Goal: Task Accomplishment & Management: Complete application form

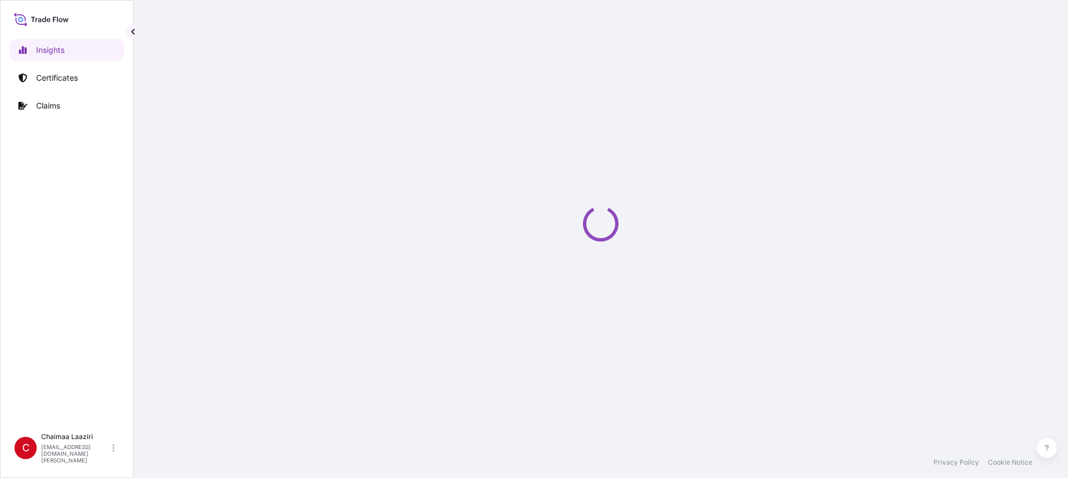
select select "2025"
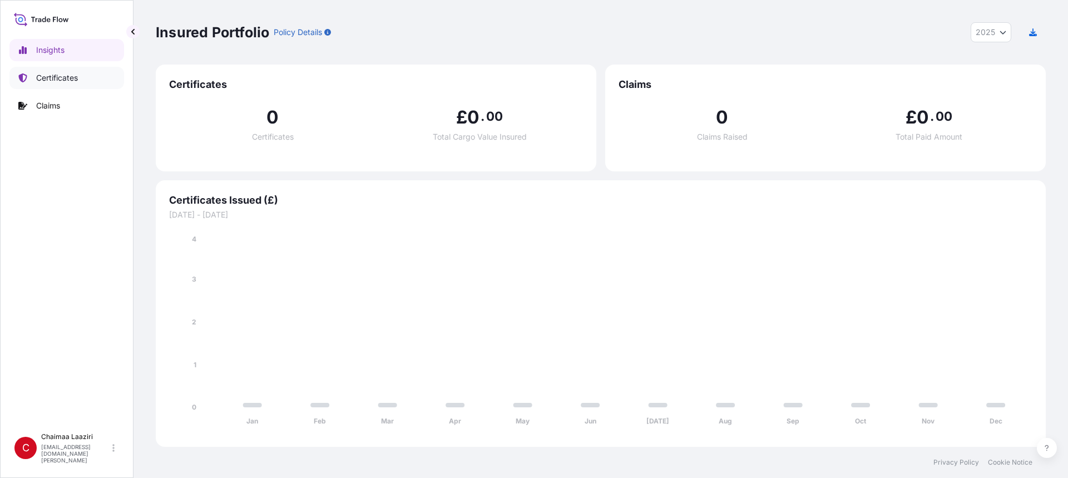
click at [67, 77] on p "Certificates" at bounding box center [57, 77] width 42 height 11
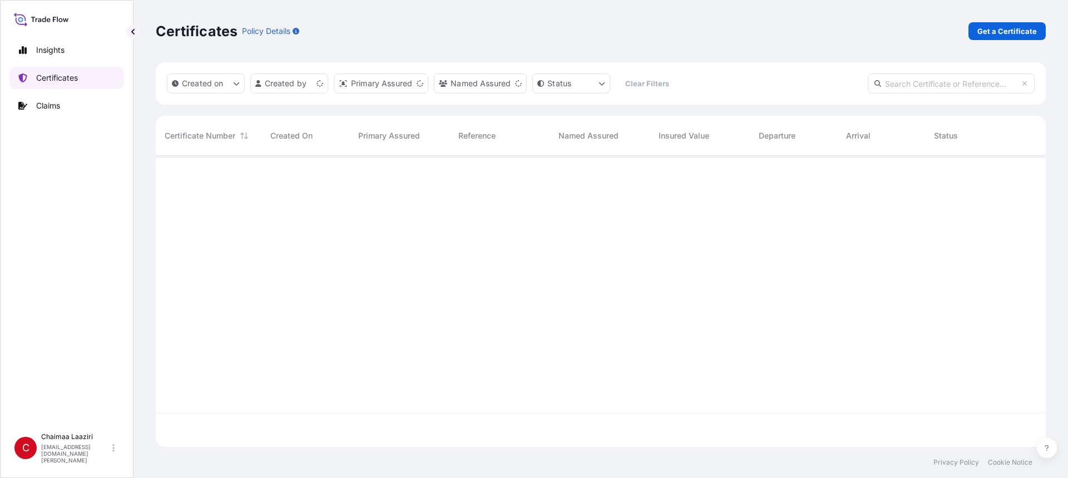
scroll to position [289, 882]
click at [1022, 30] on p "Get a Certificate" at bounding box center [1008, 31] width 60 height 11
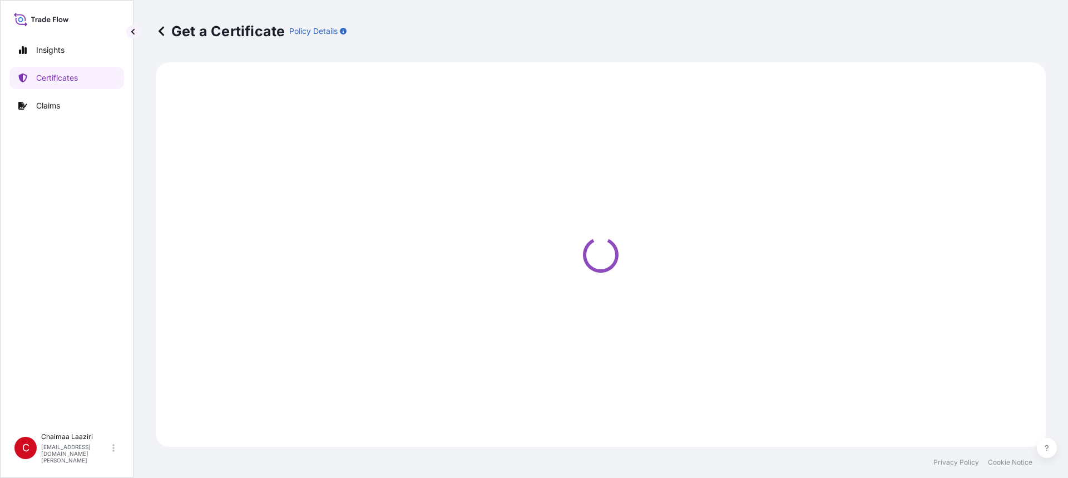
select select "Ocean Vessel"
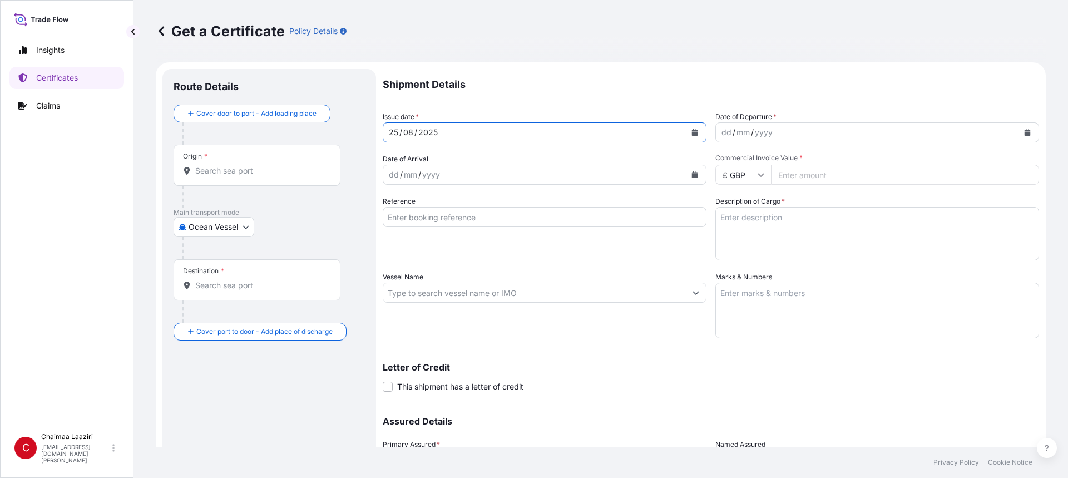
click at [692, 132] on icon "Calendar" at bounding box center [695, 132] width 6 height 7
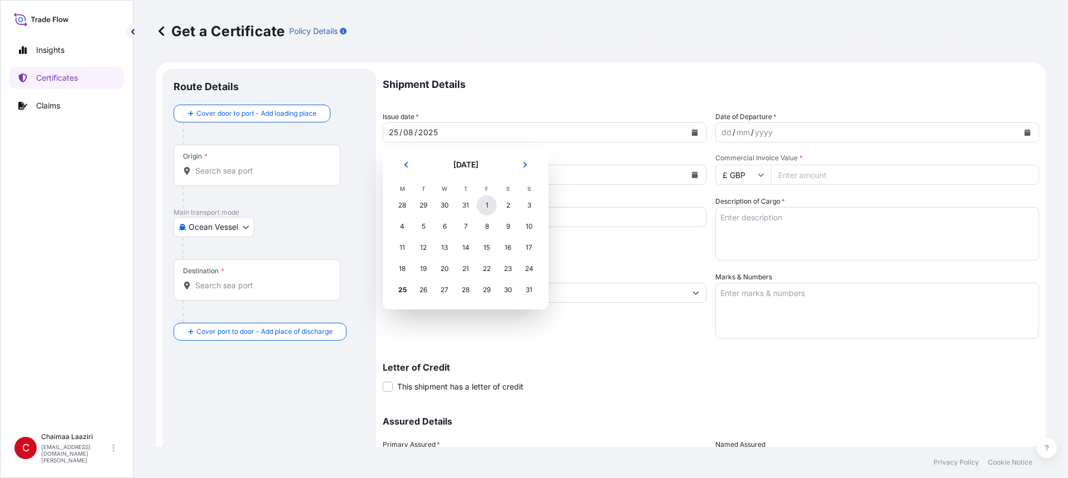
click at [490, 205] on div "1" at bounding box center [487, 205] width 20 height 20
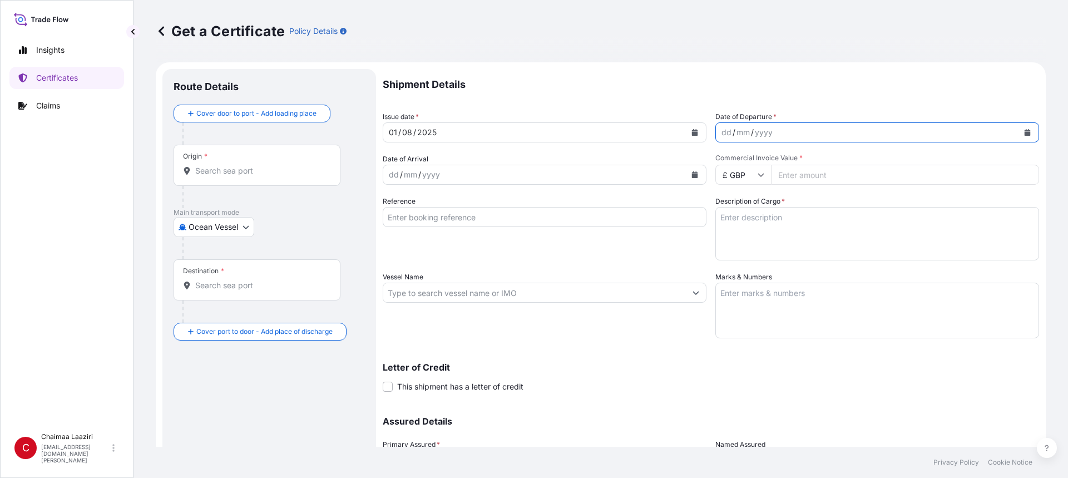
click at [1023, 139] on button "Calendar" at bounding box center [1028, 133] width 18 height 18
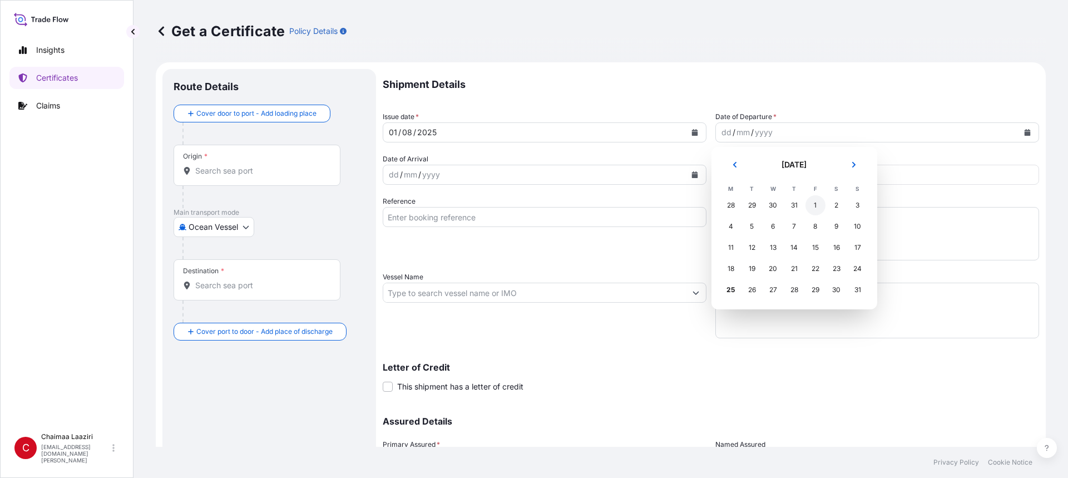
click at [818, 209] on div "1" at bounding box center [816, 205] width 20 height 20
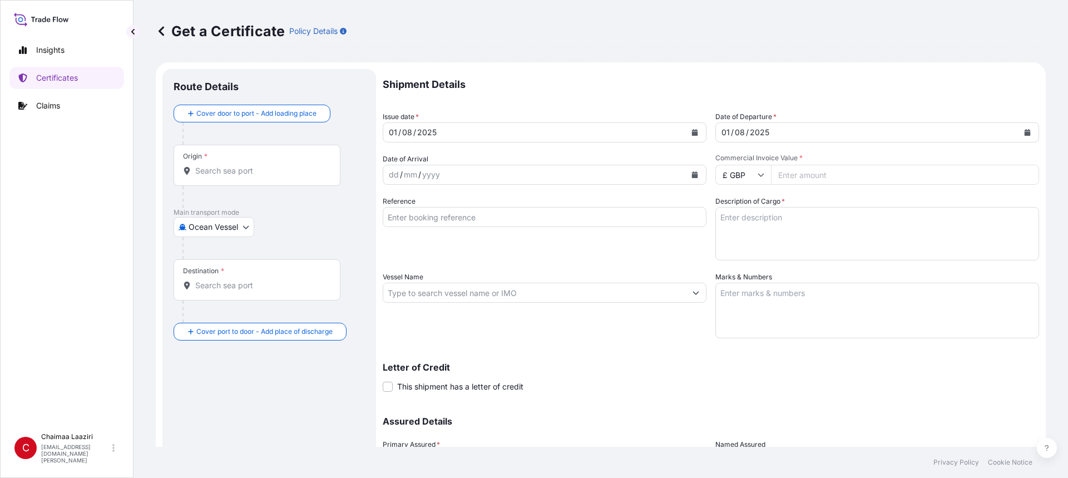
click at [754, 179] on input "£ GBP" at bounding box center [743, 175] width 56 height 20
click at [736, 253] on div "$ USD" at bounding box center [739, 251] width 47 height 21
type input "$ USD"
click at [836, 169] on input "Commercial Invoice Value *" at bounding box center [905, 175] width 268 height 20
type input "1667"
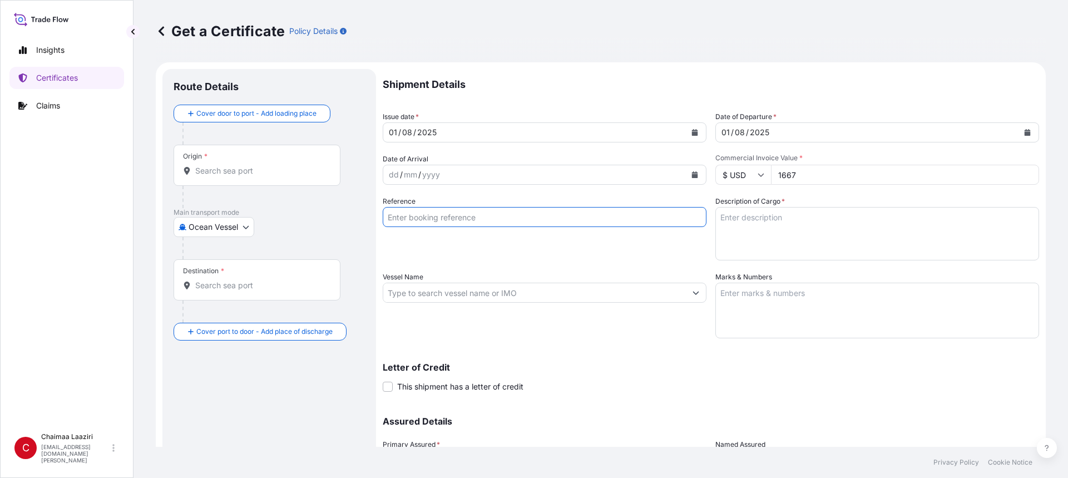
click at [528, 218] on input "Reference" at bounding box center [545, 217] width 324 height 20
paste input "9040027749 9011245250"
type input "9040027749 9011245250"
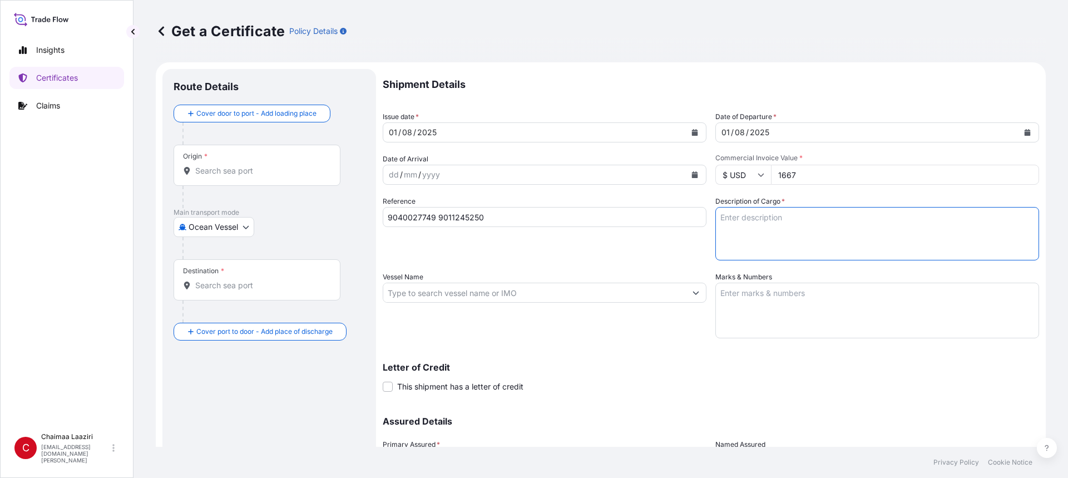
click at [773, 221] on textarea "Description of Cargo *" at bounding box center [877, 233] width 324 height 53
paste textarea "9040027749 9011245250"
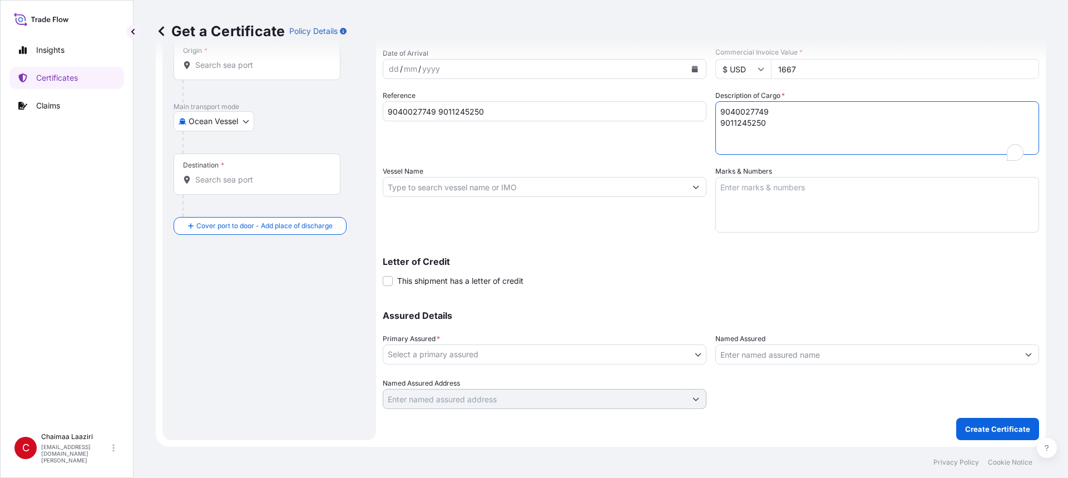
scroll to position [106, 0]
type textarea "9040027749 9011245250"
click at [524, 354] on body "Insights Certificates Claims C Chaimaa Laaziri [EMAIL_ADDRESS][DOMAIN_NAME][PER…" at bounding box center [534, 239] width 1068 height 478
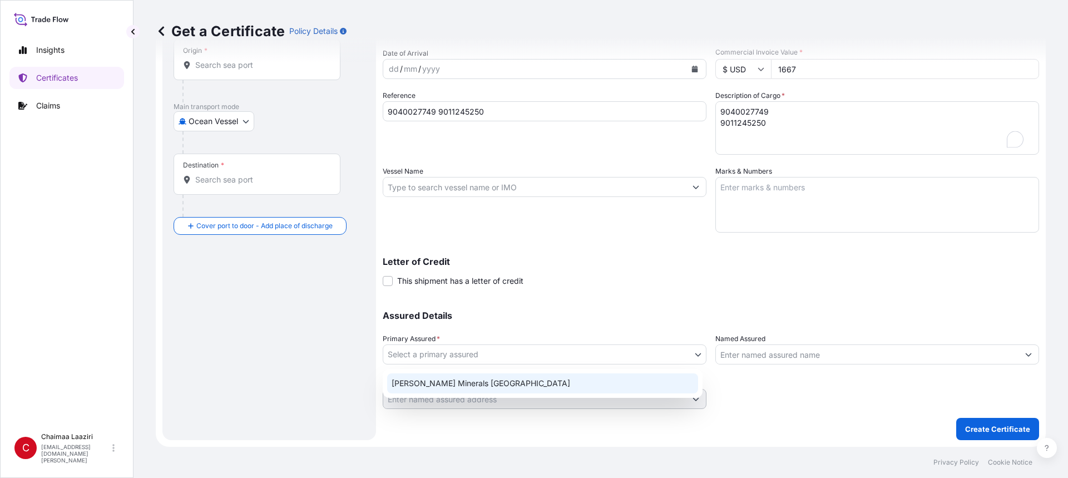
click at [501, 387] on div "[PERSON_NAME] Minerals [GEOGRAPHIC_DATA]" at bounding box center [542, 383] width 311 height 20
select select "31757"
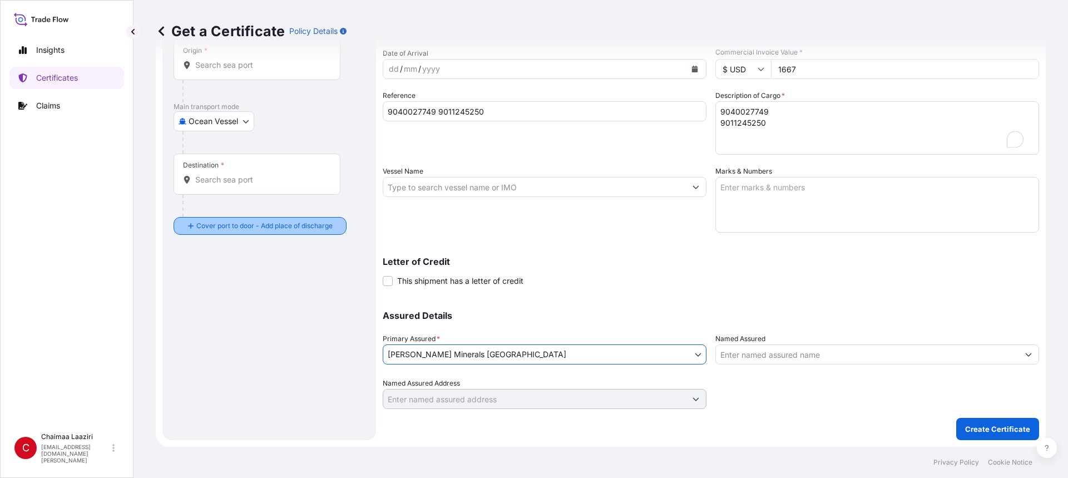
scroll to position [0, 0]
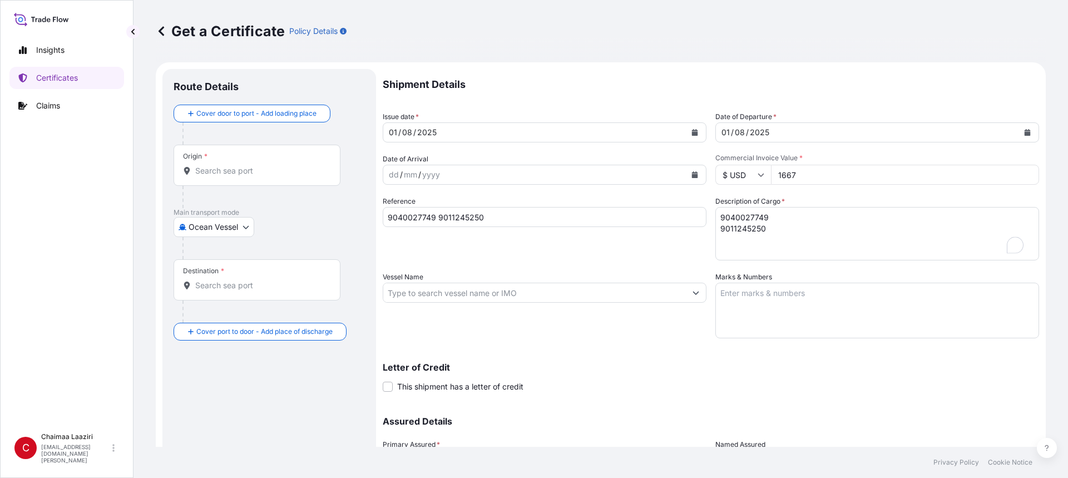
click at [241, 176] on div "Origin *" at bounding box center [257, 165] width 167 height 41
click at [241, 176] on input "Origin *" at bounding box center [260, 170] width 131 height 11
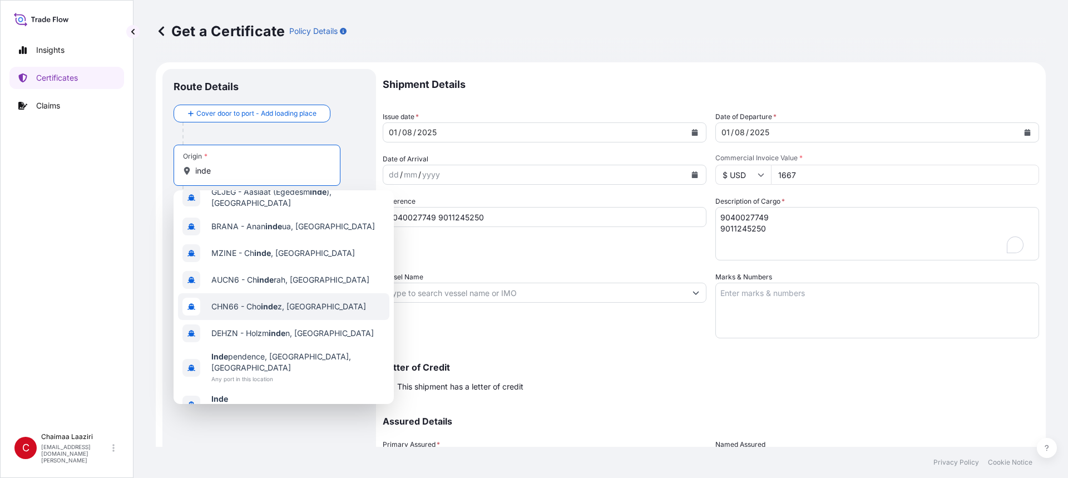
scroll to position [71, 0]
click at [242, 404] on span "Any port in this location" at bounding box center [242, 409] width 62 height 11
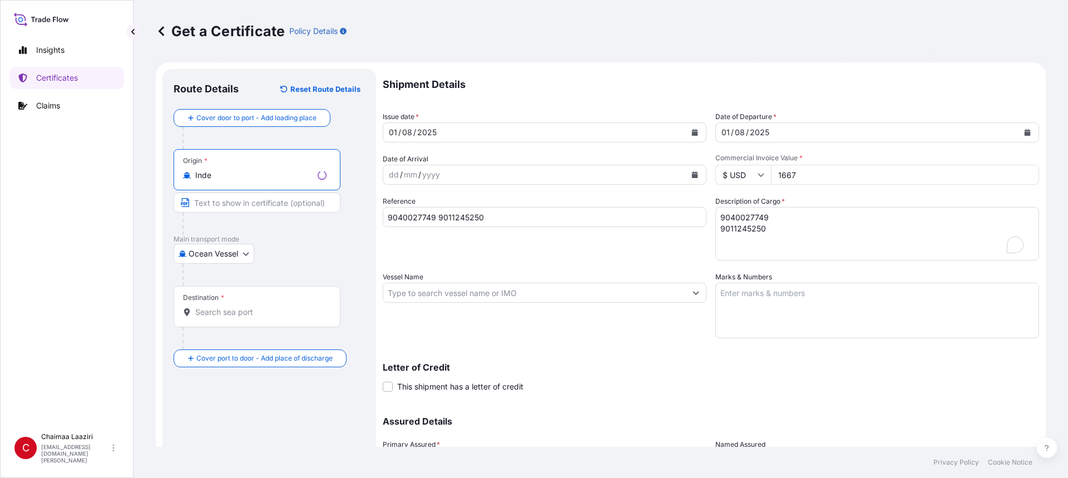
type input "Inde"
click at [219, 306] on div "Destination *" at bounding box center [257, 306] width 167 height 41
click at [219, 307] on input "Destination *" at bounding box center [260, 312] width 131 height 11
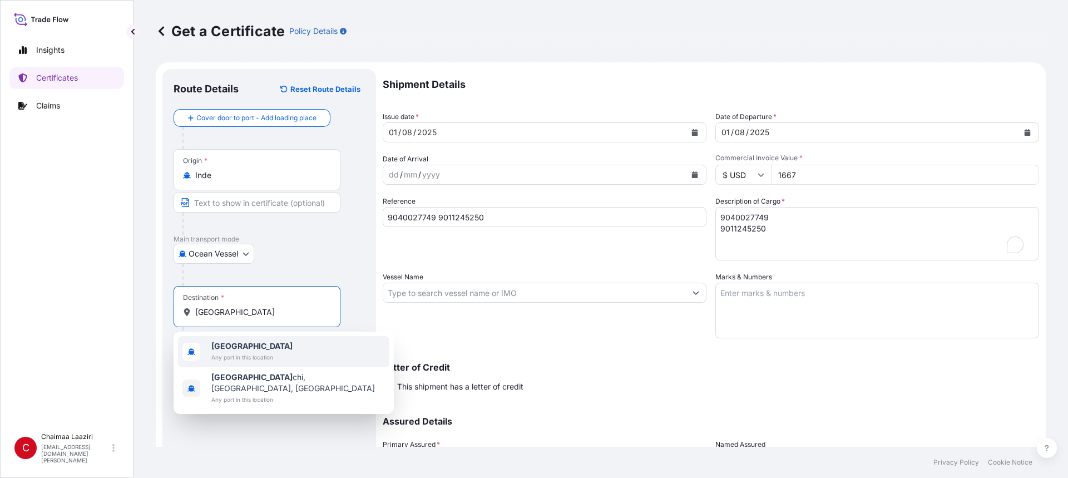
click at [228, 351] on span "[GEOGRAPHIC_DATA]" at bounding box center [251, 346] width 81 height 11
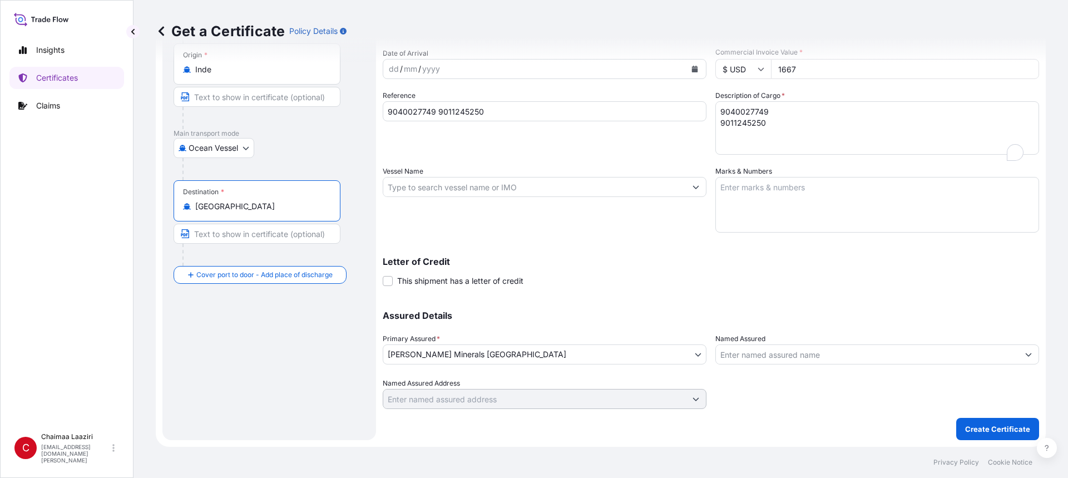
scroll to position [106, 0]
type input "[GEOGRAPHIC_DATA]"
click at [647, 275] on div "Letter of Credit This shipment has a letter of credit Letter of credit * Letter…" at bounding box center [711, 271] width 657 height 29
click at [980, 428] on p "Create Certificate" at bounding box center [997, 428] width 65 height 11
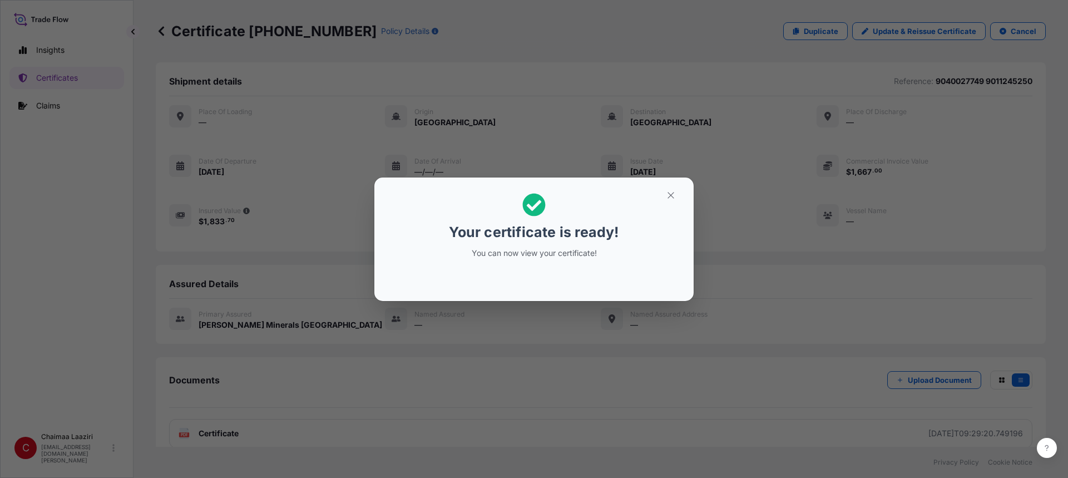
click at [684, 187] on h2 "Your certificate is ready! You can now view your certificate!" at bounding box center [534, 225] width 302 height 79
click at [678, 191] on button "button" at bounding box center [671, 195] width 28 height 18
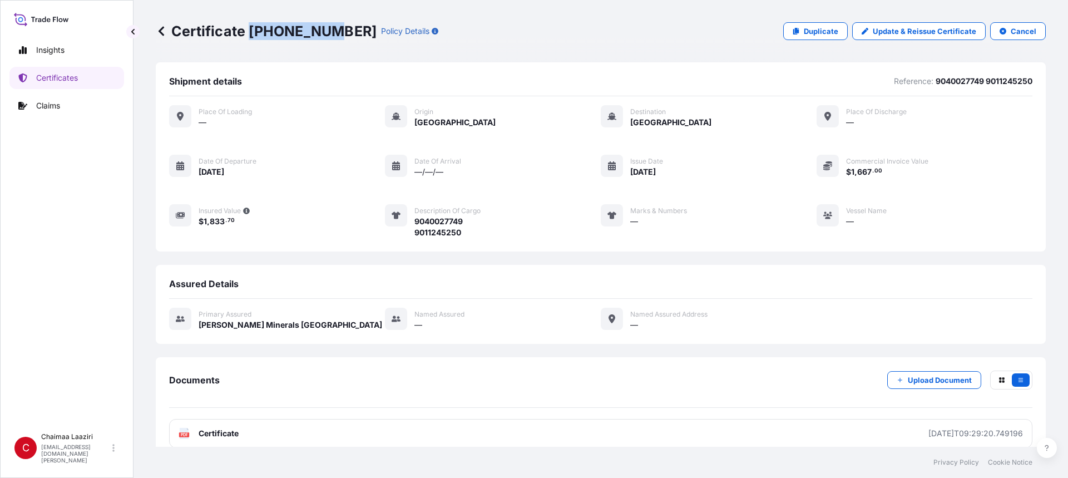
drag, startPoint x: 253, startPoint y: 31, endPoint x: 329, endPoint y: 27, distance: 76.9
click at [329, 27] on p "Certificate [PHONE_NUMBER]" at bounding box center [266, 31] width 221 height 18
copy p "[PHONE_NUMBER]"
click at [95, 80] on link "Certificates" at bounding box center [66, 78] width 115 height 22
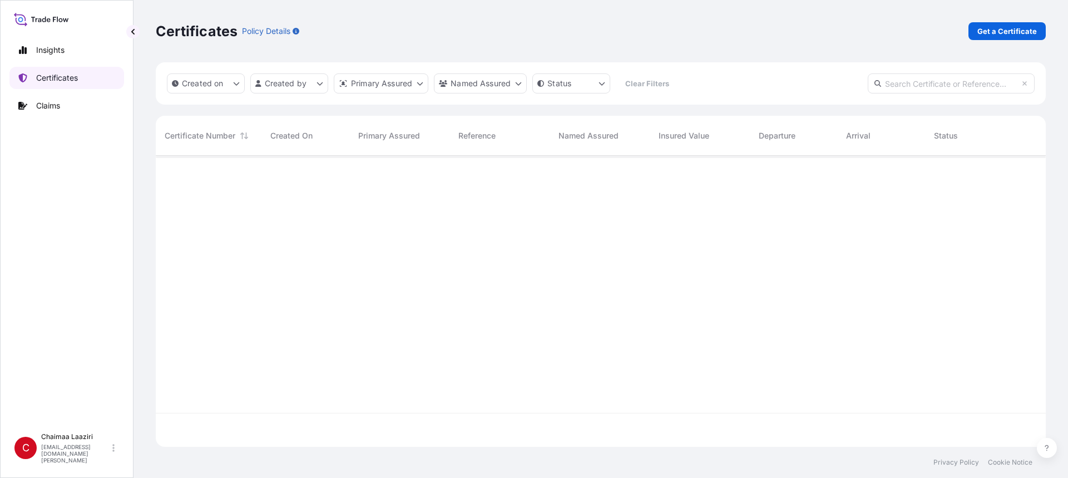
scroll to position [289, 882]
click at [998, 23] on link "Get a Certificate" at bounding box center [1007, 31] width 77 height 18
select select "Ocean Vessel"
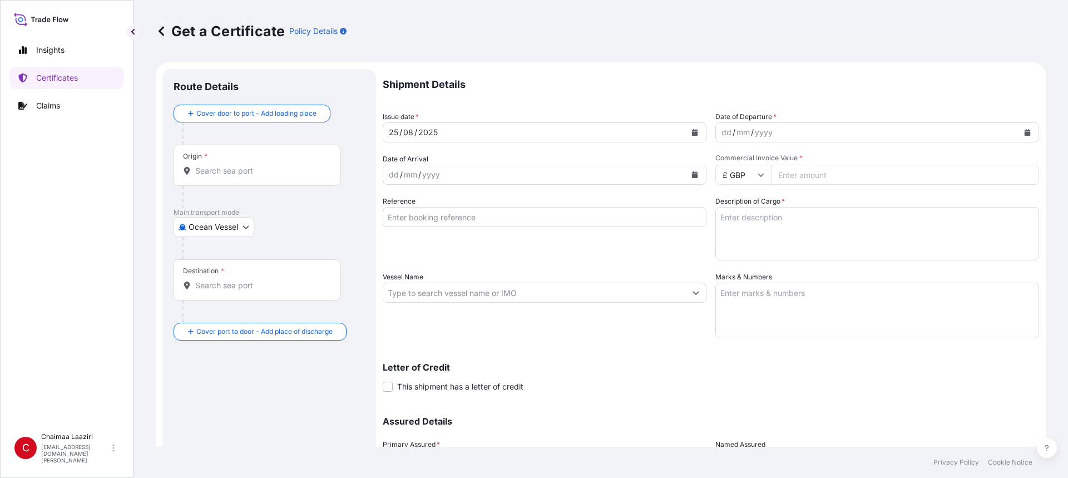
click at [692, 132] on icon "Calendar" at bounding box center [695, 132] width 6 height 7
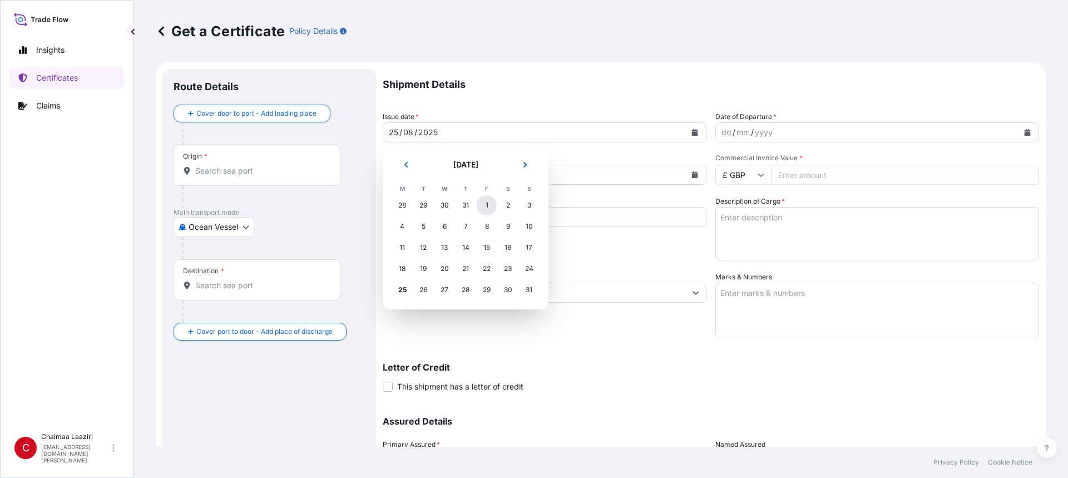
click at [488, 204] on div "1" at bounding box center [487, 205] width 20 height 20
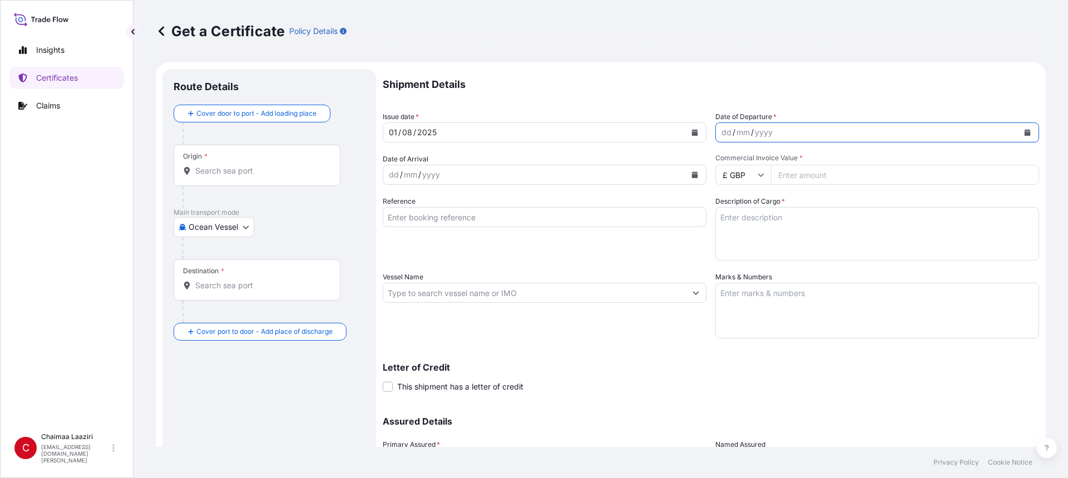
click at [1019, 130] on button "Calendar" at bounding box center [1028, 133] width 18 height 18
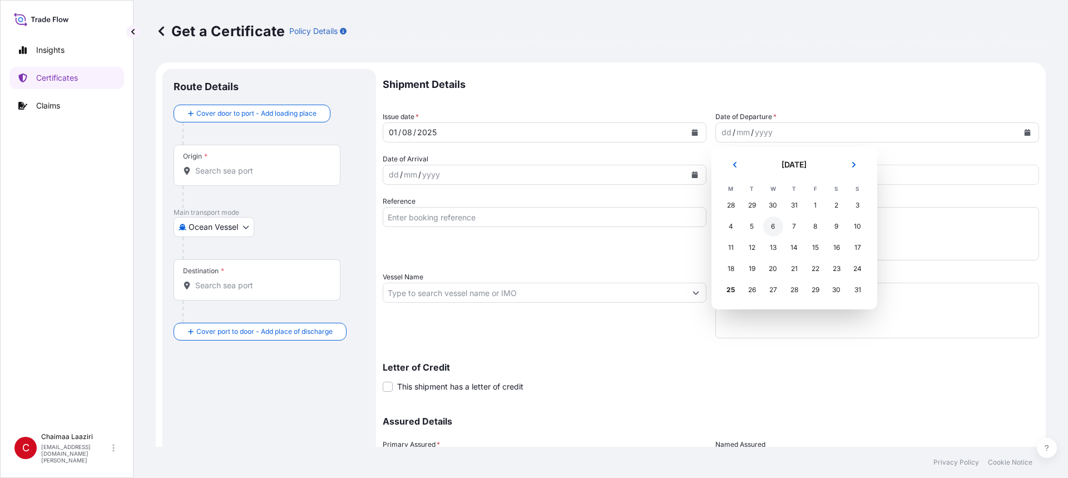
click at [769, 231] on div "6" at bounding box center [773, 226] width 20 height 20
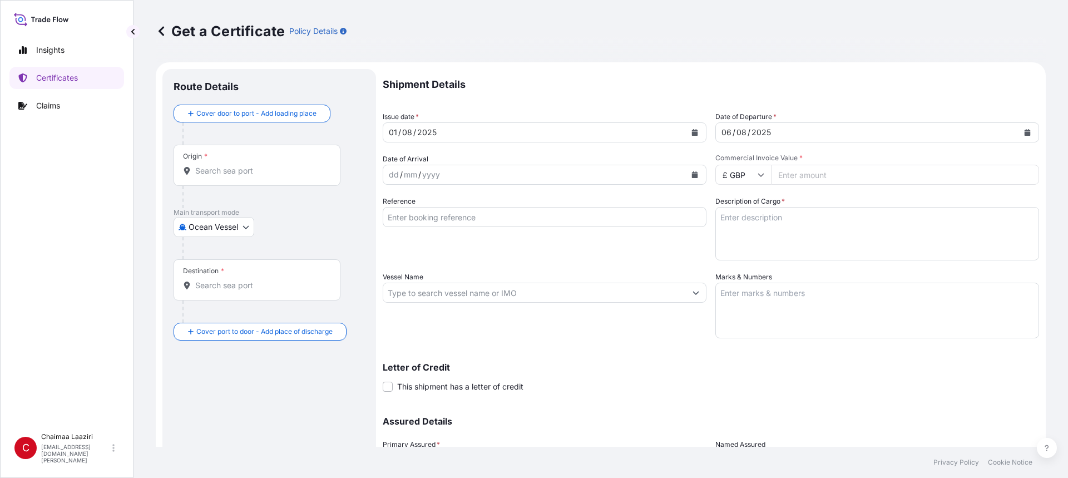
click at [791, 177] on input "Commercial Invoice Value *" at bounding box center [905, 175] width 268 height 20
paste input "5866488"
type input "5866488"
click at [751, 175] on input "£ GBP" at bounding box center [743, 175] width 56 height 20
click at [739, 205] on div "€ EUR" at bounding box center [739, 205] width 47 height 21
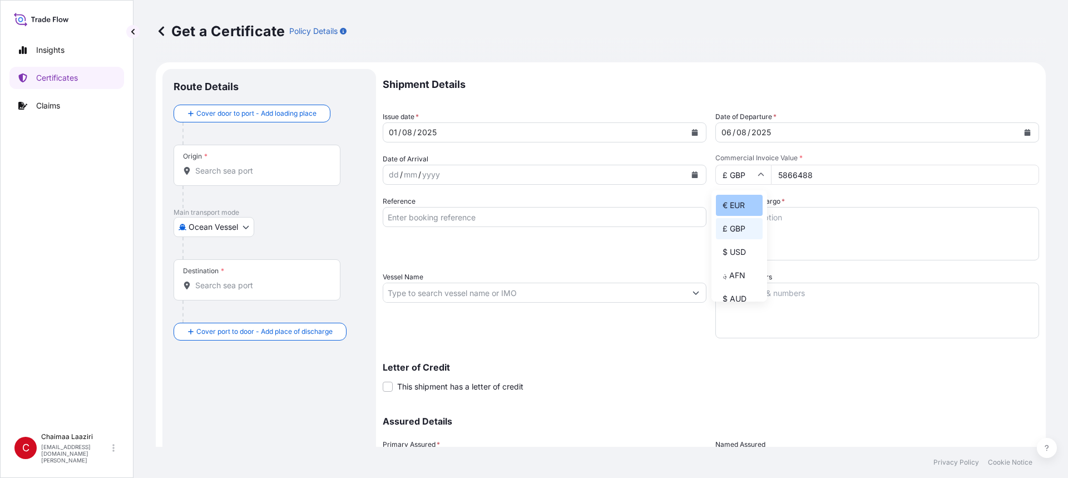
type input "€ EUR"
click at [658, 141] on div "Shipment Details Issue date * [DATE] Date of Departure * [DATE] Date of Arrival…" at bounding box center [711, 292] width 657 height 446
click at [751, 129] on div "2025" at bounding box center [762, 132] width 22 height 13
click at [1025, 131] on icon "Calendar" at bounding box center [1028, 132] width 6 height 7
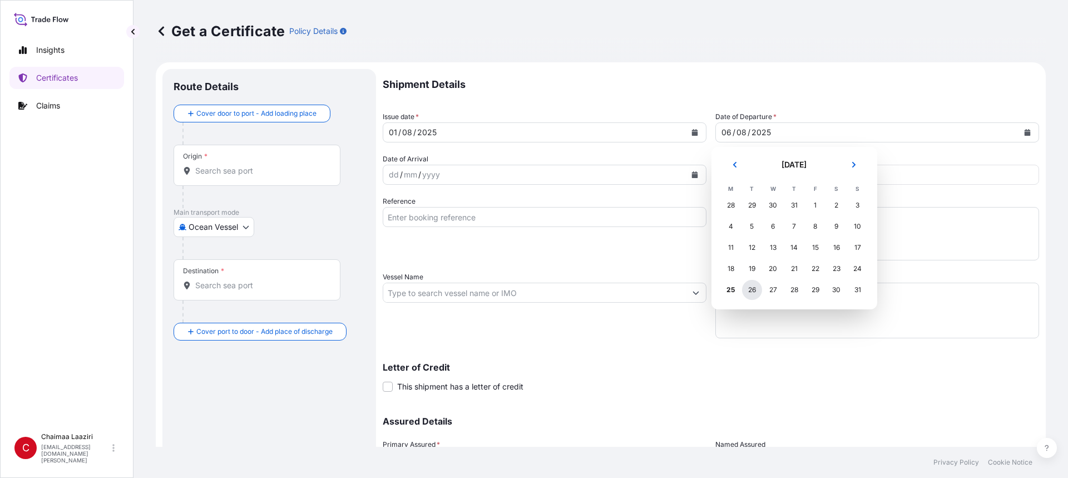
click at [749, 290] on div "26" at bounding box center [752, 290] width 20 height 20
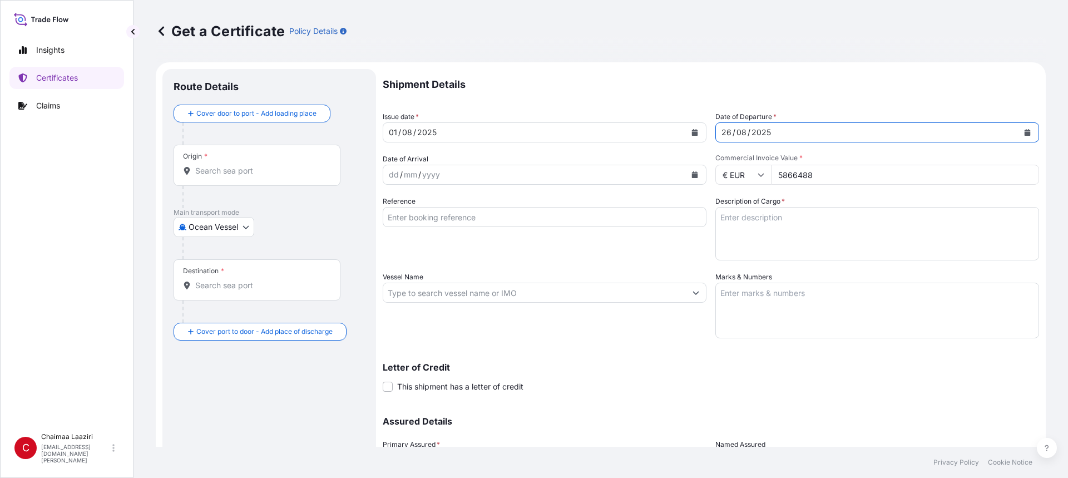
click at [798, 179] on input "5866488" at bounding box center [905, 175] width 268 height 20
type input "58664.88"
click at [758, 226] on textarea "Description of Cargo *" at bounding box center [877, 233] width 324 height 53
paste textarea "9400256388-91 9400255810-16"
type textarea "9400256388-91 9400255810-16"
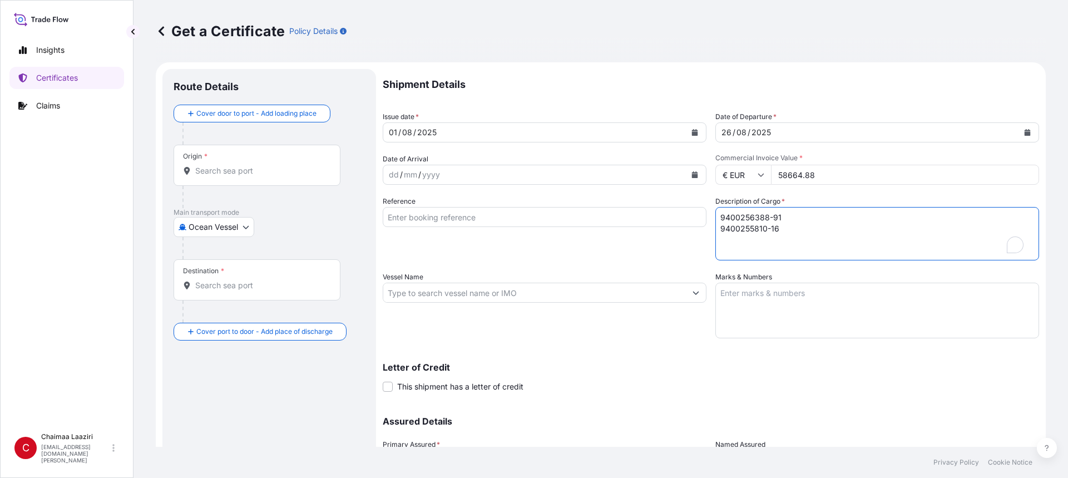
click at [577, 215] on input "Reference" at bounding box center [545, 217] width 324 height 20
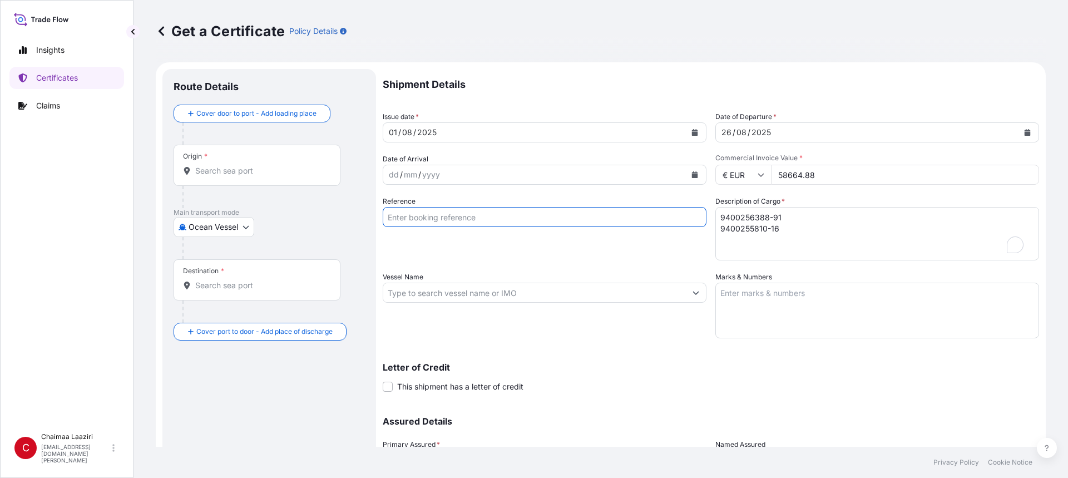
paste input "9400256388-91 9400255810-16"
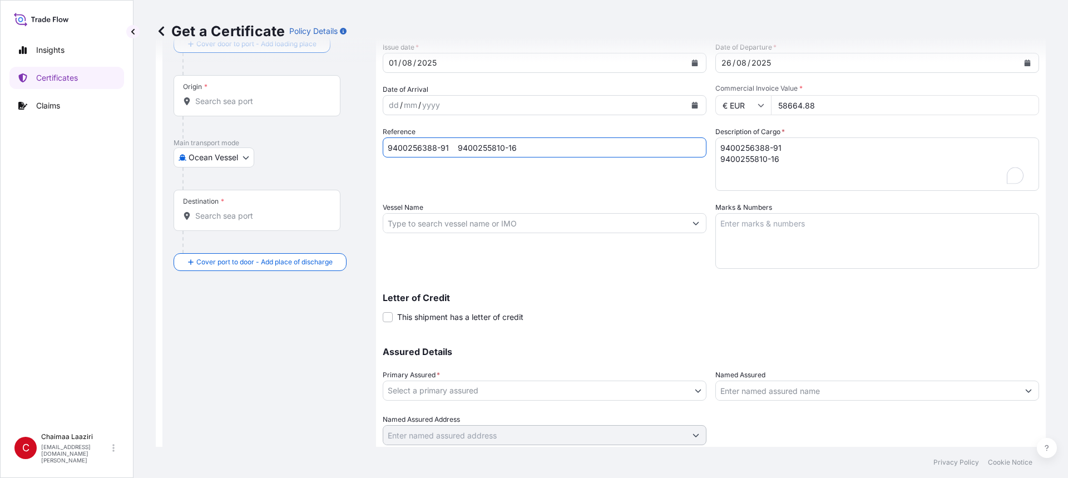
scroll to position [106, 0]
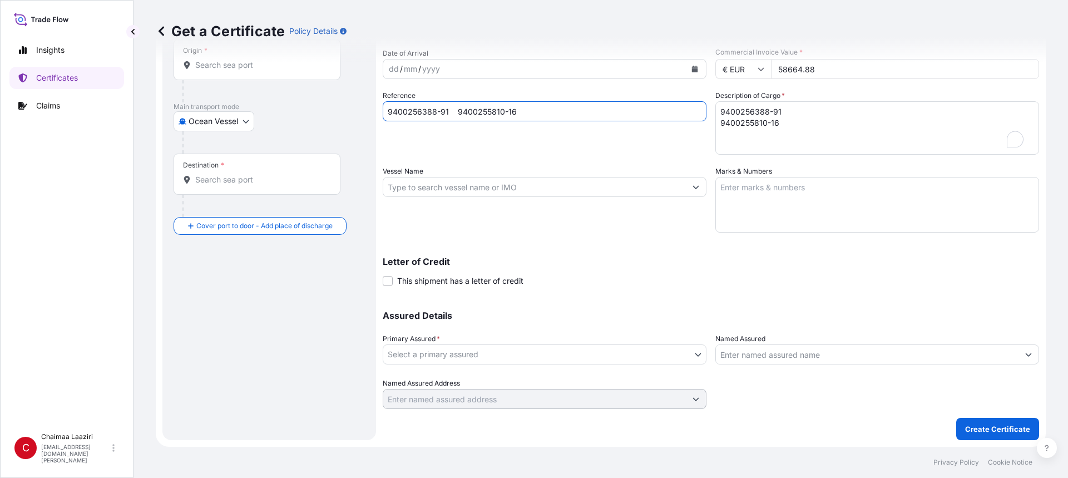
type input "9400256388-91 9400255810-16"
click at [591, 356] on body "Insights Certificates Claims C Chaimaa Laaziri [EMAIL_ADDRESS][DOMAIN_NAME][PER…" at bounding box center [534, 239] width 1068 height 478
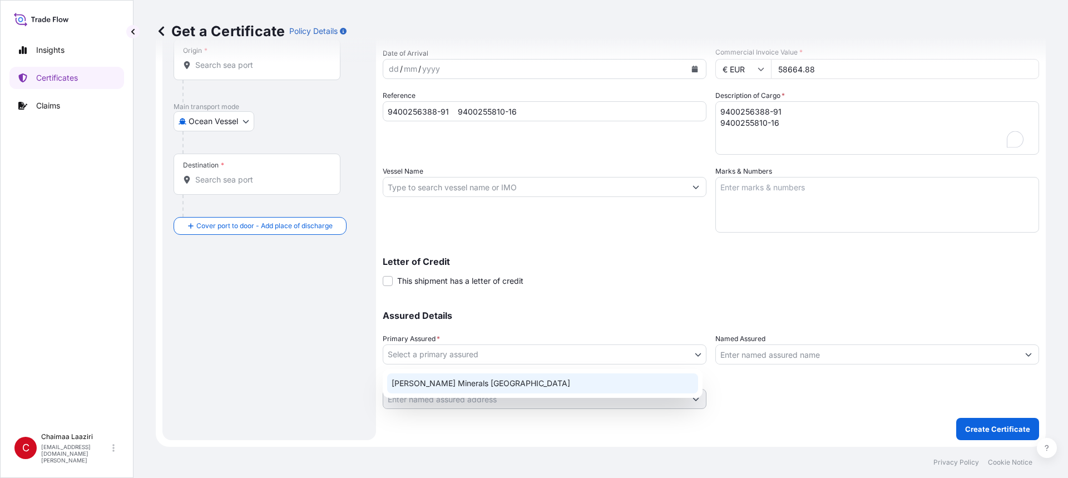
click at [621, 380] on div "[PERSON_NAME] Minerals [GEOGRAPHIC_DATA]" at bounding box center [542, 383] width 311 height 20
select select "31757"
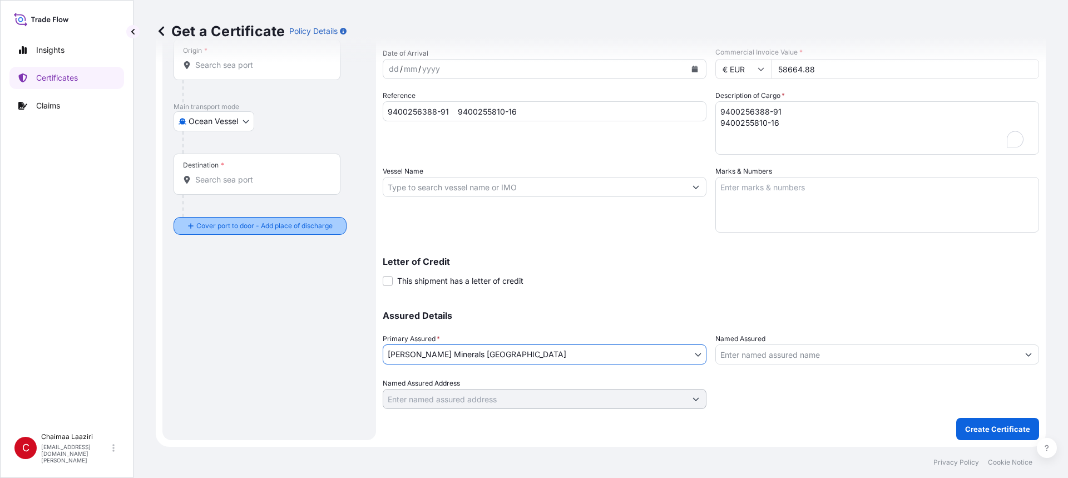
scroll to position [0, 0]
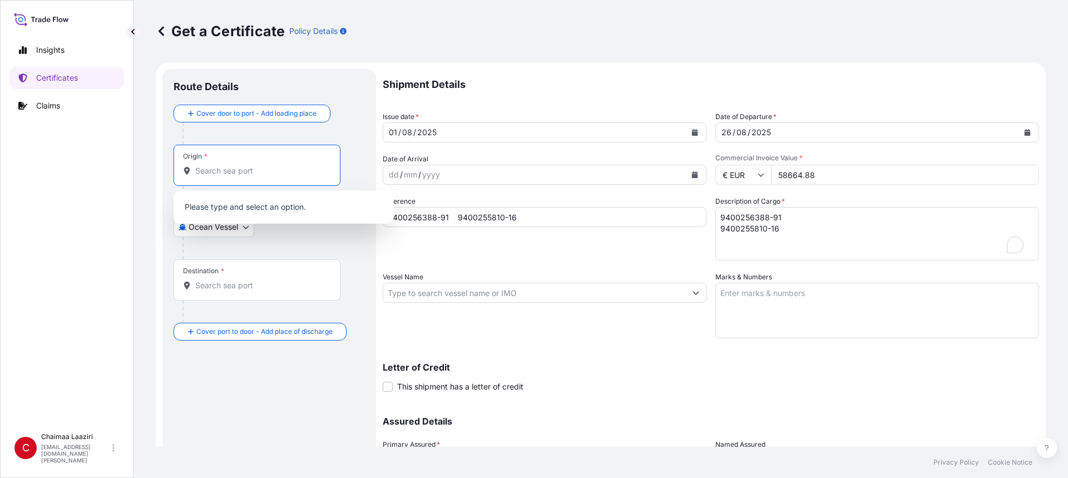
click at [242, 173] on input "Origin *" at bounding box center [260, 170] width 131 height 11
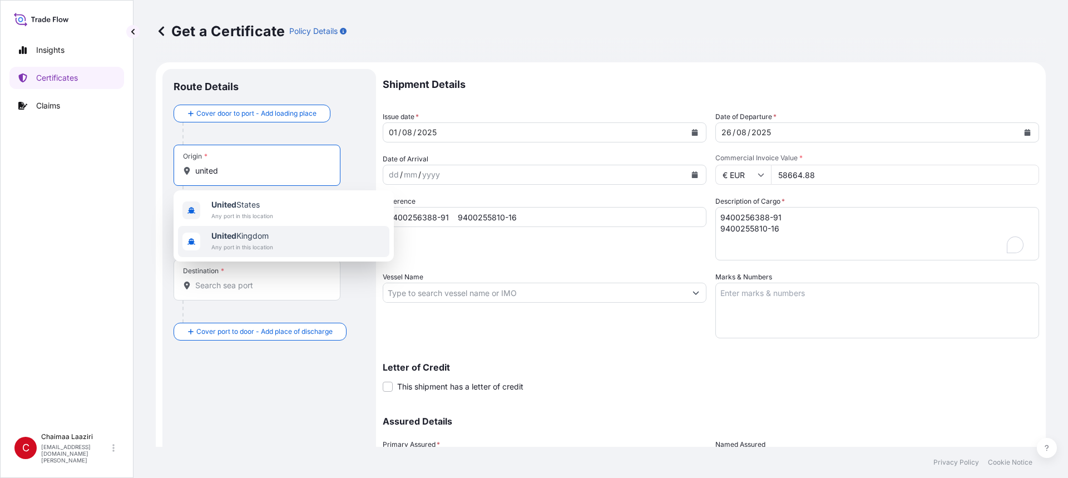
click at [285, 232] on div "[GEOGRAPHIC_DATA] Any port in this location" at bounding box center [283, 241] width 211 height 31
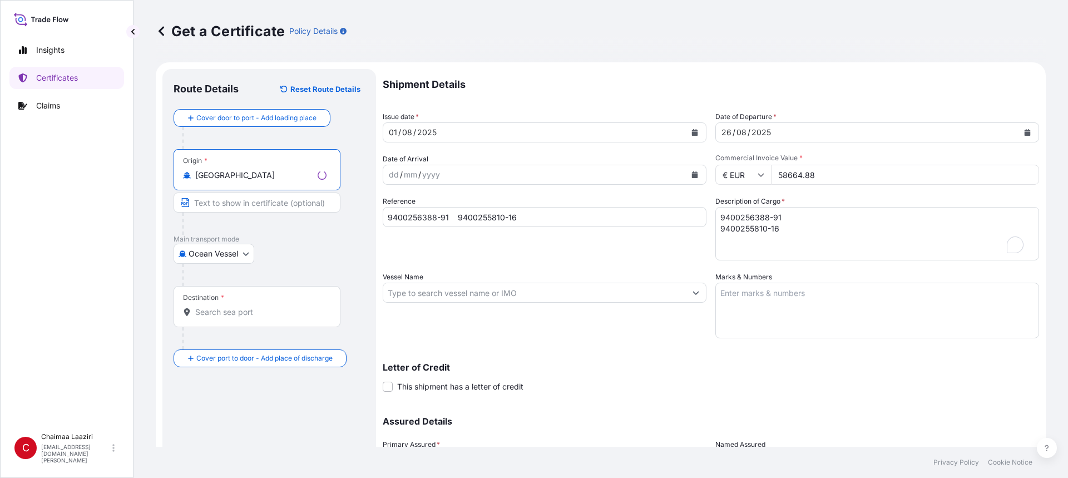
type input "[GEOGRAPHIC_DATA]"
click at [228, 317] on input "Destination *" at bounding box center [260, 312] width 131 height 11
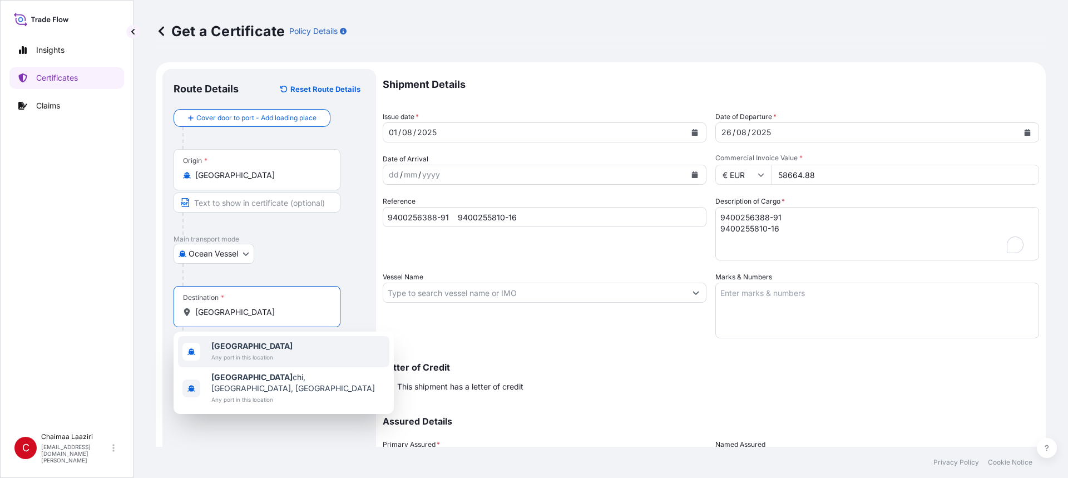
click at [264, 362] on span "Any port in this location" at bounding box center [251, 357] width 81 height 11
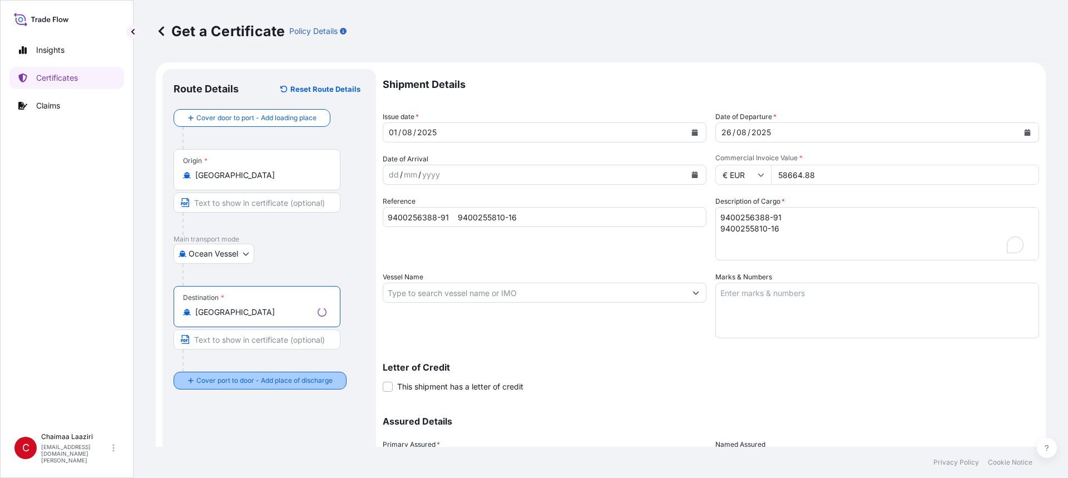
type input "[GEOGRAPHIC_DATA]"
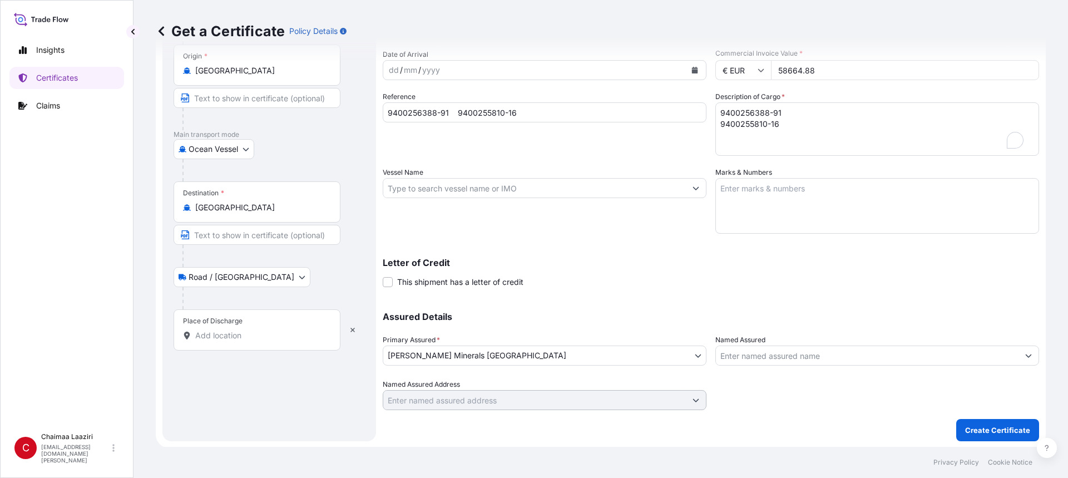
scroll to position [106, 0]
click at [234, 339] on input "Place of Discharge" at bounding box center [260, 334] width 131 height 11
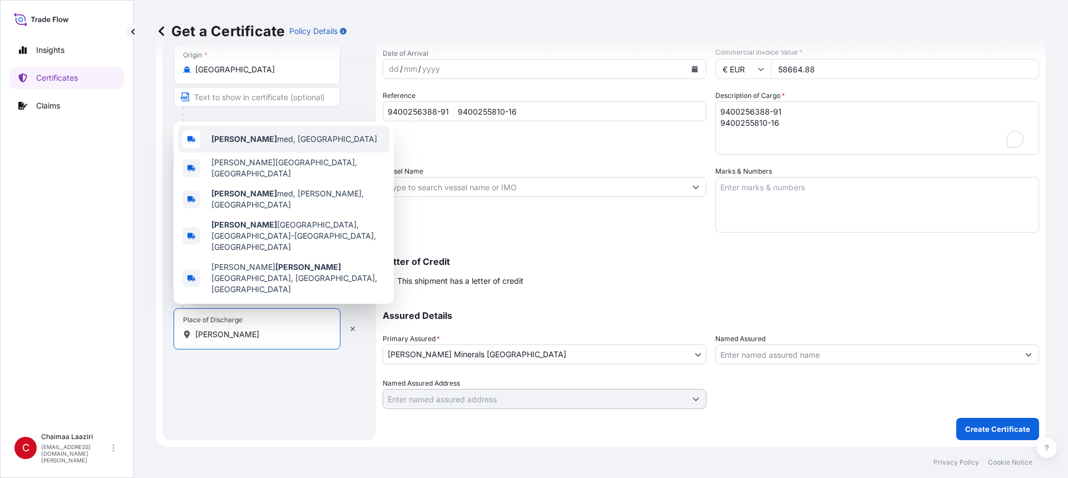
click at [283, 145] on span "Ben Ah med, [GEOGRAPHIC_DATA]" at bounding box center [294, 139] width 166 height 11
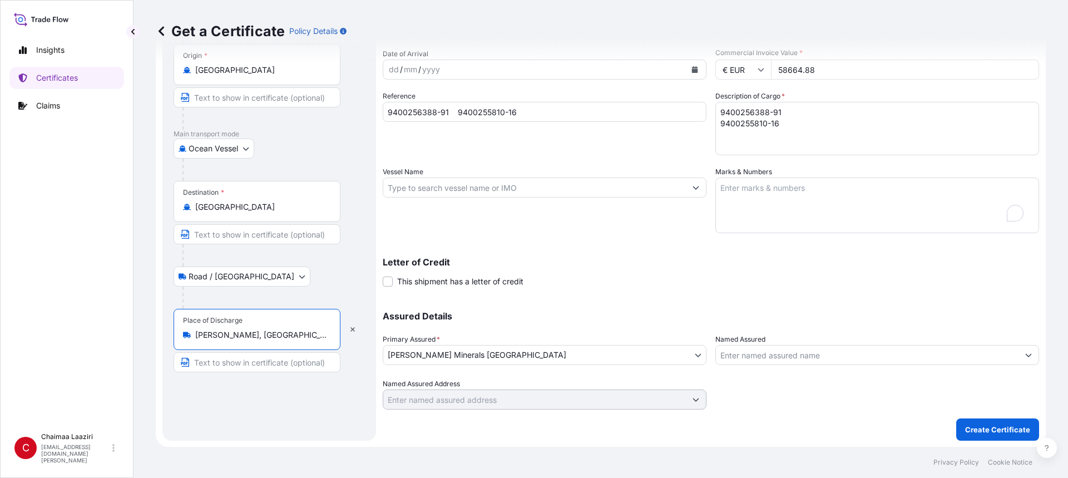
scroll to position [0, 0]
type input "[PERSON_NAME], [GEOGRAPHIC_DATA]"
click at [990, 428] on p "Create Certificate" at bounding box center [997, 428] width 65 height 11
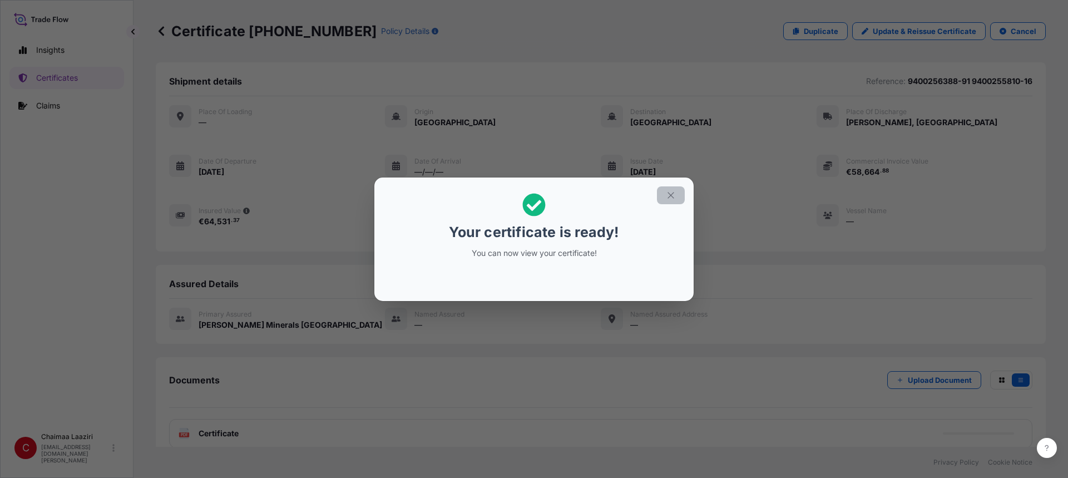
click at [673, 196] on icon "button" at bounding box center [671, 195] width 10 height 10
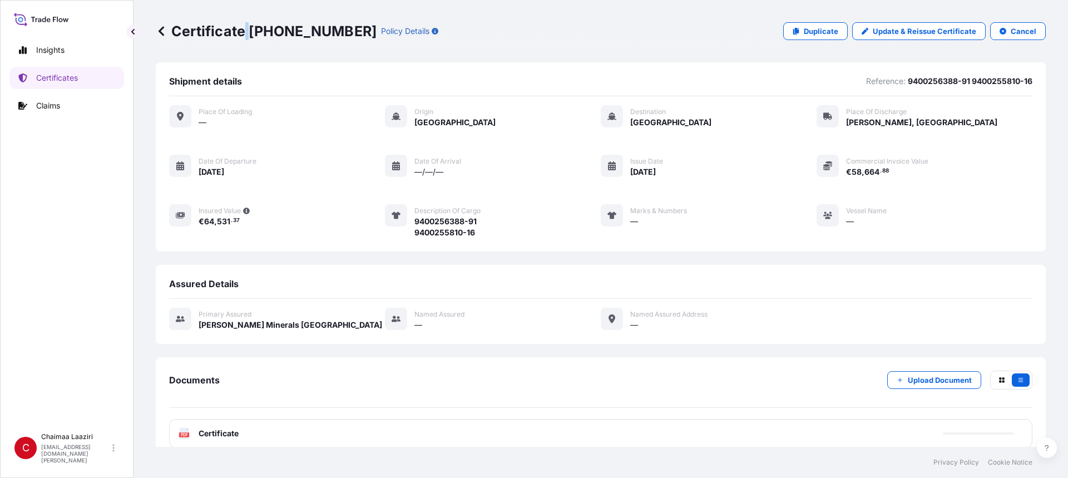
click at [249, 30] on p "Certificate [PHONE_NUMBER]" at bounding box center [266, 31] width 221 height 18
click at [298, 29] on p "Certificate [PHONE_NUMBER]" at bounding box center [266, 31] width 221 height 18
drag, startPoint x: 251, startPoint y: 32, endPoint x: 324, endPoint y: 28, distance: 73.5
click at [324, 28] on p "Certificate [PHONE_NUMBER]" at bounding box center [266, 31] width 221 height 18
copy p "[PHONE_NUMBER]"
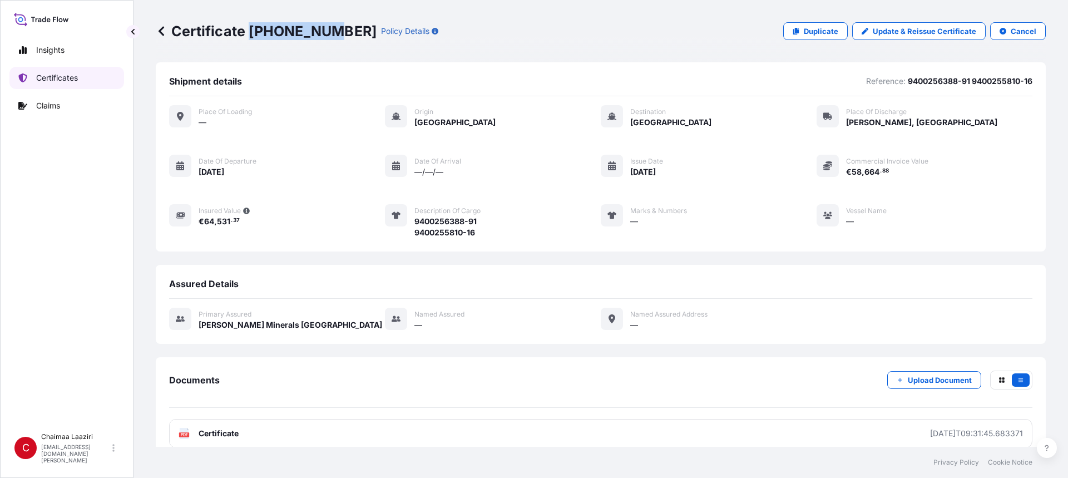
click at [48, 83] on link "Certificates" at bounding box center [66, 78] width 115 height 22
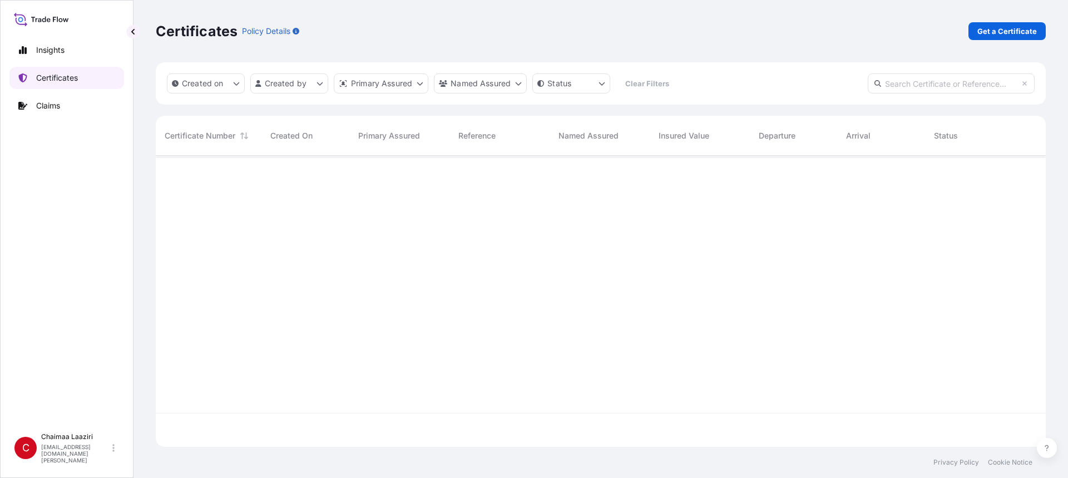
scroll to position [289, 882]
click at [1011, 27] on p "Get a Certificate" at bounding box center [1008, 31] width 60 height 11
select select "Ocean Vessel"
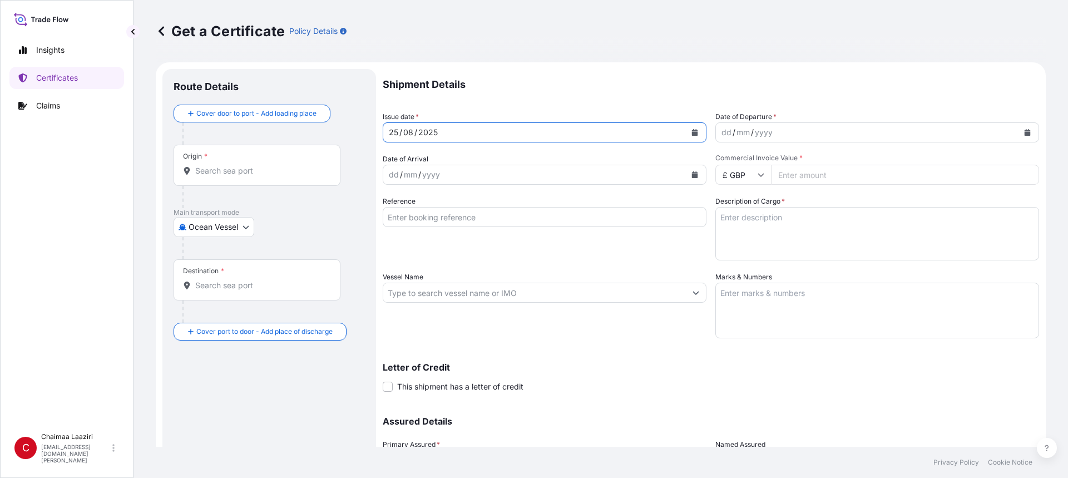
click at [692, 131] on icon "Calendar" at bounding box center [695, 132] width 7 height 7
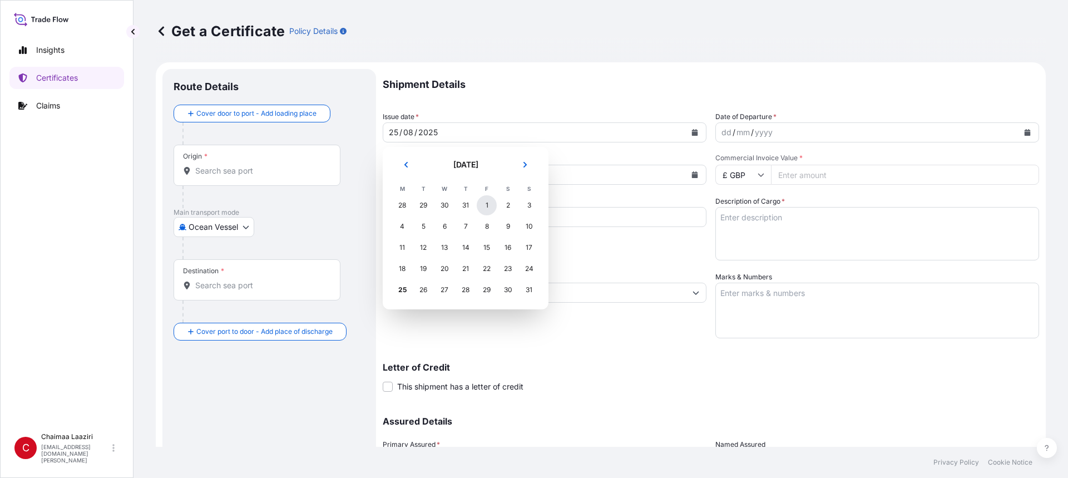
click at [487, 205] on div "1" at bounding box center [487, 205] width 20 height 20
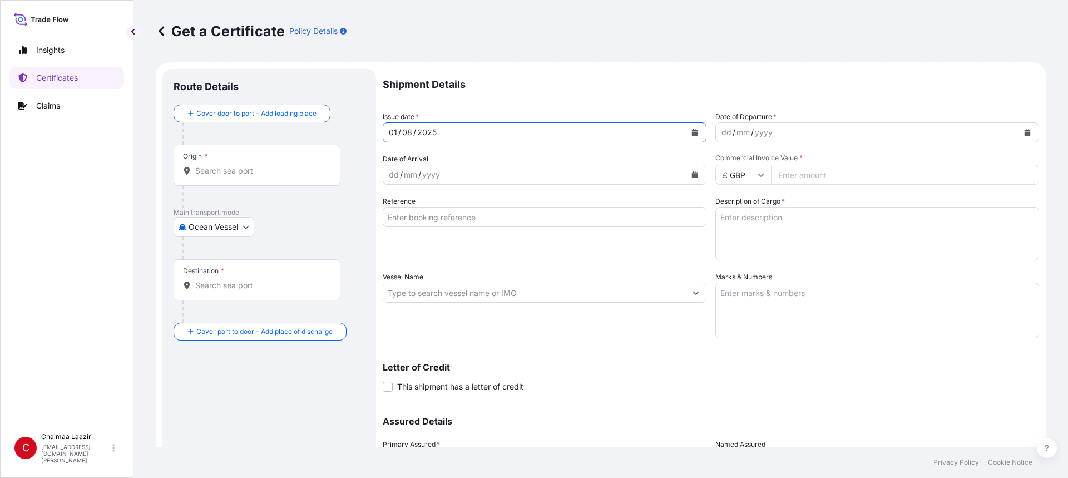
click at [1019, 134] on button "Calendar" at bounding box center [1028, 133] width 18 height 18
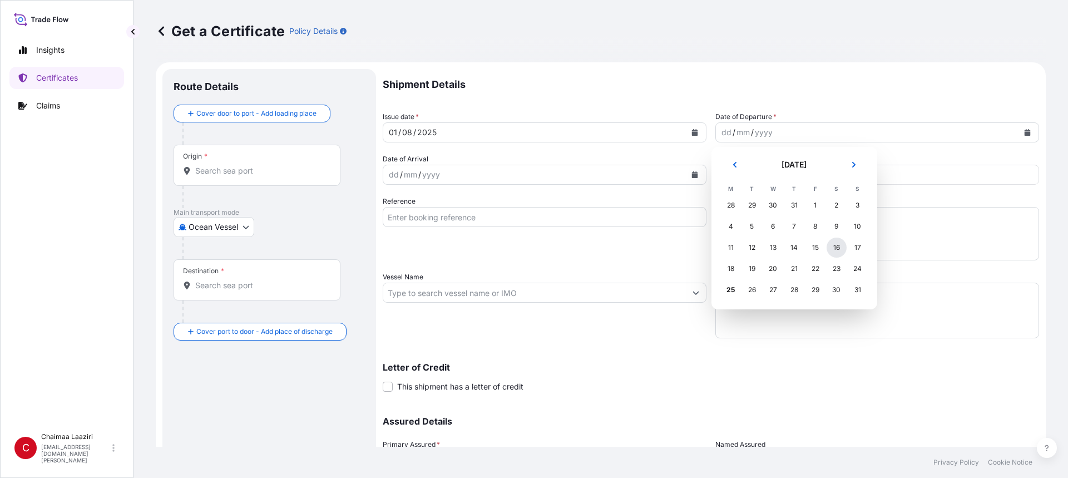
click at [834, 250] on div "16" at bounding box center [837, 248] width 20 height 20
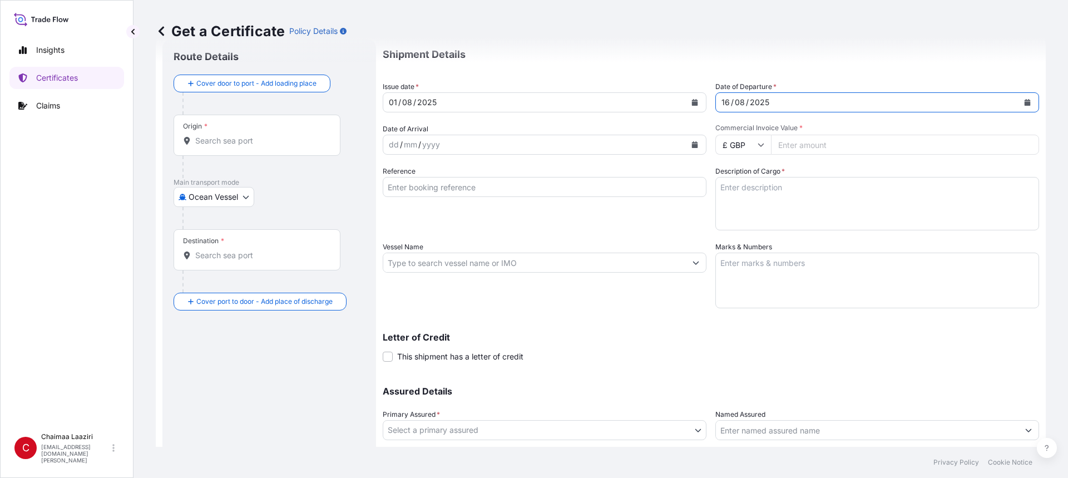
scroll to position [56, 0]
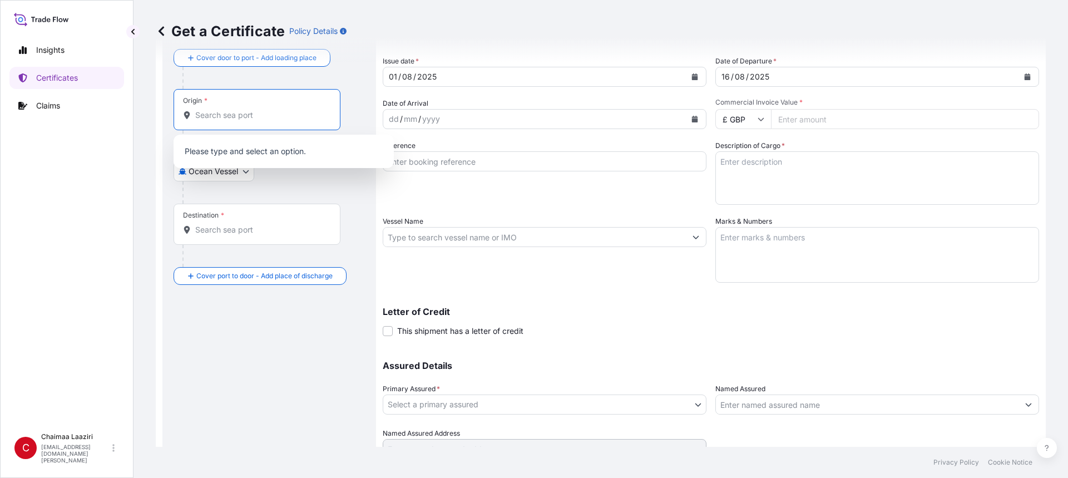
click at [255, 114] on input "Origin *" at bounding box center [260, 115] width 131 height 11
click at [248, 113] on input "Origin * Please select an origin" at bounding box center [260, 115] width 131 height 11
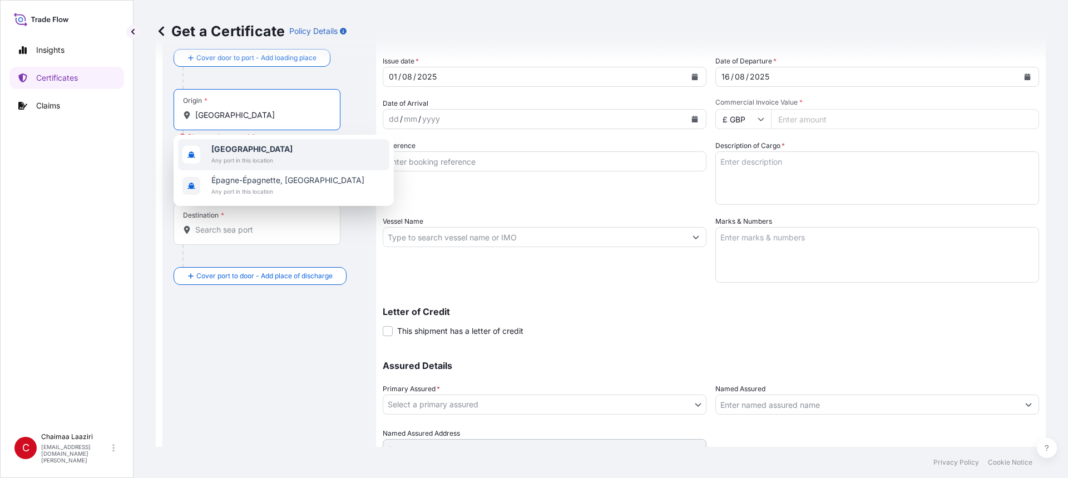
click at [253, 155] on span "Any port in this location" at bounding box center [251, 160] width 81 height 11
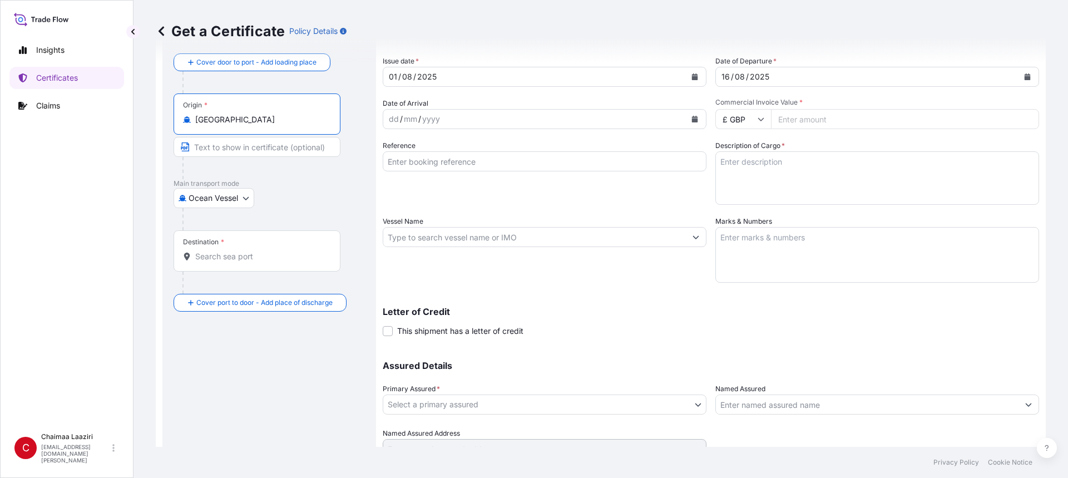
type input "[GEOGRAPHIC_DATA]"
click at [236, 261] on input "Destination *" at bounding box center [260, 256] width 131 height 11
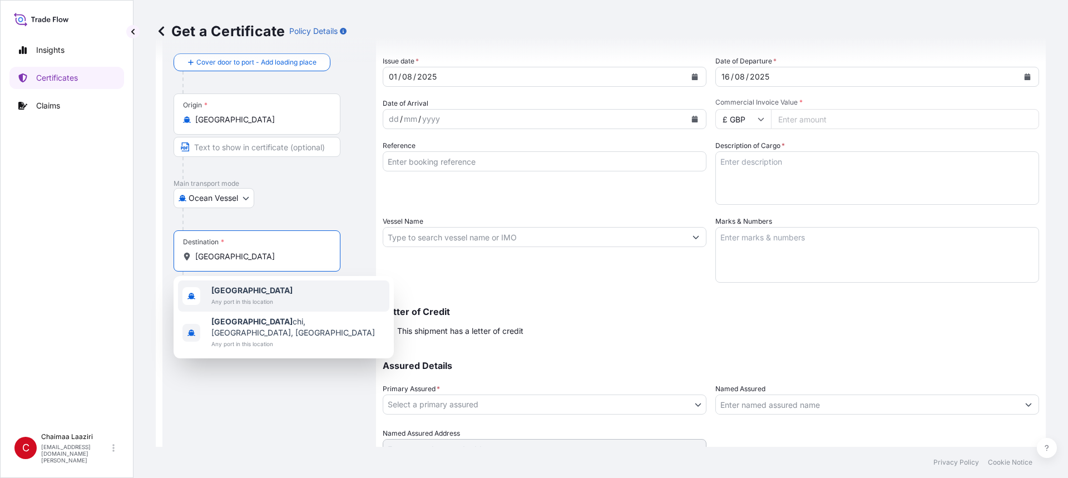
click at [250, 290] on span "[GEOGRAPHIC_DATA]" at bounding box center [251, 290] width 81 height 11
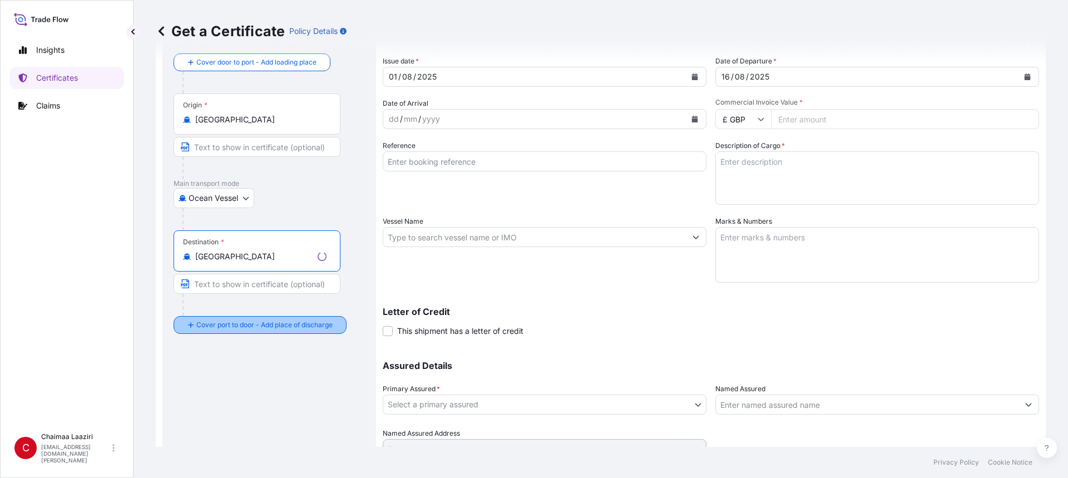
type input "[GEOGRAPHIC_DATA]"
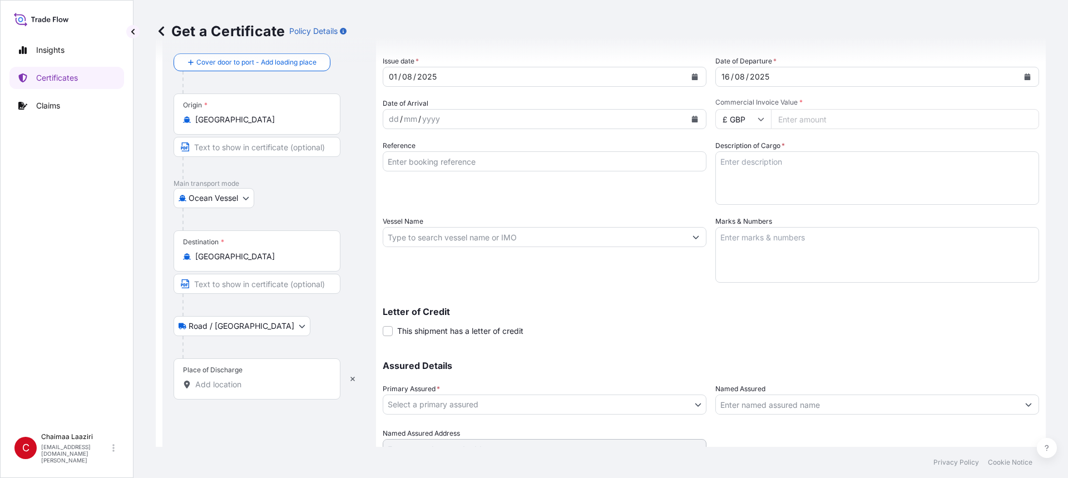
click at [234, 382] on input "Place of Discharge" at bounding box center [260, 384] width 131 height 11
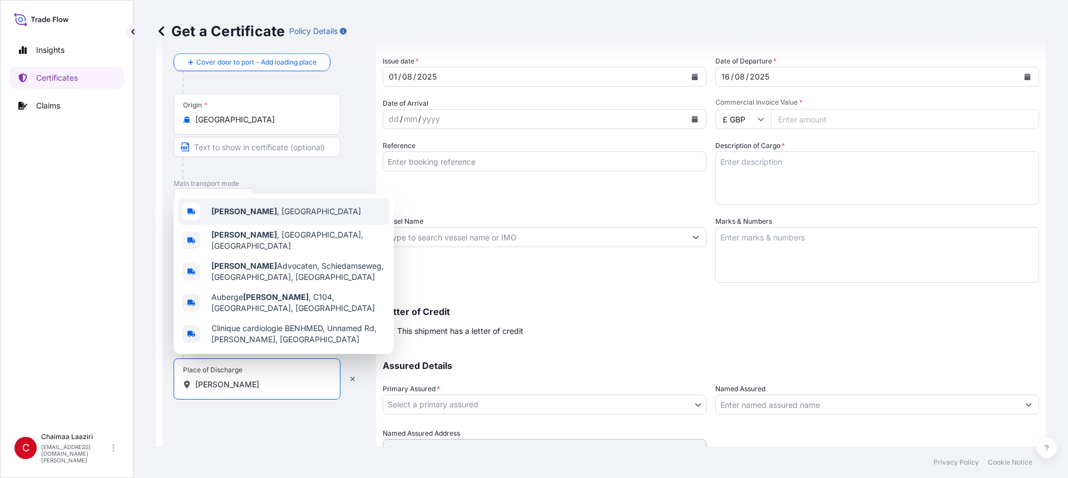
click at [292, 217] on span "[PERSON_NAME] , [GEOGRAPHIC_DATA]" at bounding box center [286, 211] width 150 height 11
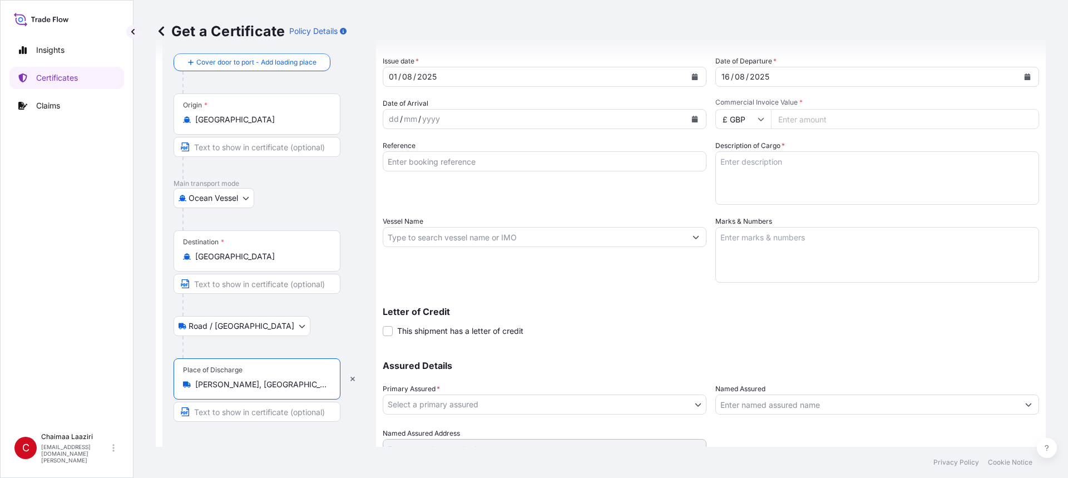
type input "[PERSON_NAME], [GEOGRAPHIC_DATA]"
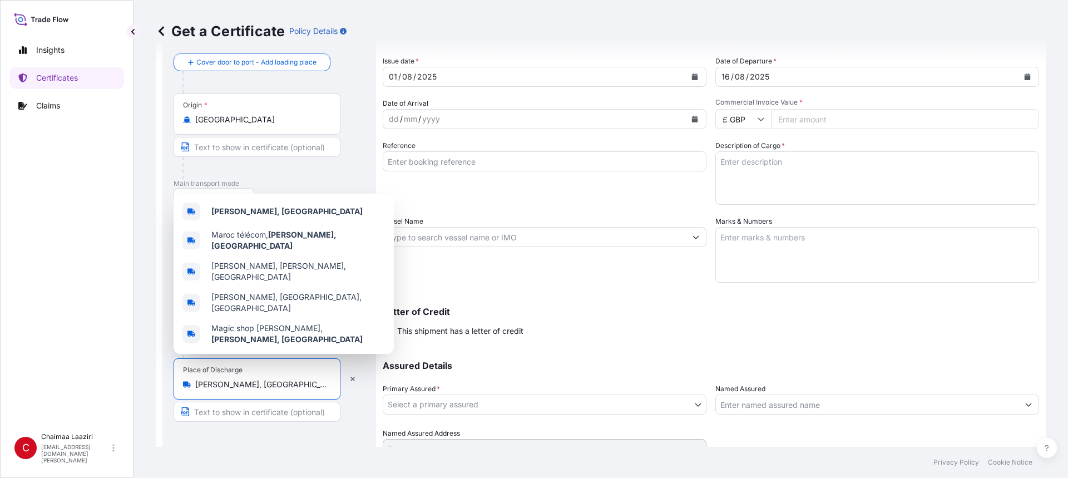
click at [806, 117] on input "Commercial Invoice Value *" at bounding box center [905, 119] width 268 height 20
paste input "806564"
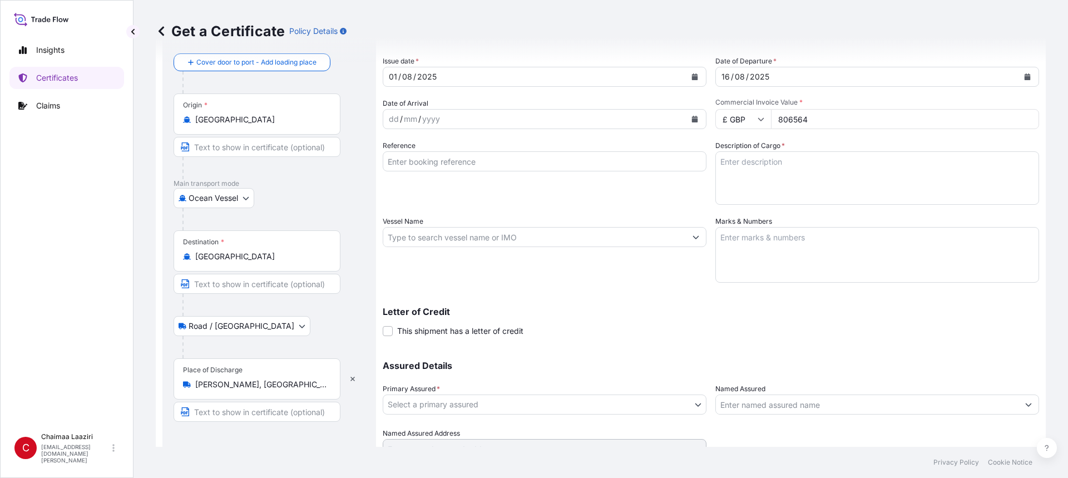
click at [794, 121] on input "806564" at bounding box center [905, 119] width 268 height 20
type input "8065.64"
click at [737, 117] on input "£ GBP" at bounding box center [743, 119] width 56 height 20
click at [747, 150] on div "€ EUR" at bounding box center [739, 149] width 47 height 21
type input "€ EUR"
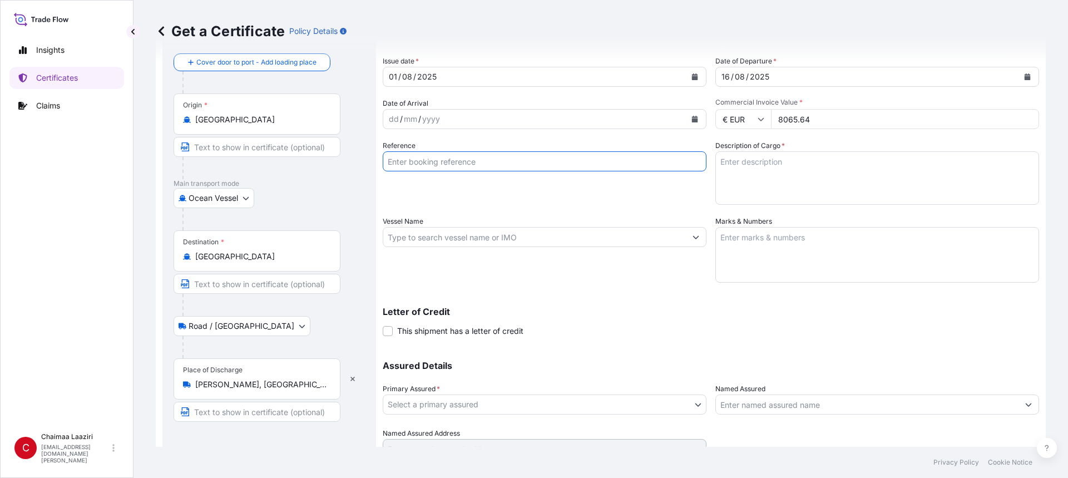
click at [420, 160] on input "Reference" at bounding box center [545, 161] width 324 height 20
paste input "9400255970-71 9400255093"
type input "9400255970-71 9400255093"
click at [768, 179] on textarea "Description of Cargo *" at bounding box center [877, 177] width 324 height 53
paste textarea "9400255970-71 9400255093"
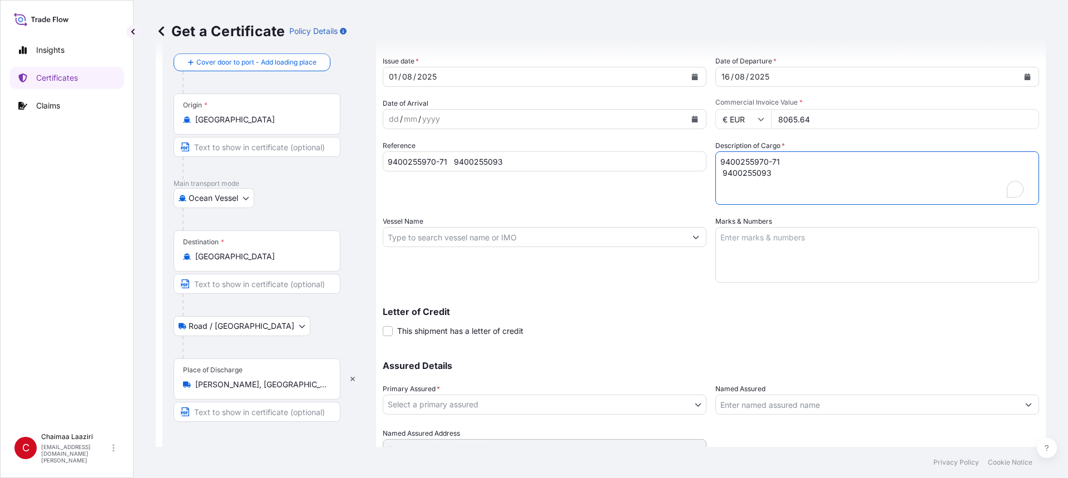
scroll to position [106, 0]
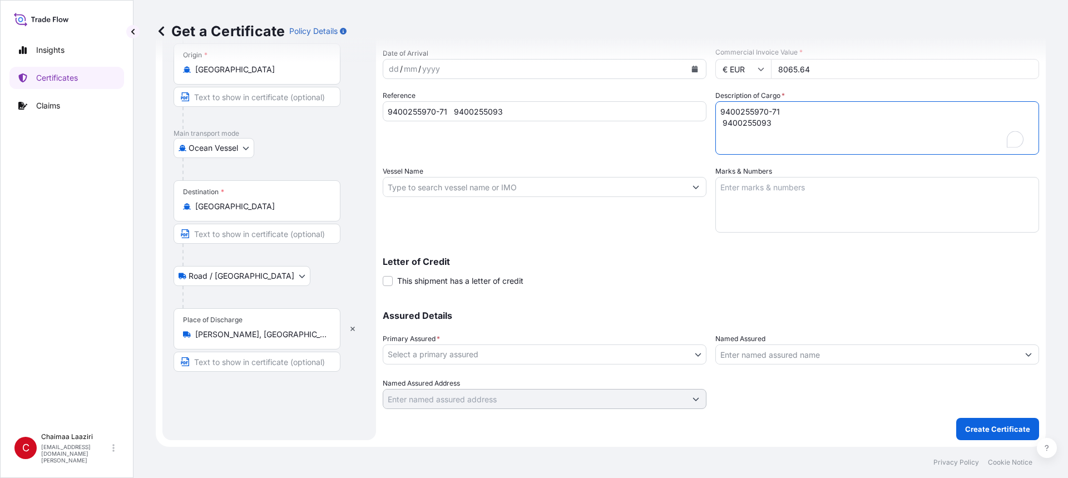
type textarea "9400255970-71 9400255093"
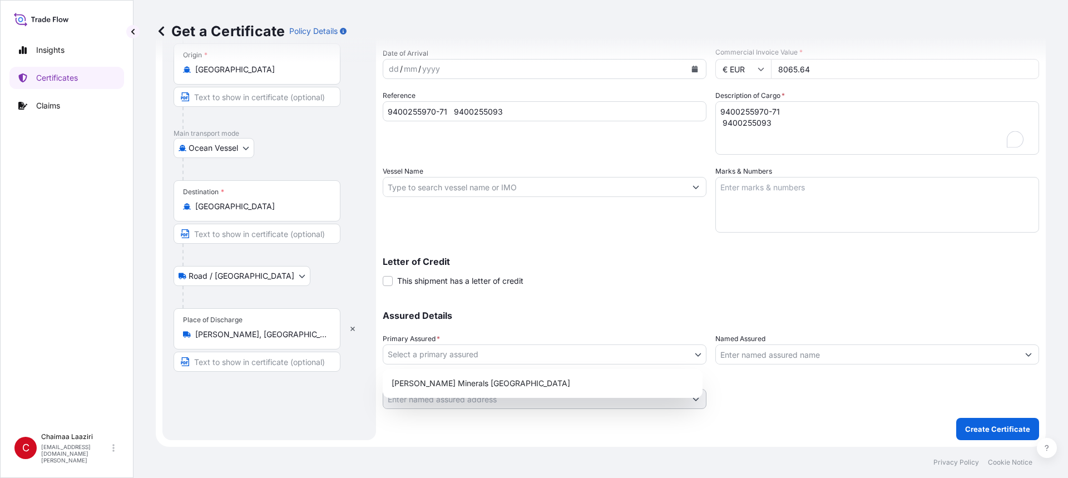
click at [535, 357] on body "Insights Certificates Claims C Chaimaa [GEOGRAPHIC_DATA] [EMAIL_ADDRESS][DOMAIN…" at bounding box center [534, 239] width 1068 height 478
click at [521, 379] on div "[PERSON_NAME] Minerals [GEOGRAPHIC_DATA]" at bounding box center [542, 383] width 311 height 20
select select "31757"
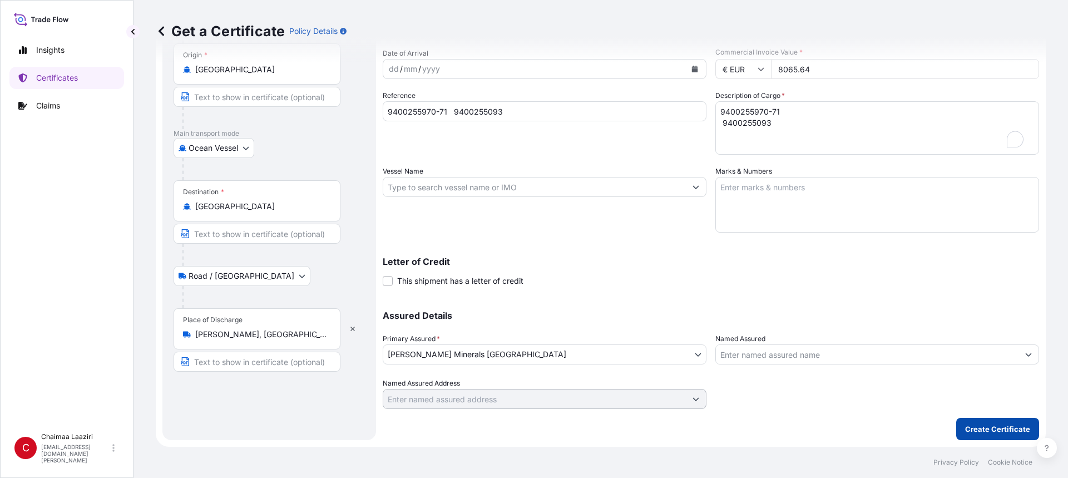
click at [985, 435] on button "Create Certificate" at bounding box center [997, 429] width 83 height 22
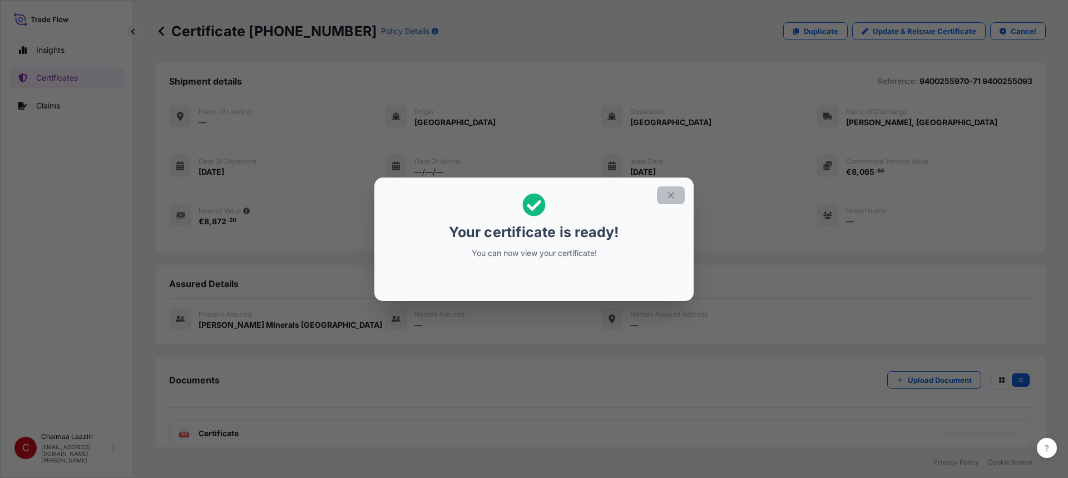
click at [674, 195] on icon "button" at bounding box center [671, 195] width 10 height 10
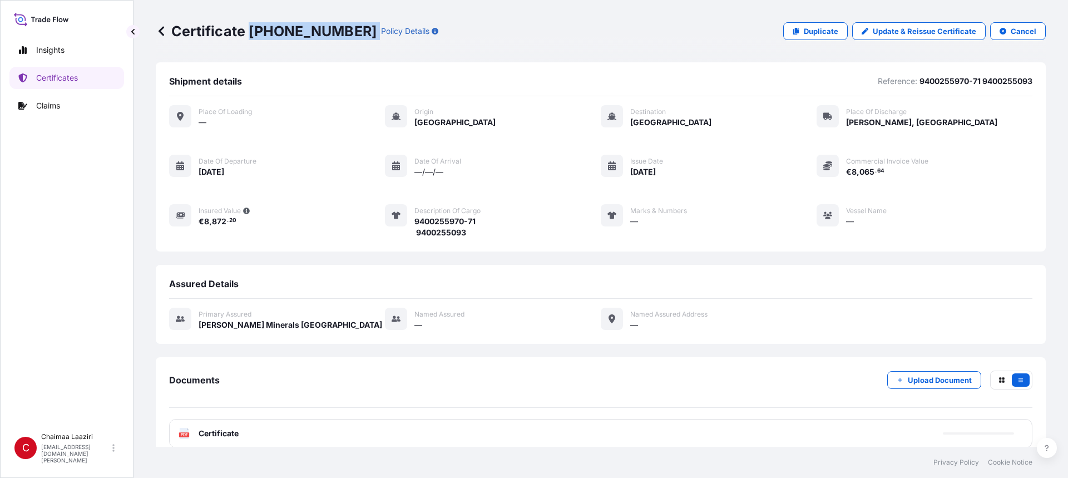
drag, startPoint x: 251, startPoint y: 30, endPoint x: 333, endPoint y: 28, distance: 81.3
click at [333, 28] on div "Certificate [PHONE_NUMBER] Policy Details" at bounding box center [297, 31] width 283 height 18
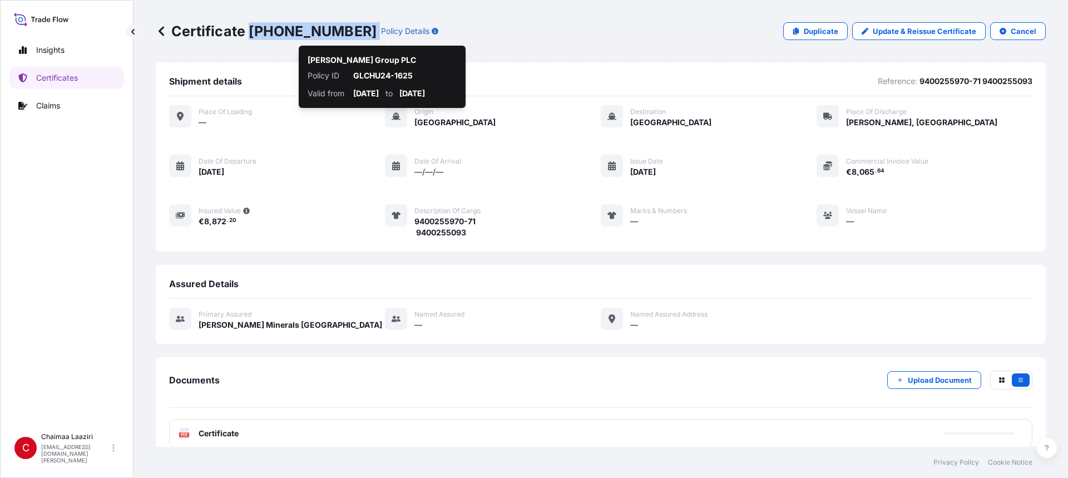
copy p "[PHONE_NUMBER]"
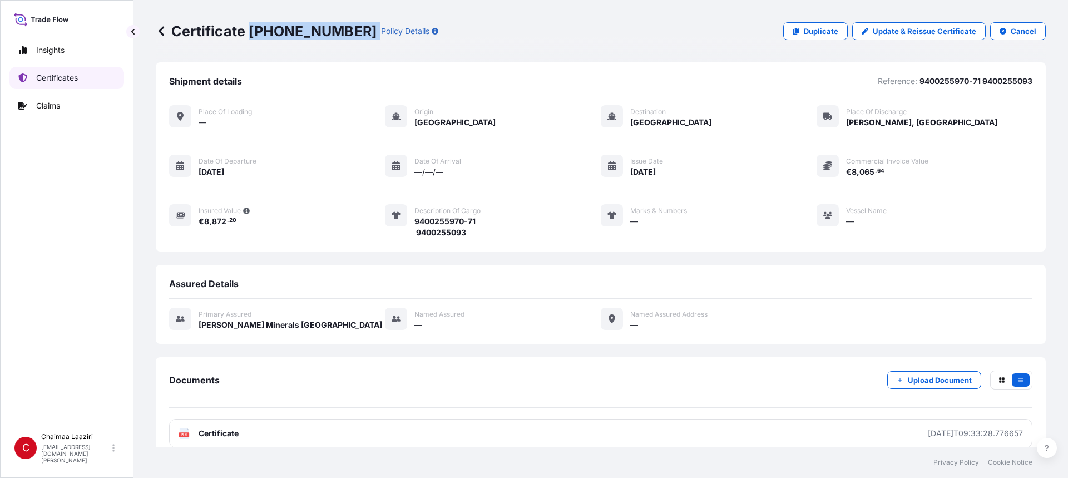
click at [56, 75] on p "Certificates" at bounding box center [57, 77] width 42 height 11
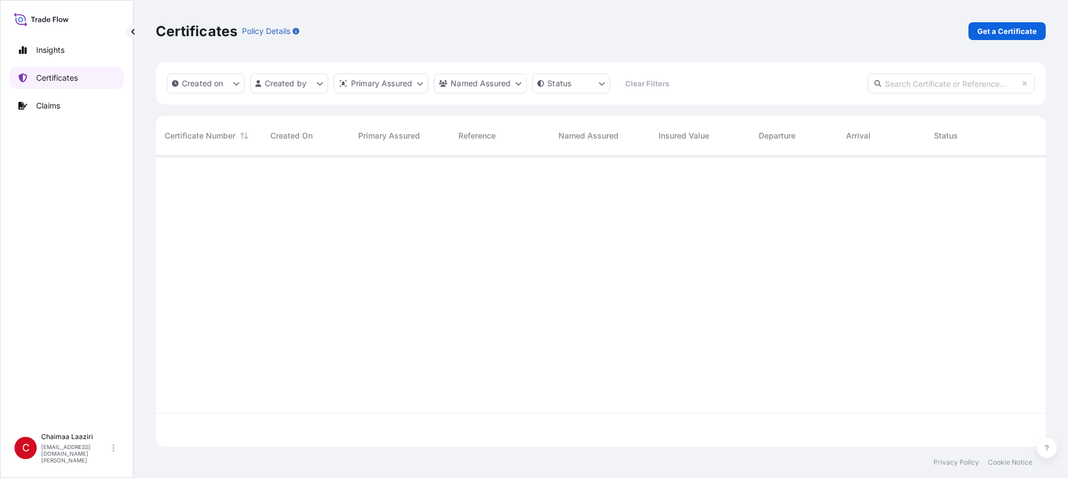
scroll to position [289, 882]
click at [994, 35] on p "Get a Certificate" at bounding box center [1008, 31] width 60 height 11
select select "Ocean Vessel"
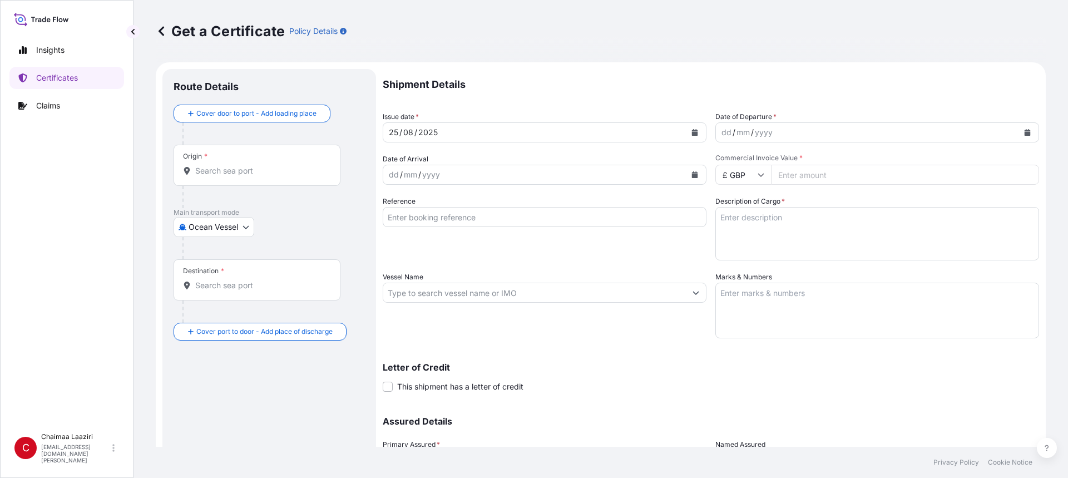
click at [692, 131] on icon "Calendar" at bounding box center [695, 132] width 6 height 7
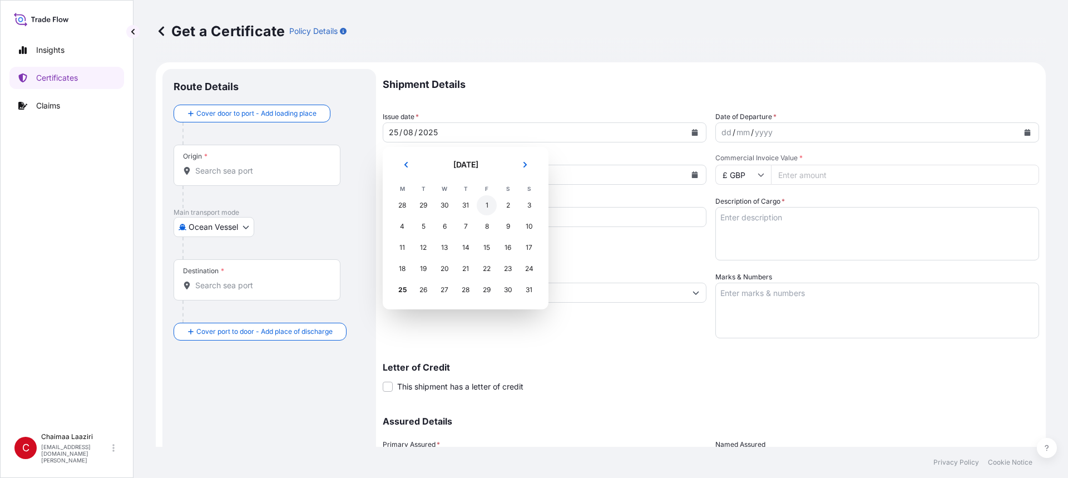
click at [486, 208] on div "1" at bounding box center [487, 205] width 20 height 20
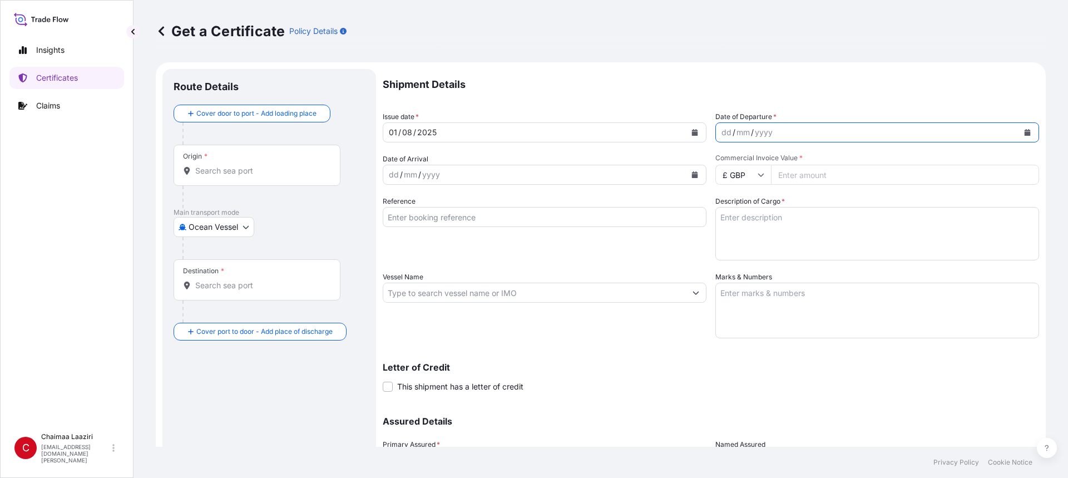
click at [1019, 136] on button "Calendar" at bounding box center [1028, 133] width 18 height 18
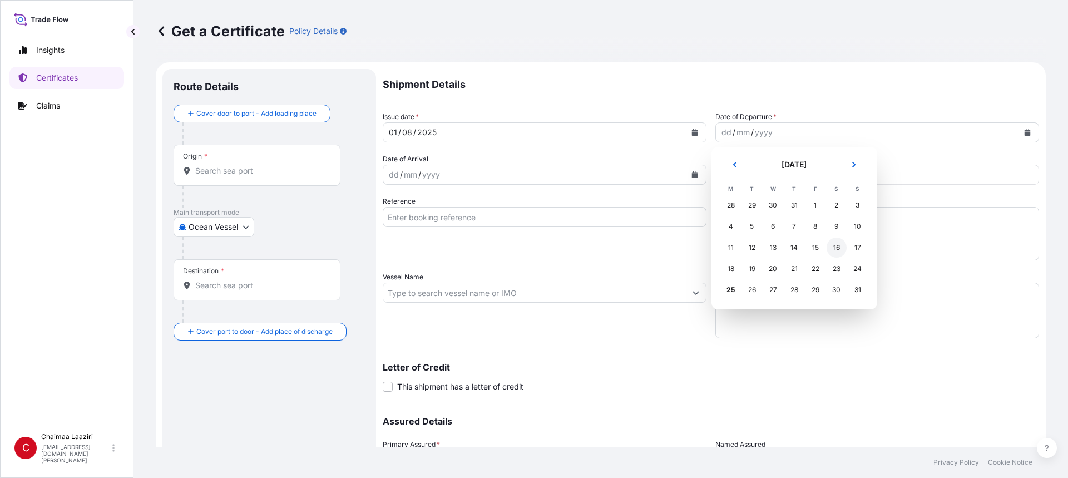
click at [833, 248] on div "16" at bounding box center [837, 248] width 20 height 20
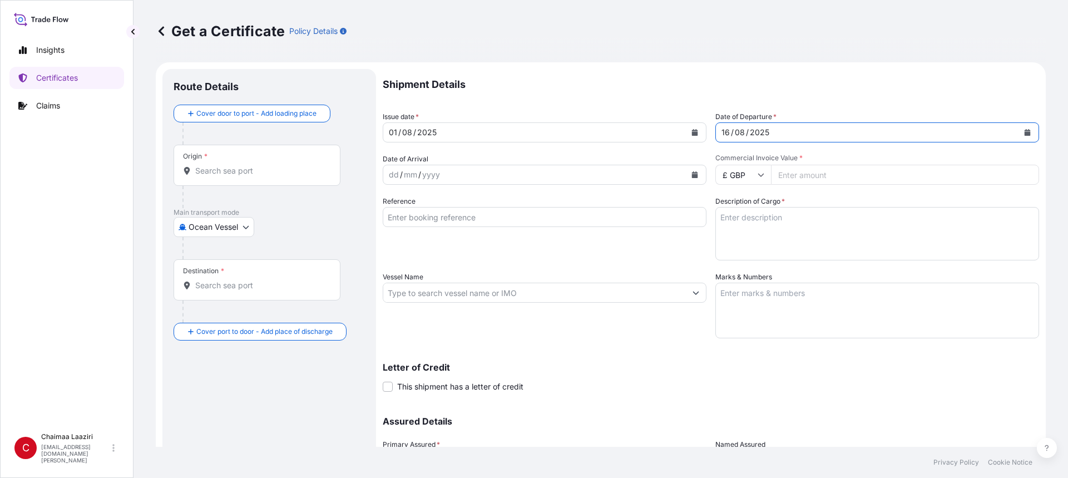
click at [821, 180] on input "Commercial Invoice Value *" at bounding box center [905, 175] width 268 height 20
paste input "11606.05"
type input "11606.05"
click at [744, 176] on input "£ GBP" at bounding box center [743, 175] width 56 height 20
click at [738, 198] on div "€ EUR" at bounding box center [739, 205] width 47 height 21
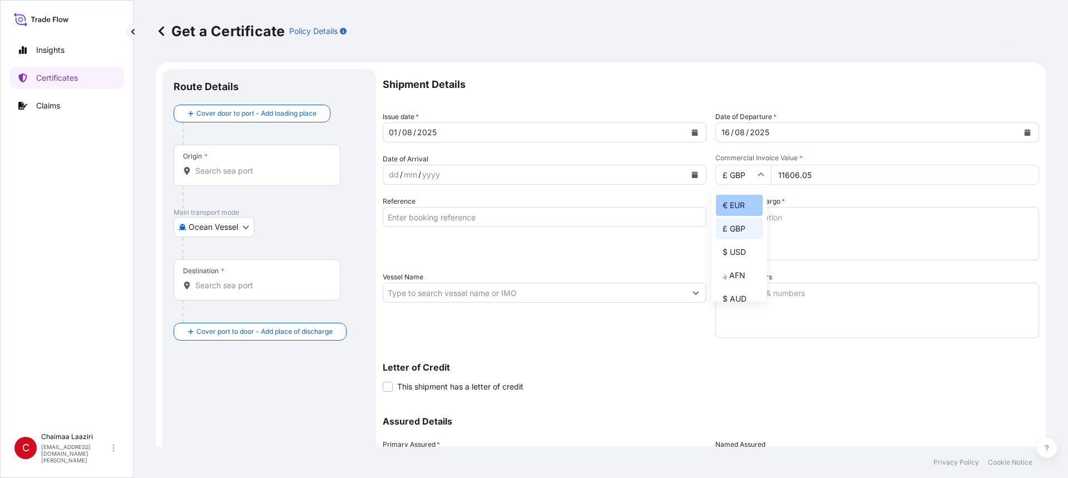
type input "€ EUR"
click at [749, 131] on div "2025" at bounding box center [760, 132] width 22 height 13
click at [1025, 132] on icon "Calendar" at bounding box center [1028, 132] width 6 height 7
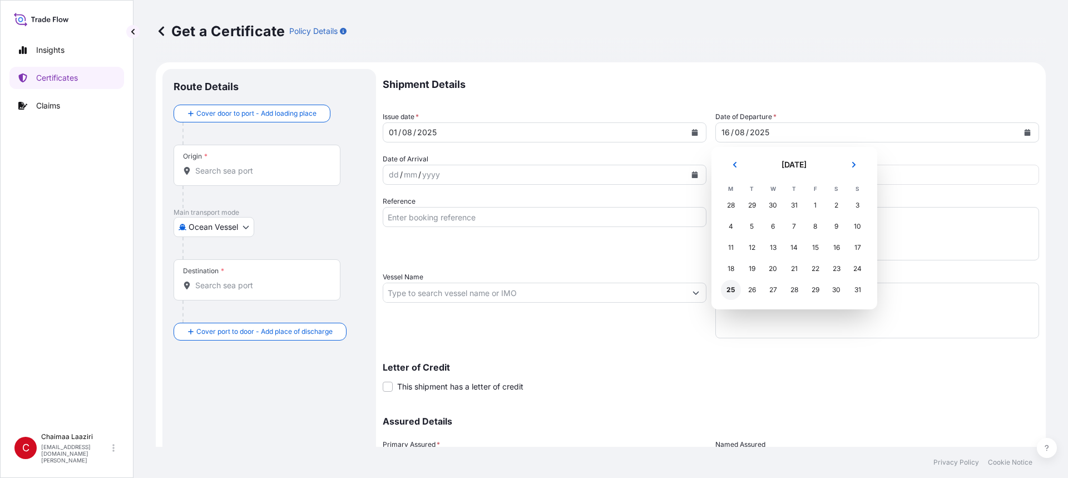
click at [728, 291] on div "25" at bounding box center [731, 290] width 20 height 20
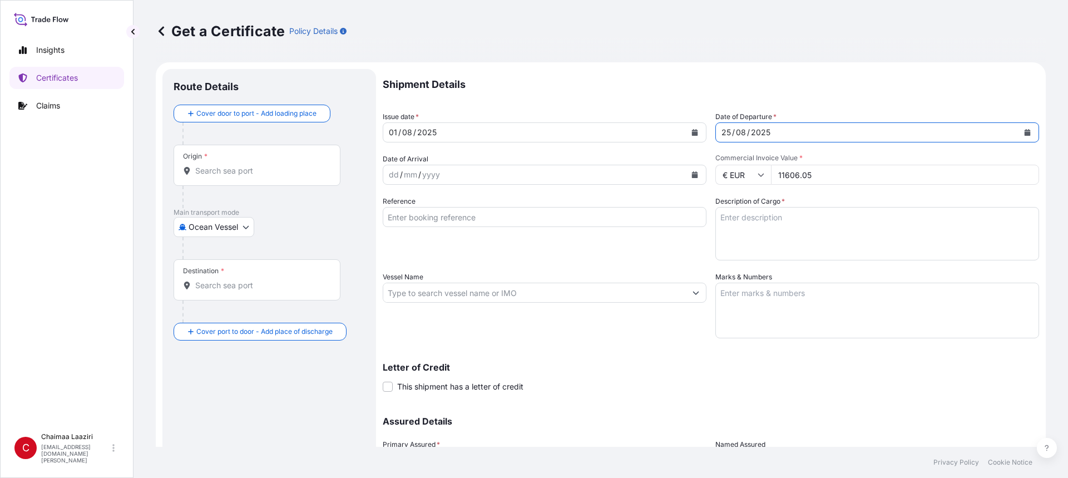
scroll to position [56, 0]
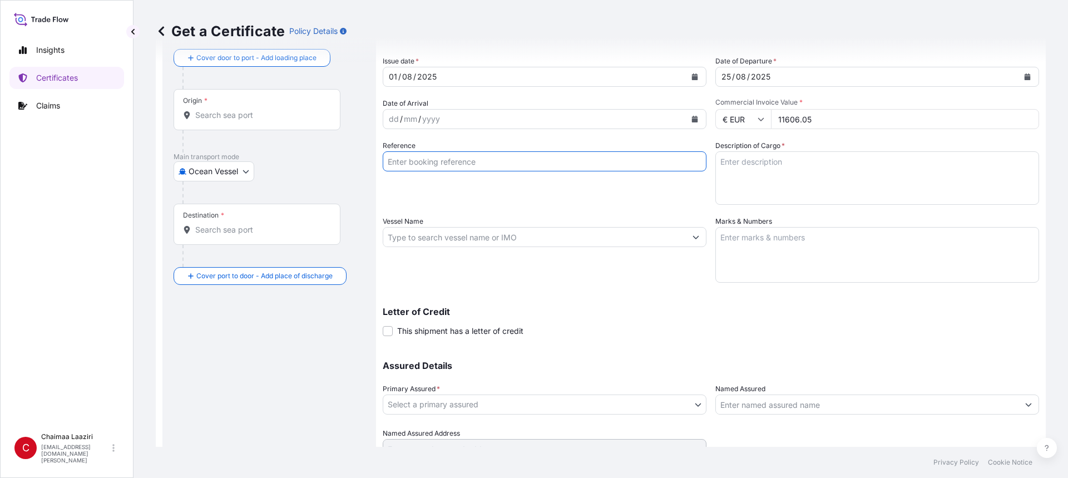
click at [473, 165] on input "Reference" at bounding box center [545, 161] width 324 height 20
paste input "9400256198 -203"
type input "9400256198 -203"
click at [786, 171] on textarea "Description of Cargo *" at bounding box center [877, 177] width 324 height 53
paste textarea "9400256198 -203"
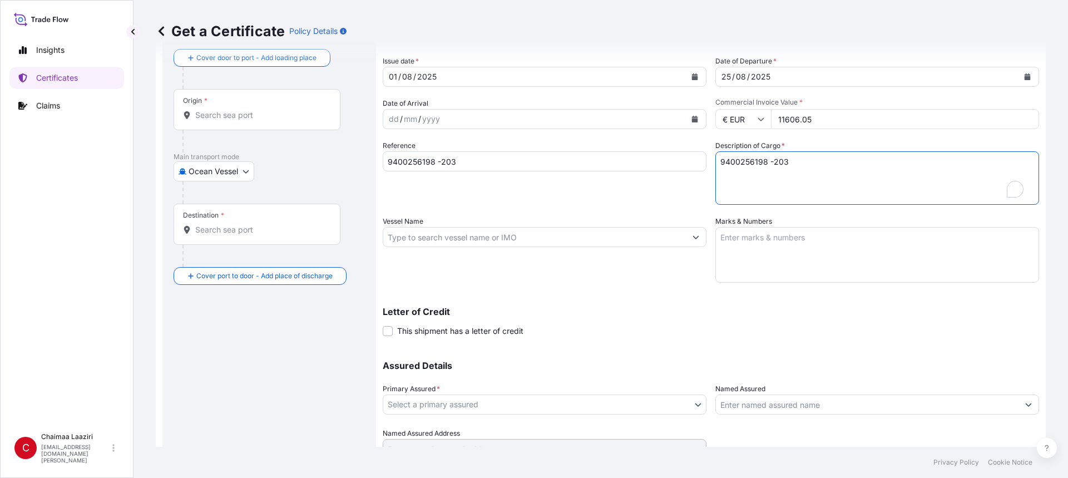
scroll to position [106, 0]
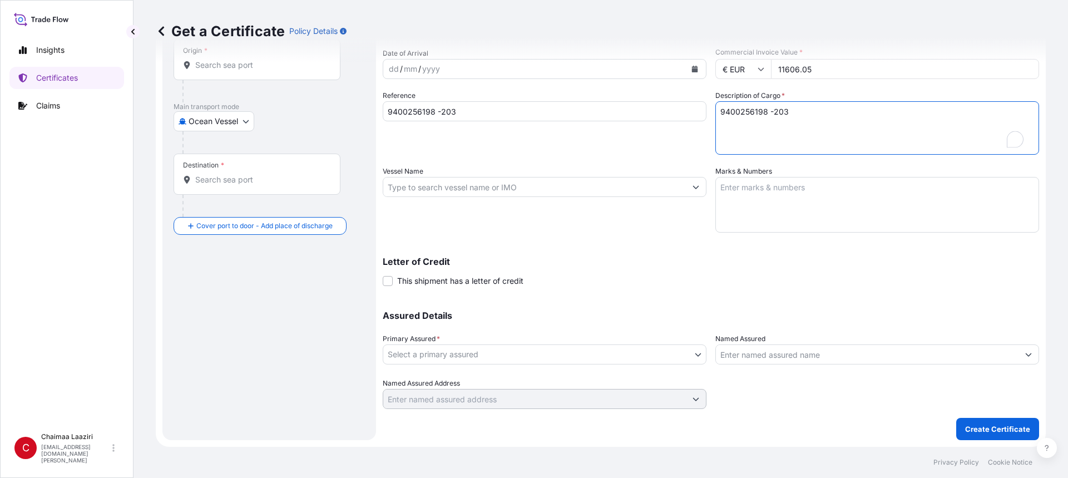
type textarea "9400256198 -203"
click at [531, 347] on body "Insights Certificates Claims C Chaimaa Laaziri [EMAIL_ADDRESS][DOMAIN_NAME][PER…" at bounding box center [534, 239] width 1068 height 478
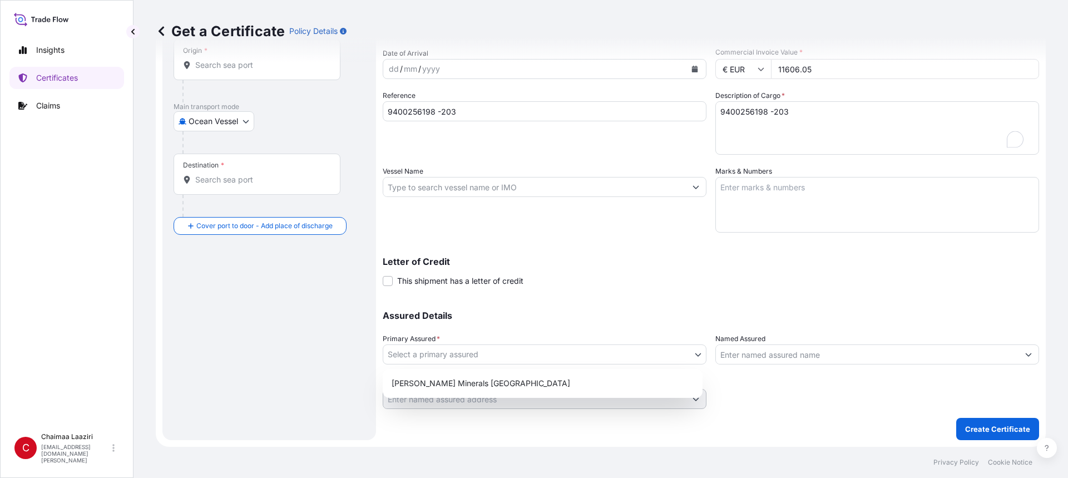
click at [505, 377] on div "[PERSON_NAME] Minerals [GEOGRAPHIC_DATA]" at bounding box center [542, 383] width 311 height 20
select select "31757"
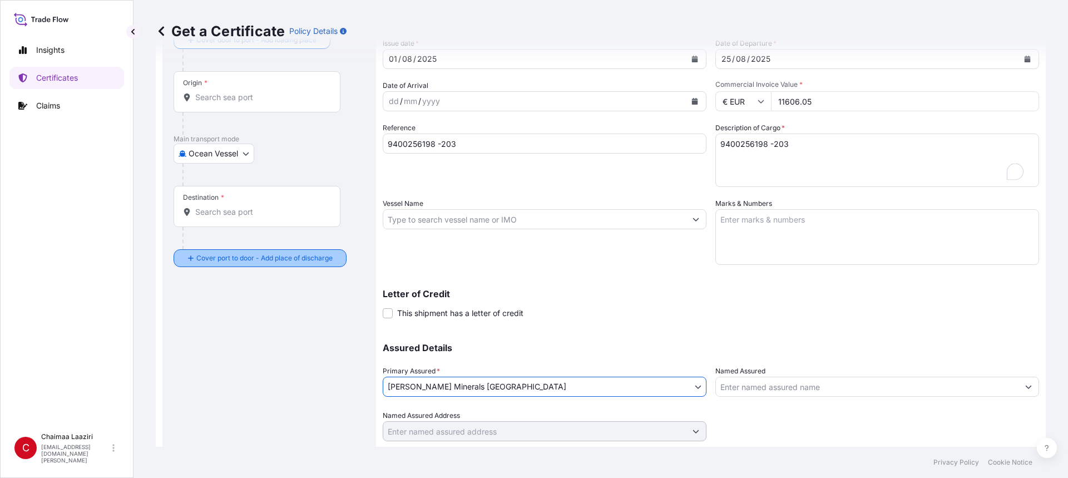
scroll to position [0, 0]
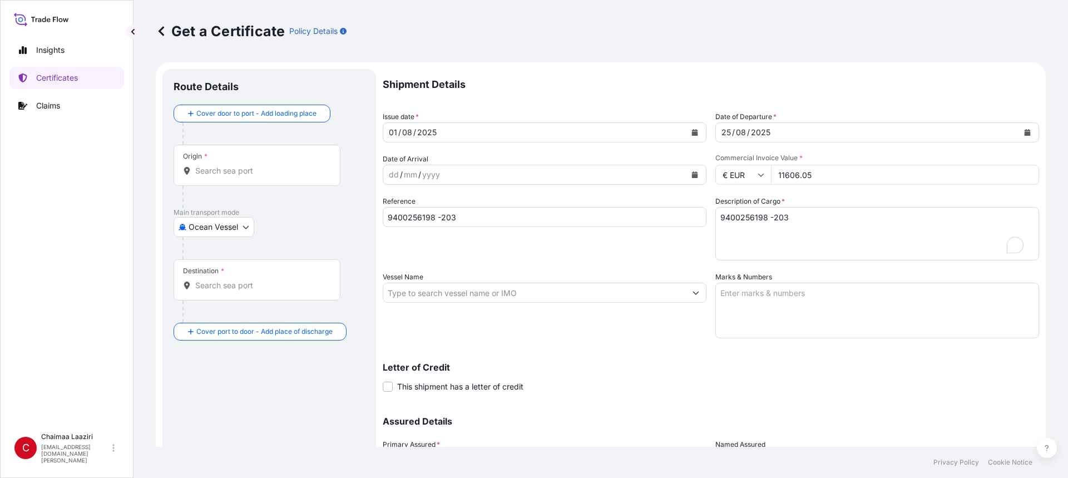
click at [213, 173] on input "Origin *" at bounding box center [260, 170] width 131 height 11
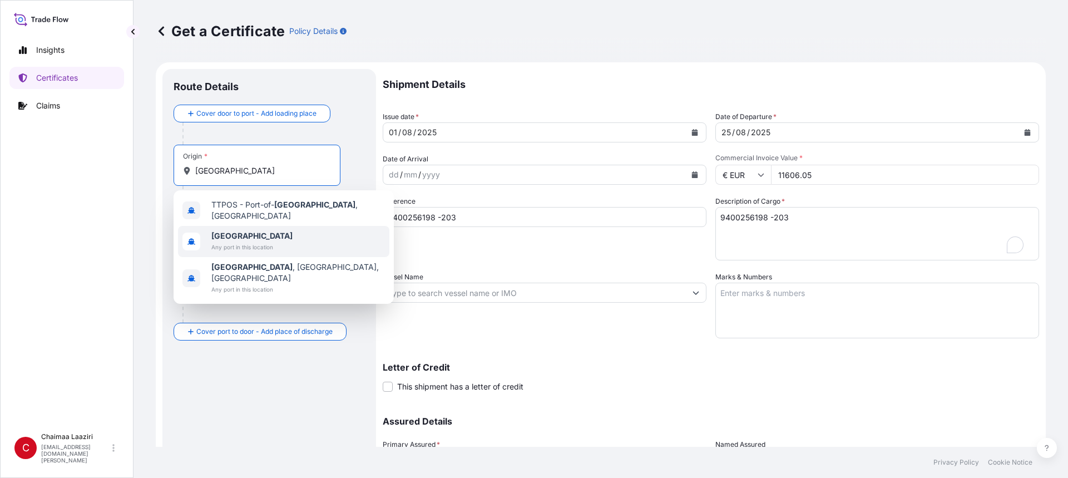
click at [231, 234] on b "[GEOGRAPHIC_DATA]" at bounding box center [251, 235] width 81 height 9
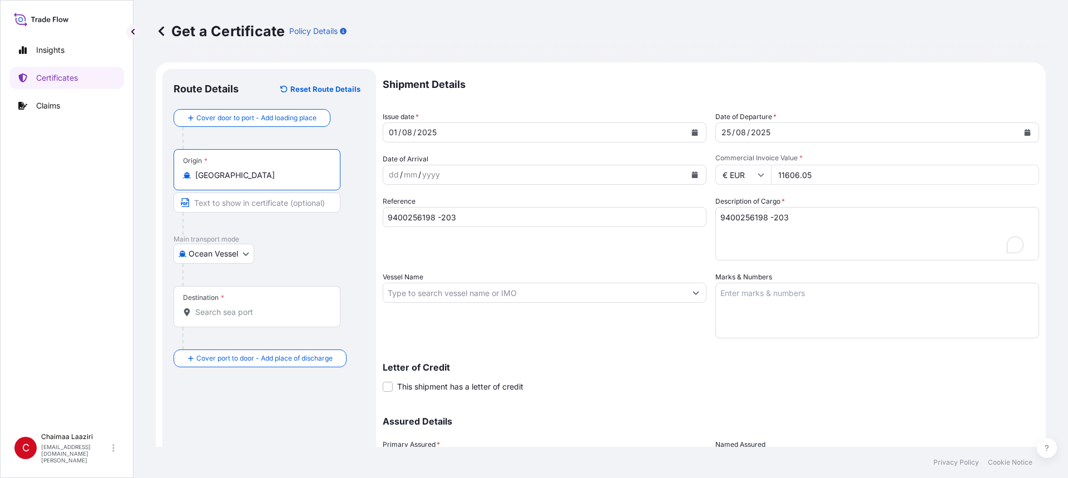
type input "[GEOGRAPHIC_DATA]"
click at [205, 309] on input "Destination *" at bounding box center [260, 312] width 131 height 11
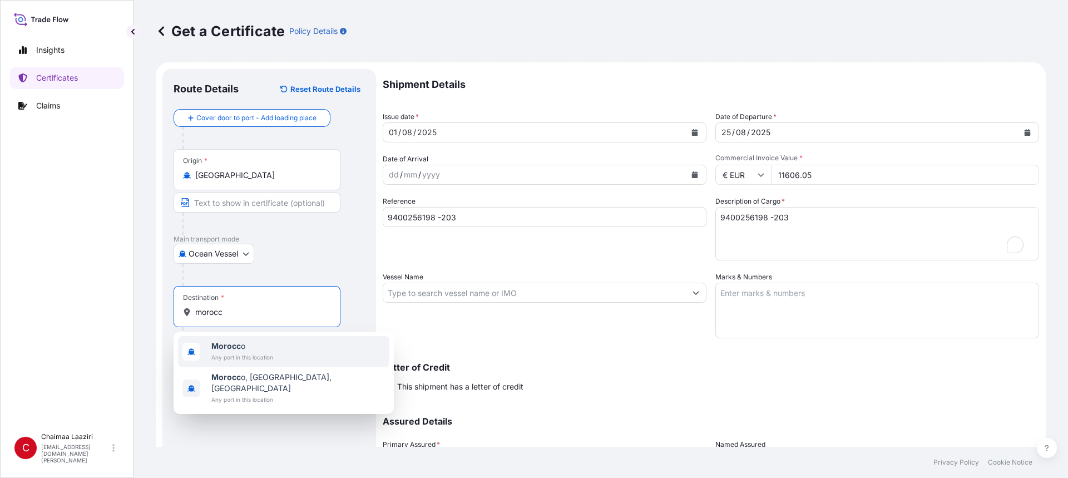
click at [247, 346] on span "Morocc o" at bounding box center [242, 346] width 62 height 11
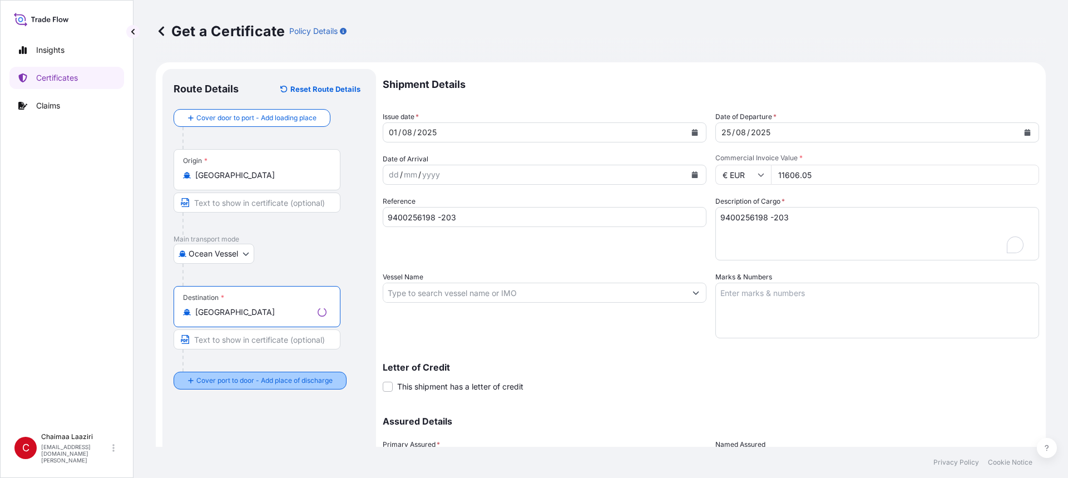
type input "[GEOGRAPHIC_DATA]"
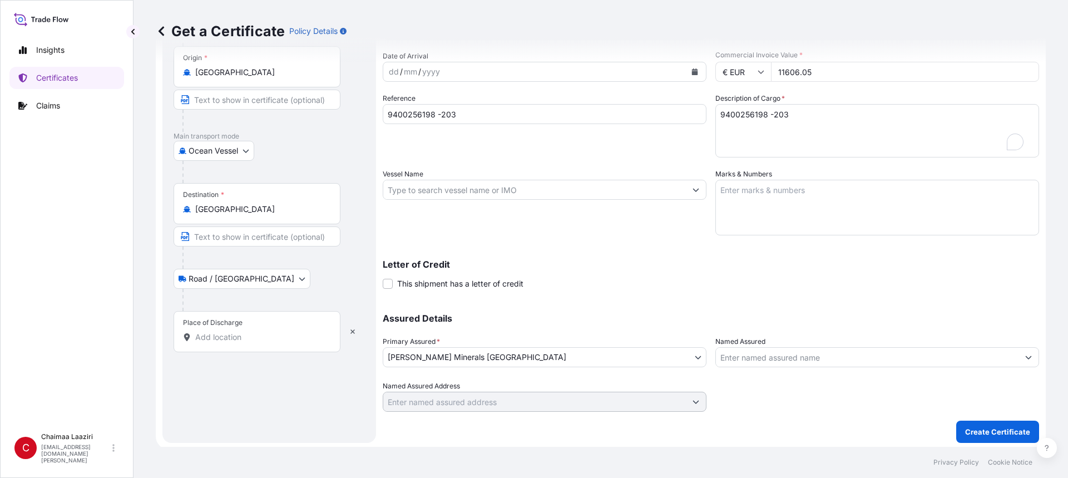
scroll to position [106, 0]
click at [230, 332] on input "Place of Discharge" at bounding box center [260, 334] width 131 height 11
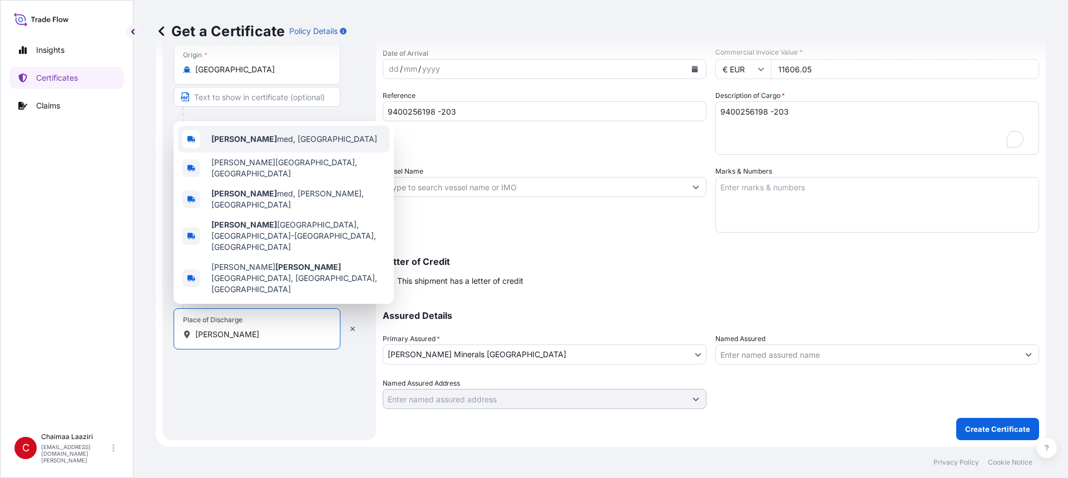
click at [275, 145] on span "Ben Ah med, [GEOGRAPHIC_DATA]" at bounding box center [294, 139] width 166 height 11
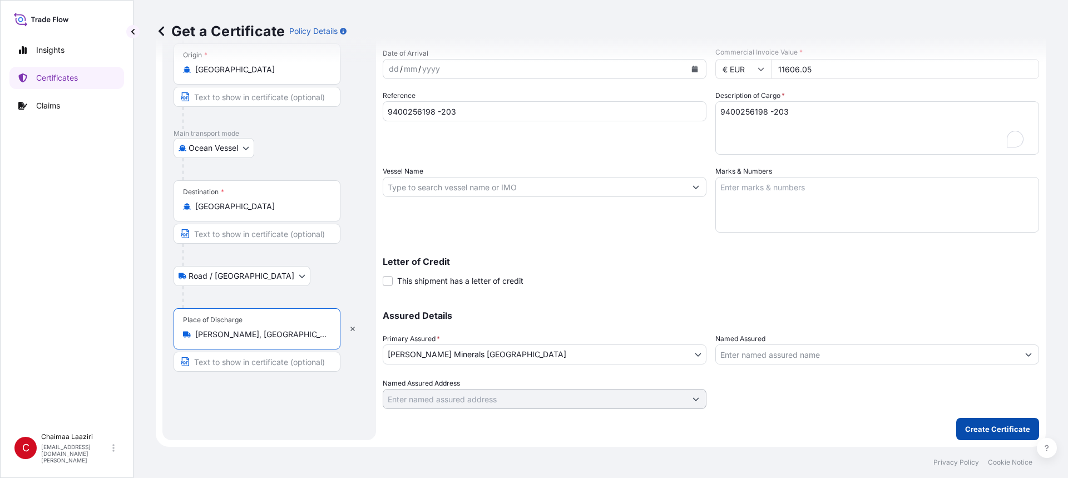
type input "[PERSON_NAME], [GEOGRAPHIC_DATA]"
click at [1026, 436] on button "Create Certificate" at bounding box center [997, 429] width 83 height 22
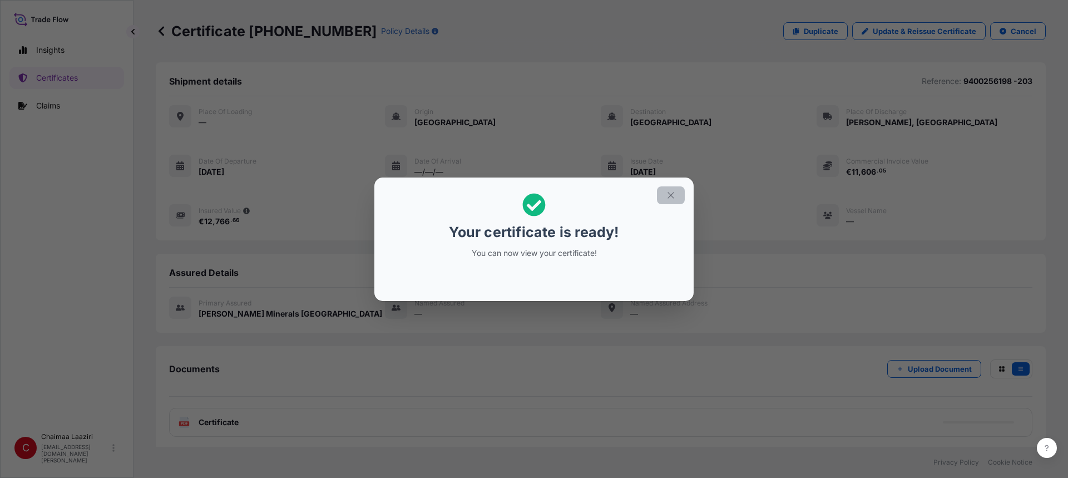
click at [675, 198] on icon "button" at bounding box center [671, 195] width 10 height 10
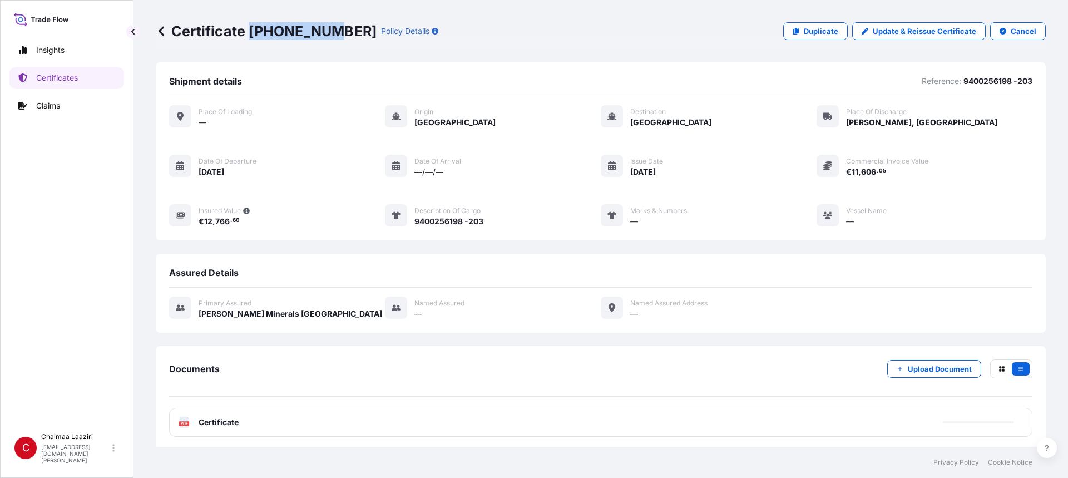
drag, startPoint x: 250, startPoint y: 33, endPoint x: 328, endPoint y: 32, distance: 77.3
click at [328, 32] on p "Certificate [PHONE_NUMBER]" at bounding box center [266, 31] width 221 height 18
copy p "[PHONE_NUMBER]"
click at [66, 86] on link "Certificates" at bounding box center [66, 78] width 115 height 22
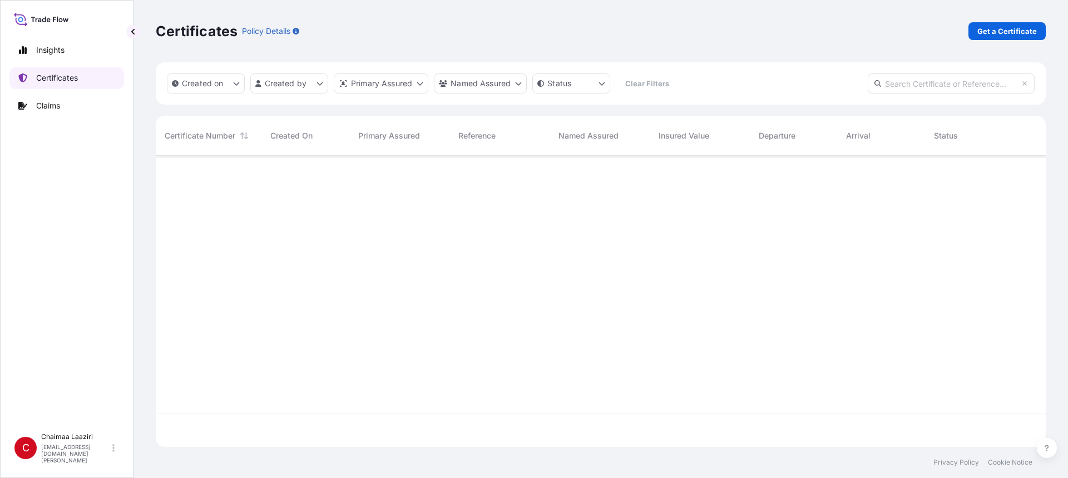
scroll to position [289, 882]
click at [1020, 36] on p "Get a Certificate" at bounding box center [1008, 31] width 60 height 11
select select "Ocean Vessel"
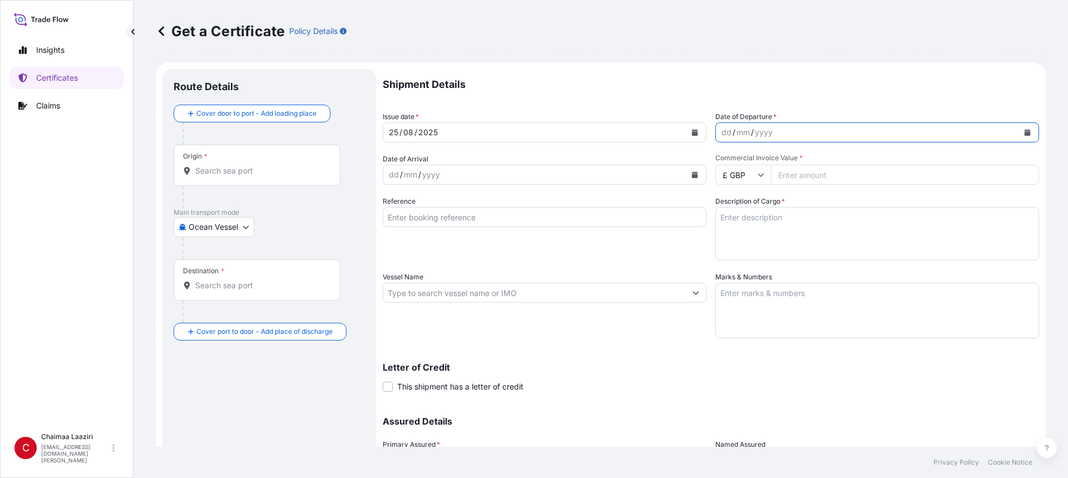
click at [1025, 132] on icon "Calendar" at bounding box center [1028, 132] width 6 height 7
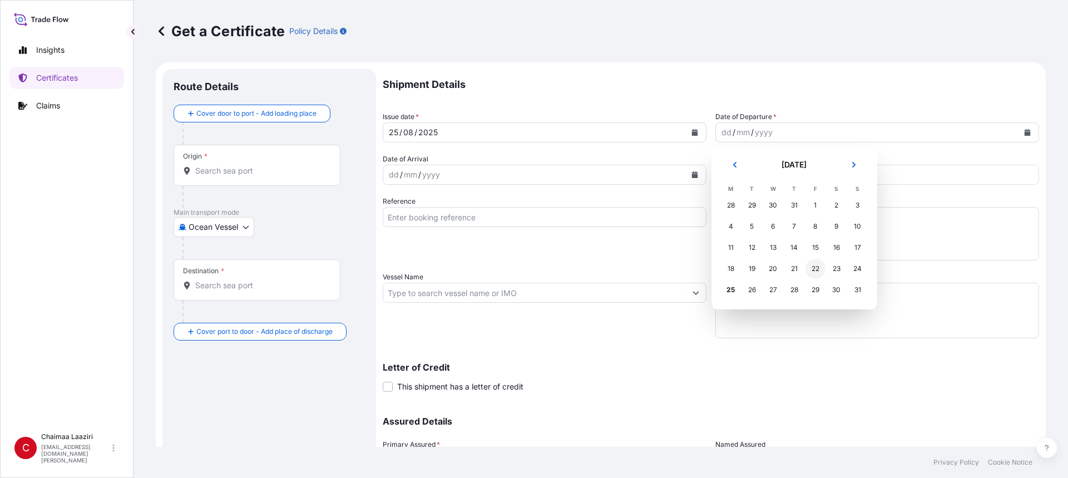
click at [810, 270] on div "22" at bounding box center [816, 269] width 20 height 20
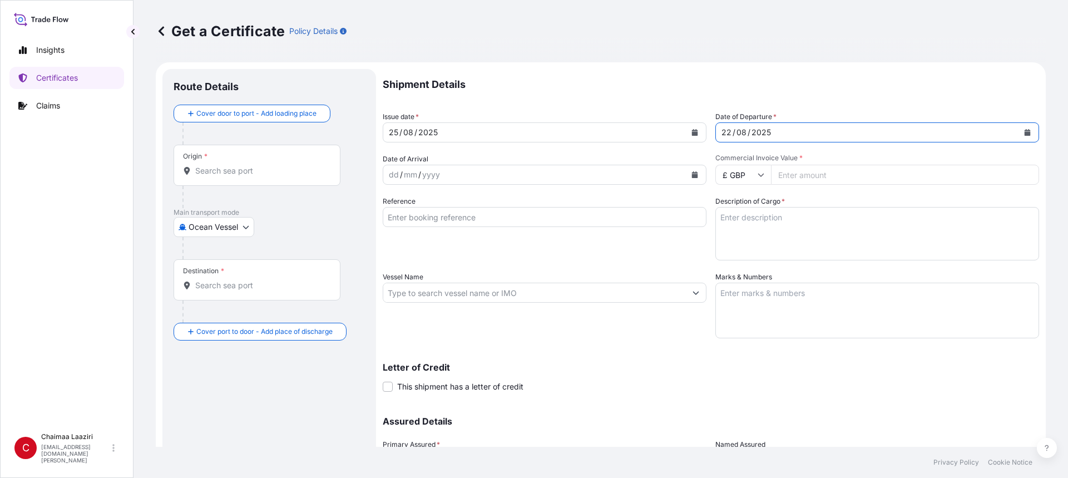
click at [831, 173] on input "Commercial Invoice Value *" at bounding box center [905, 175] width 268 height 20
paste input "9400256951"
type input "9400256951"
drag, startPoint x: 569, startPoint y: 216, endPoint x: 674, endPoint y: 237, distance: 107.2
click at [569, 216] on input "Reference" at bounding box center [545, 217] width 324 height 20
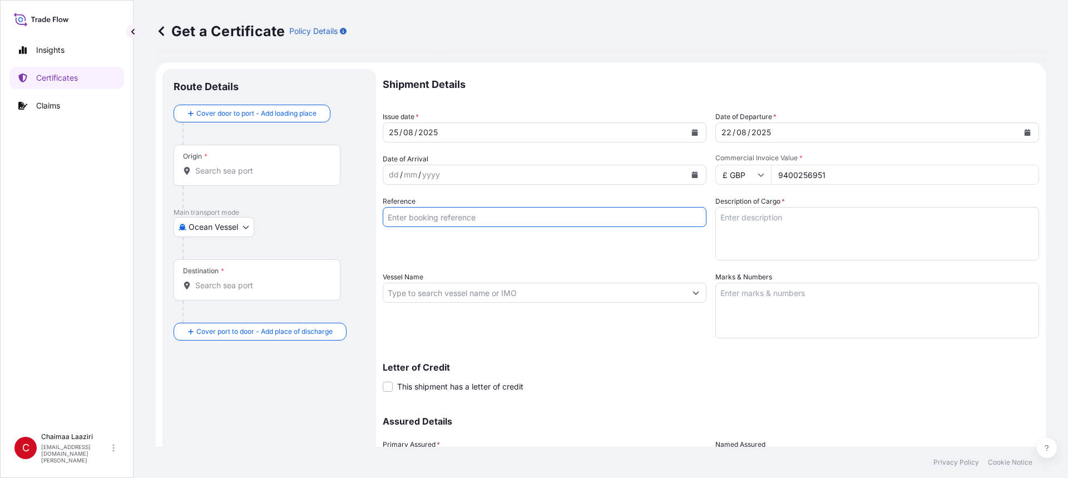
paste input "9400256951"
type input "9400256951"
click at [892, 235] on textarea "Description of Cargo *" at bounding box center [877, 233] width 324 height 53
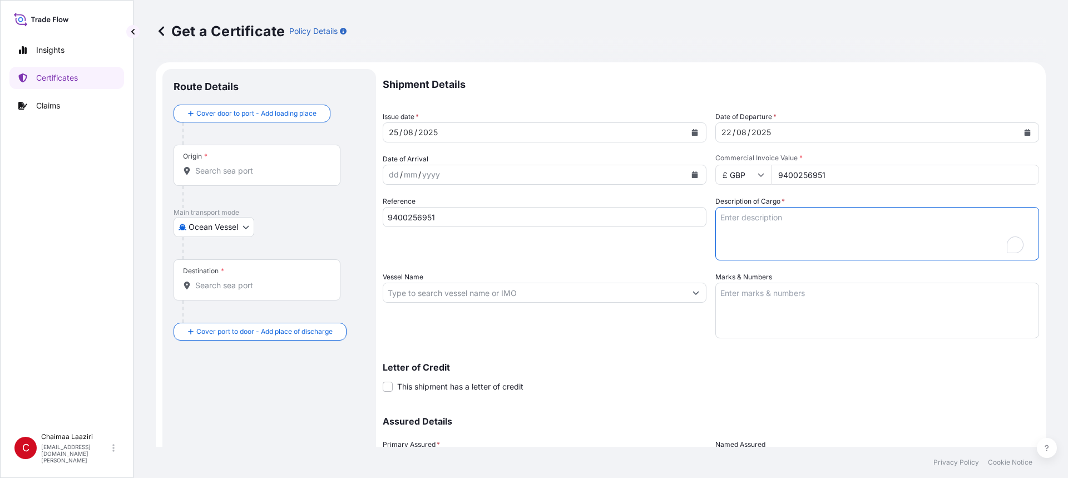
paste textarea "9400256951"
type textarea "9400256951"
drag, startPoint x: 838, startPoint y: 177, endPoint x: 722, endPoint y: 182, distance: 116.4
click at [722, 182] on div "£ GBP 9400256951" at bounding box center [877, 175] width 324 height 20
paste input "226.35"
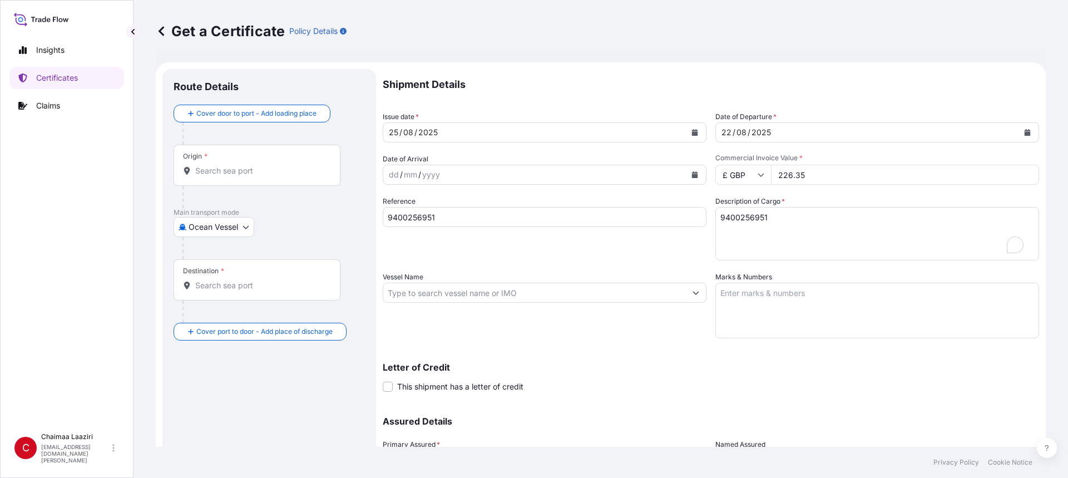
type input "226.35"
click at [723, 180] on input "£ GBP" at bounding box center [743, 175] width 56 height 20
click at [740, 206] on div "€ EUR" at bounding box center [739, 205] width 47 height 21
type input "€ EUR"
click at [256, 179] on div "Origin *" at bounding box center [257, 165] width 167 height 41
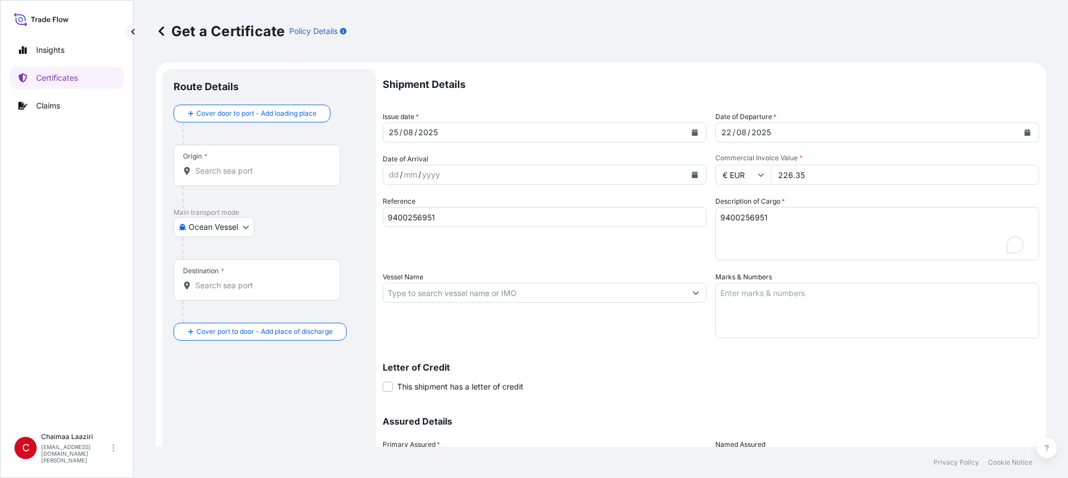
click at [256, 176] on input "Origin *" at bounding box center [260, 170] width 131 height 11
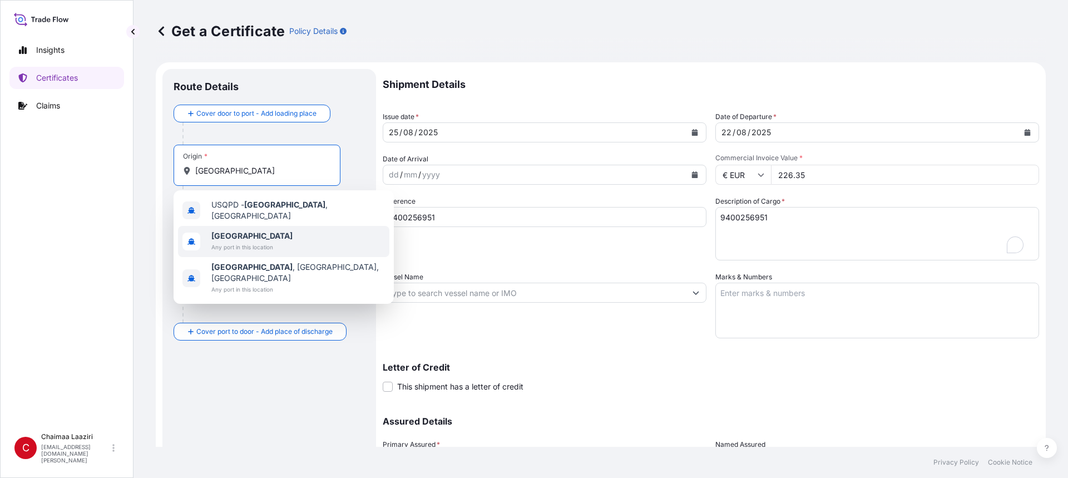
click at [256, 246] on span "Any port in this location" at bounding box center [251, 246] width 81 height 11
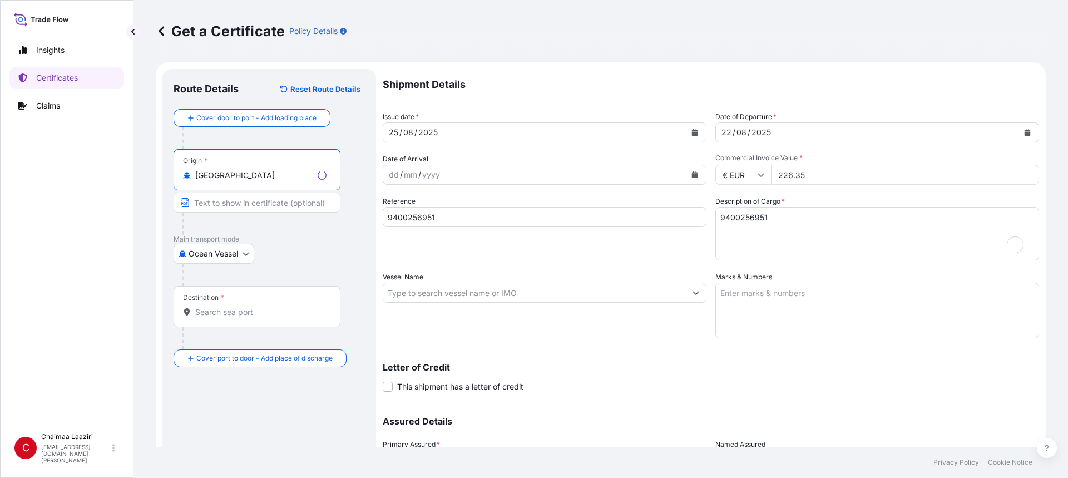
type input "[GEOGRAPHIC_DATA]"
click at [228, 319] on div "Destination *" at bounding box center [257, 306] width 167 height 41
click at [228, 318] on input "Destination *" at bounding box center [260, 312] width 131 height 11
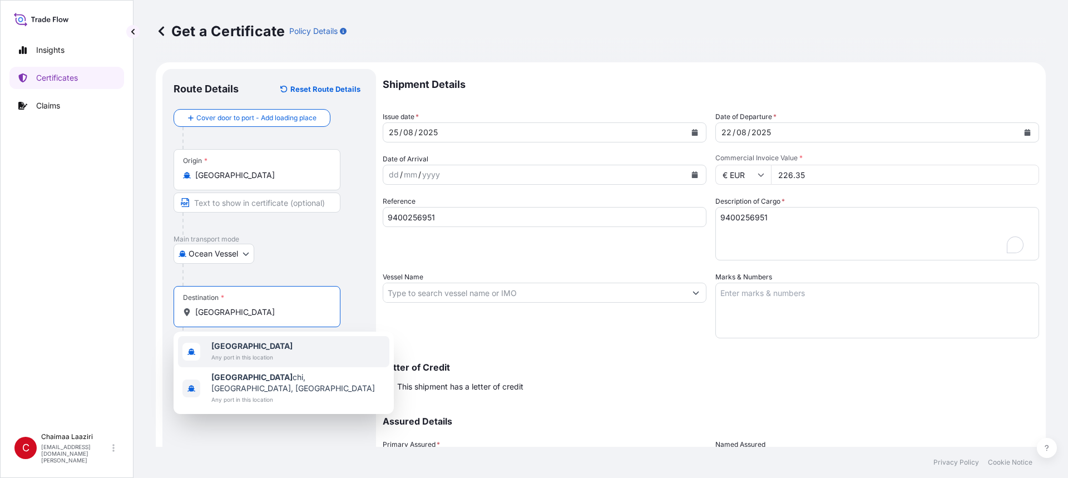
click at [256, 353] on span "Any port in this location" at bounding box center [251, 357] width 81 height 11
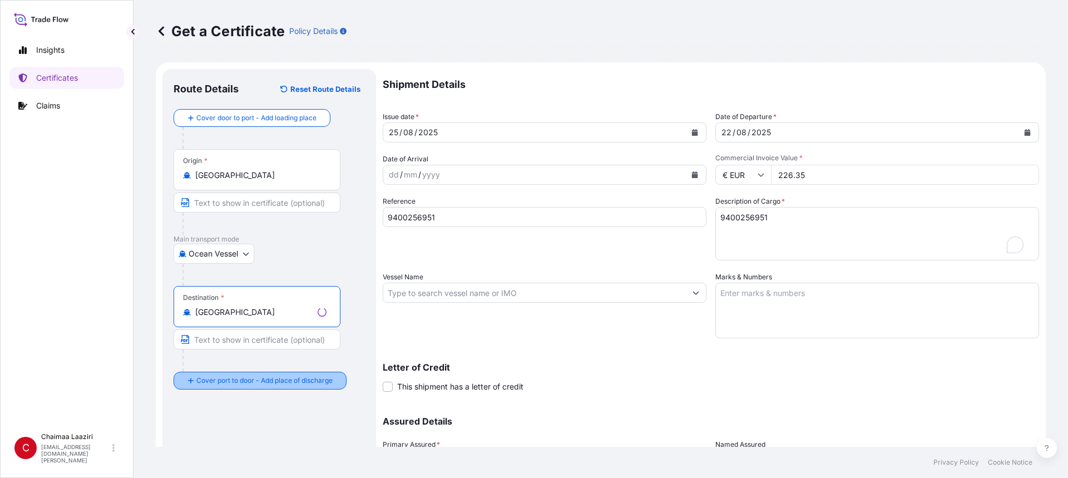
type input "[GEOGRAPHIC_DATA]"
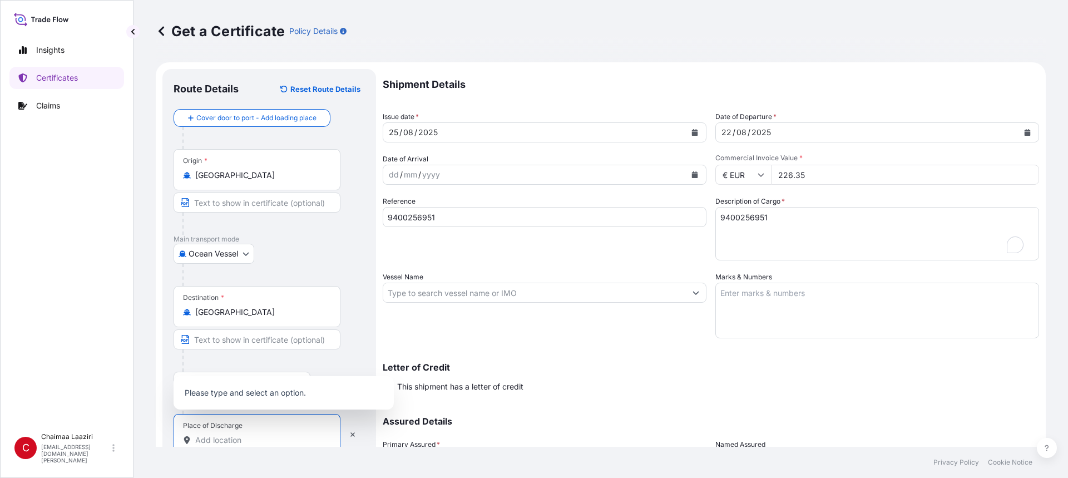
click at [228, 439] on input "Place of Discharge" at bounding box center [260, 440] width 131 height 11
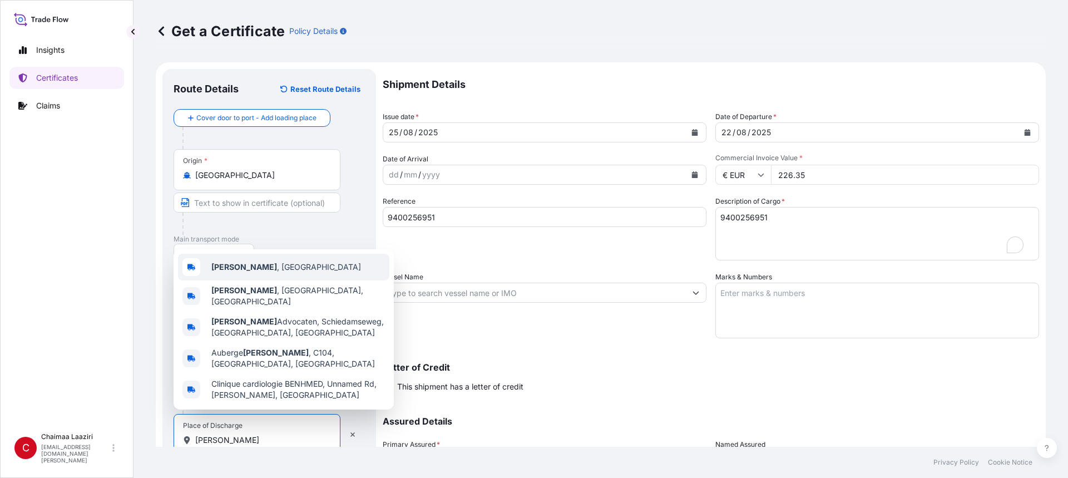
click at [246, 272] on b "[PERSON_NAME]" at bounding box center [244, 266] width 66 height 9
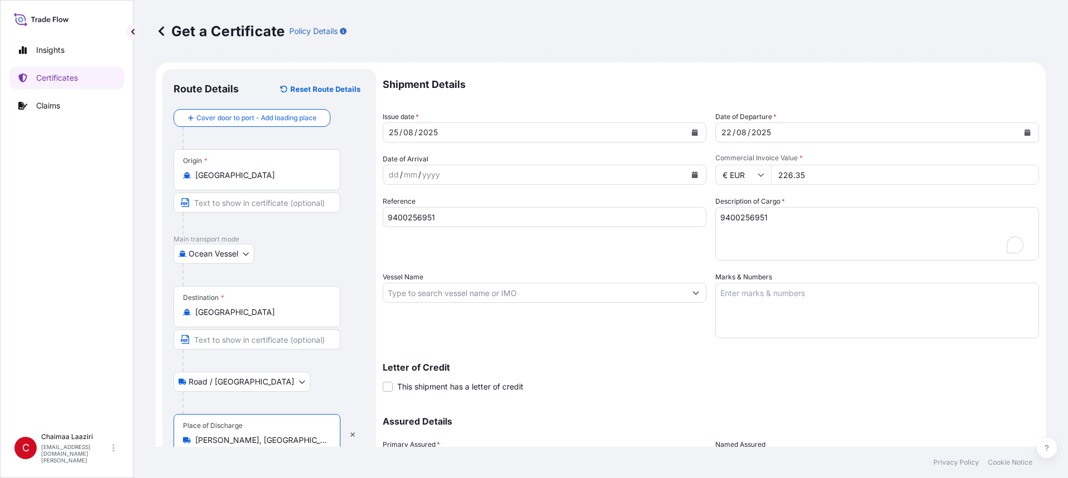
scroll to position [106, 0]
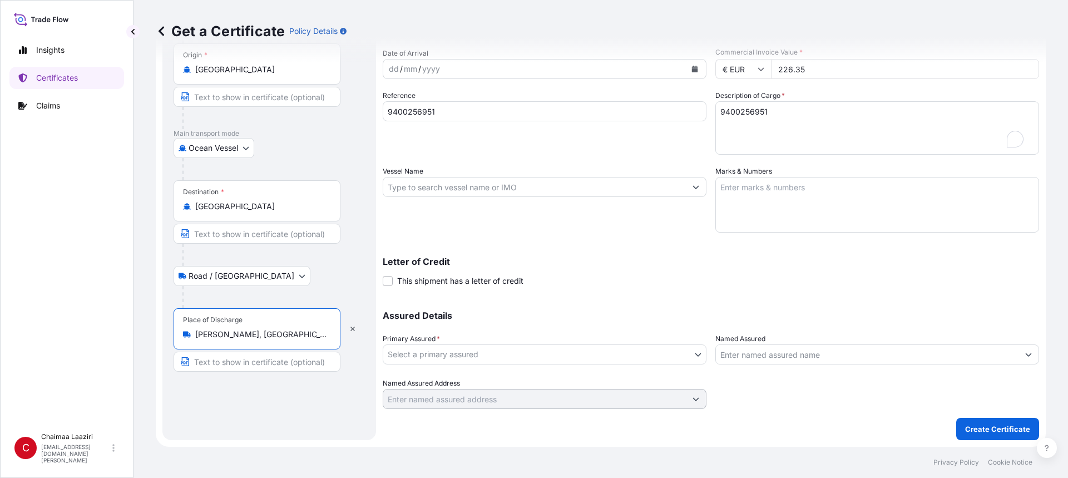
type input "[PERSON_NAME], [GEOGRAPHIC_DATA]"
click at [561, 353] on body "5 options available. 0 options available. 5 options available. 0 options availa…" at bounding box center [534, 239] width 1068 height 478
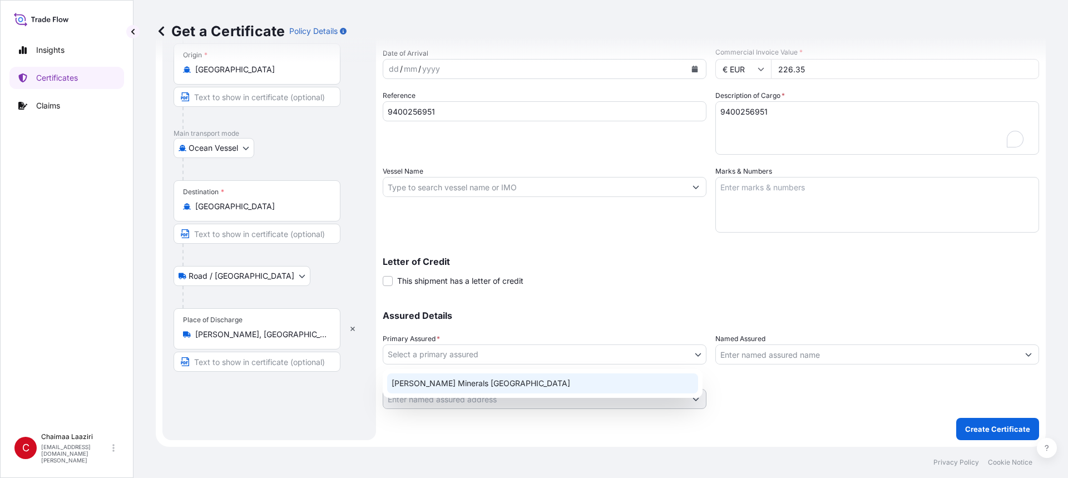
click at [544, 382] on div "[PERSON_NAME] Minerals [GEOGRAPHIC_DATA]" at bounding box center [542, 383] width 311 height 20
select select "31757"
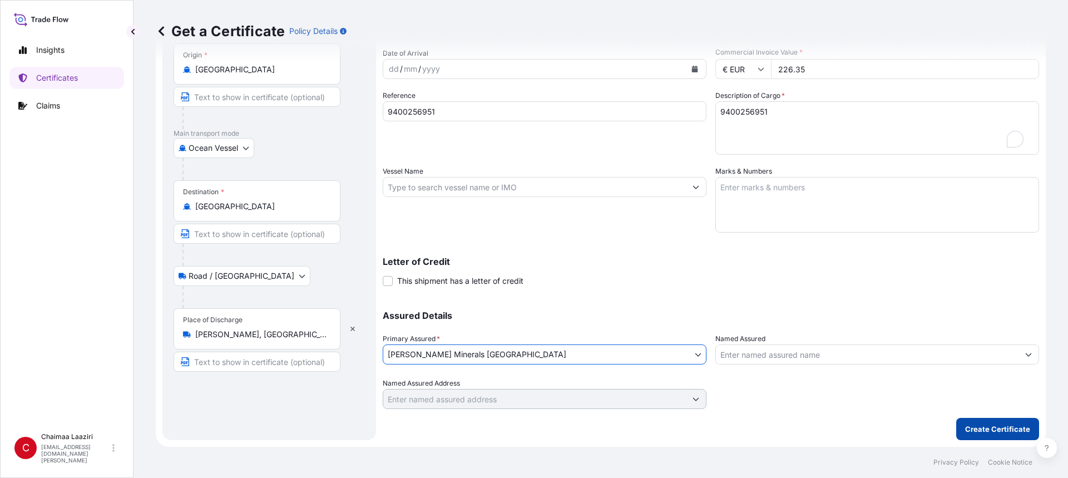
click at [975, 433] on p "Create Certificate" at bounding box center [997, 428] width 65 height 11
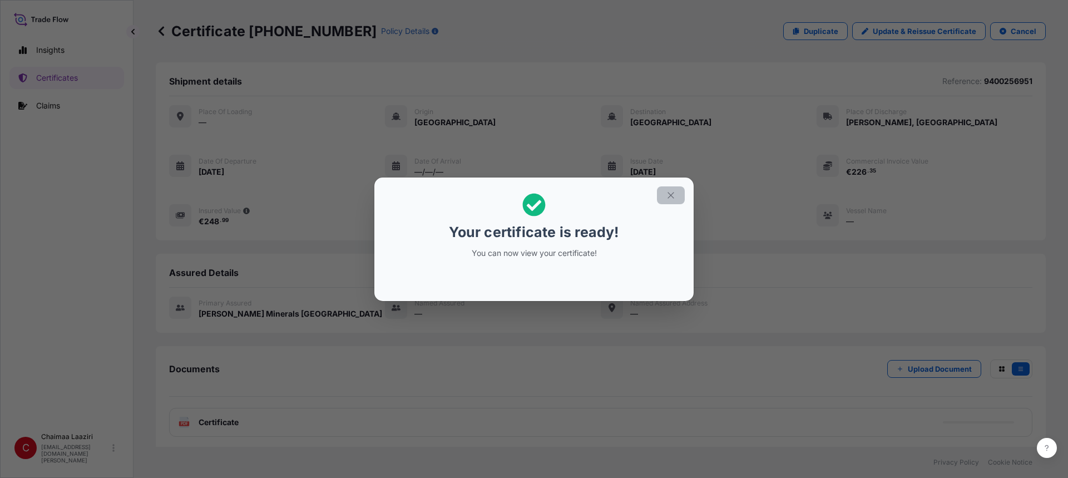
click at [670, 191] on icon "button" at bounding box center [671, 195] width 10 height 10
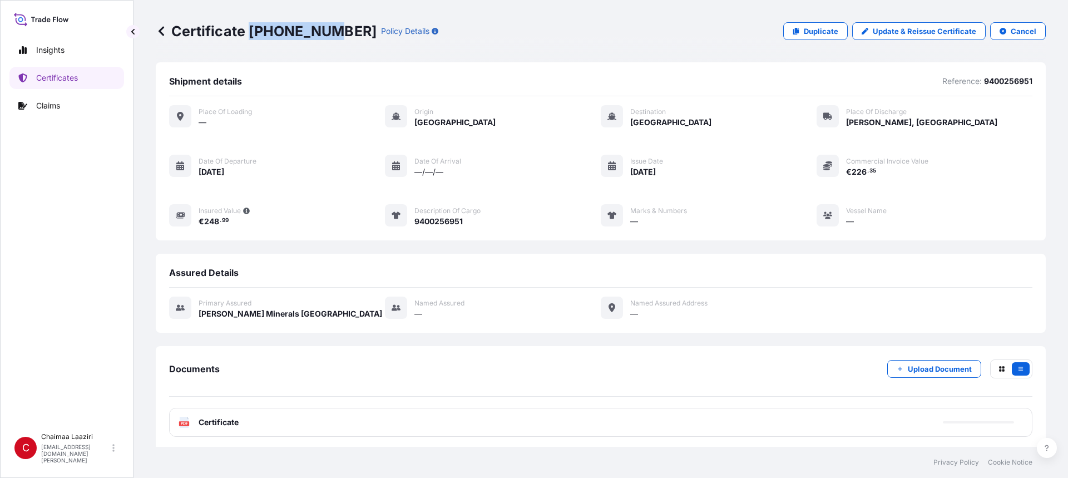
drag, startPoint x: 250, startPoint y: 27, endPoint x: 328, endPoint y: 30, distance: 77.4
click at [328, 30] on p "Certificate [PHONE_NUMBER]" at bounding box center [266, 31] width 221 height 18
copy p "[PHONE_NUMBER]"
click at [73, 79] on p "Certificates" at bounding box center [57, 77] width 42 height 11
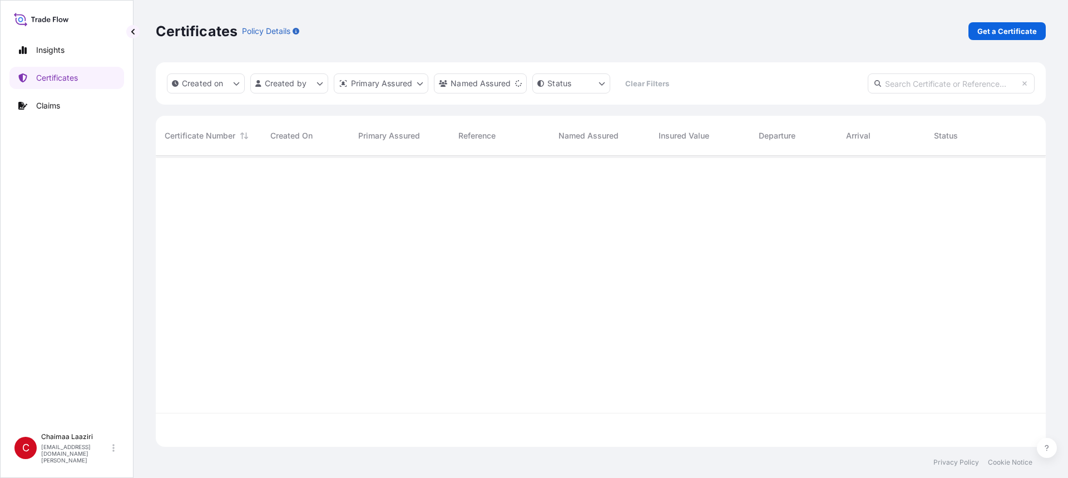
scroll to position [289, 882]
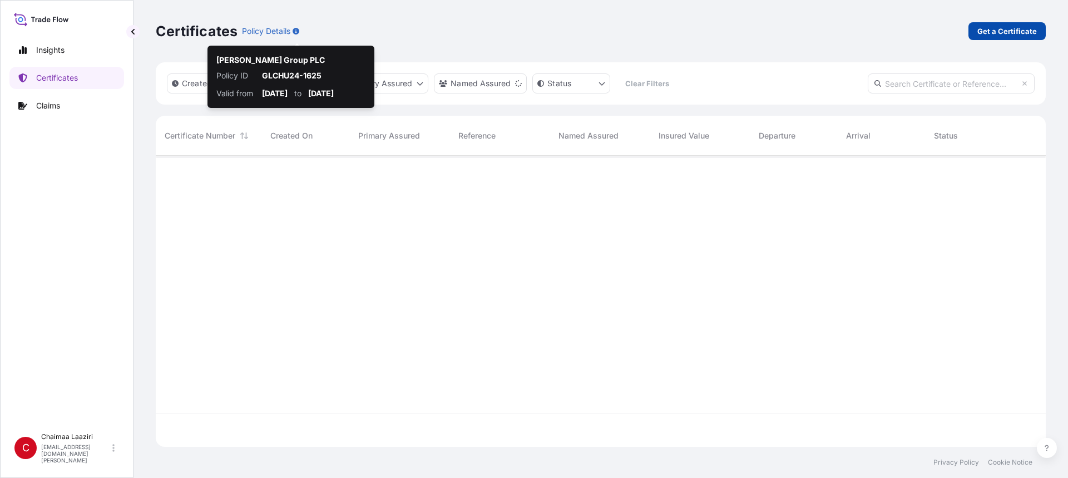
click at [1020, 28] on p "Get a Certificate" at bounding box center [1008, 31] width 60 height 11
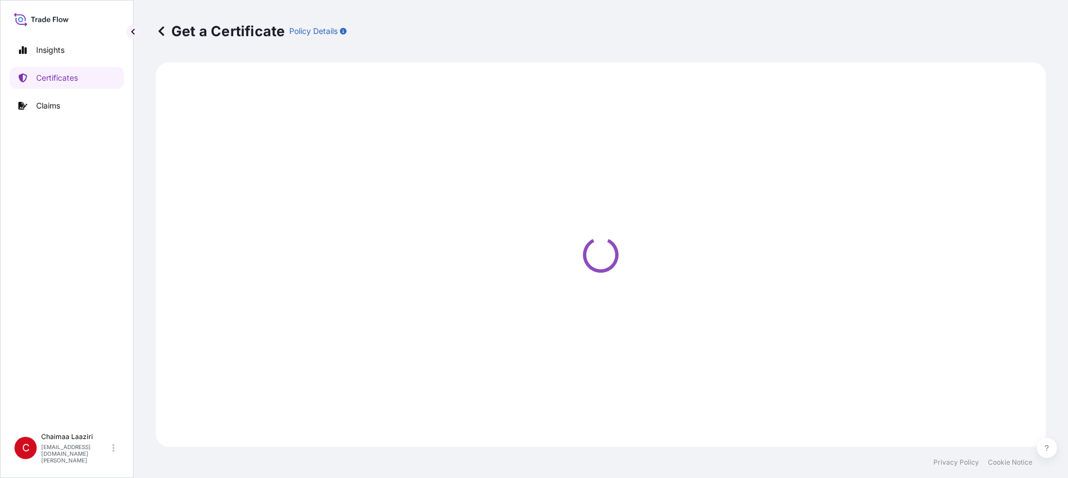
select select "Ocean Vessel"
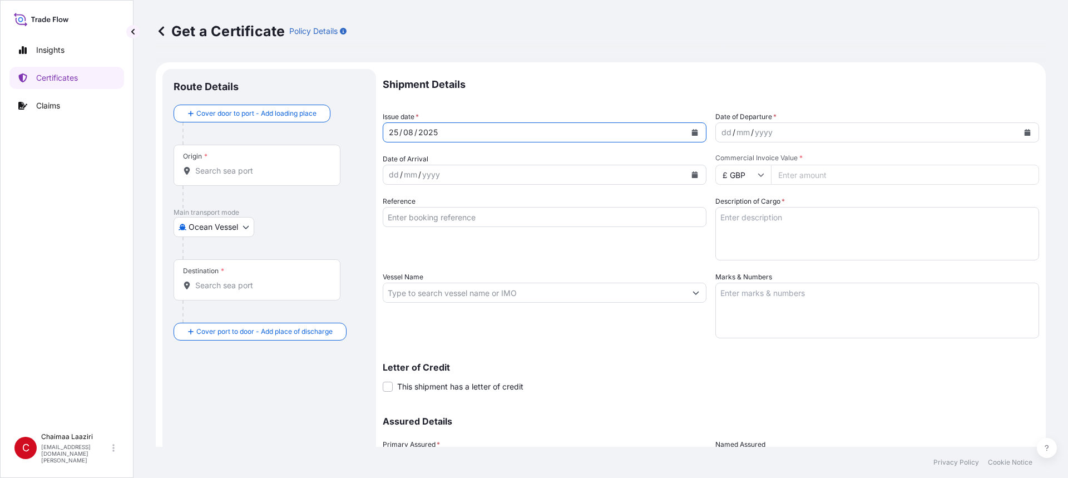
click at [692, 131] on icon "Calendar" at bounding box center [695, 132] width 7 height 7
click at [1025, 132] on icon "Calendar" at bounding box center [1028, 132] width 6 height 7
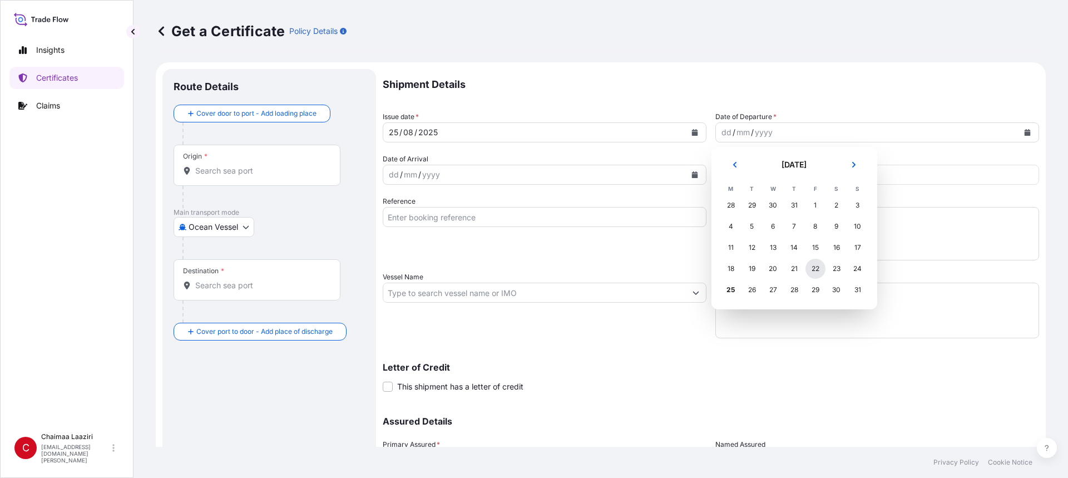
click at [810, 269] on div "22" at bounding box center [816, 269] width 20 height 20
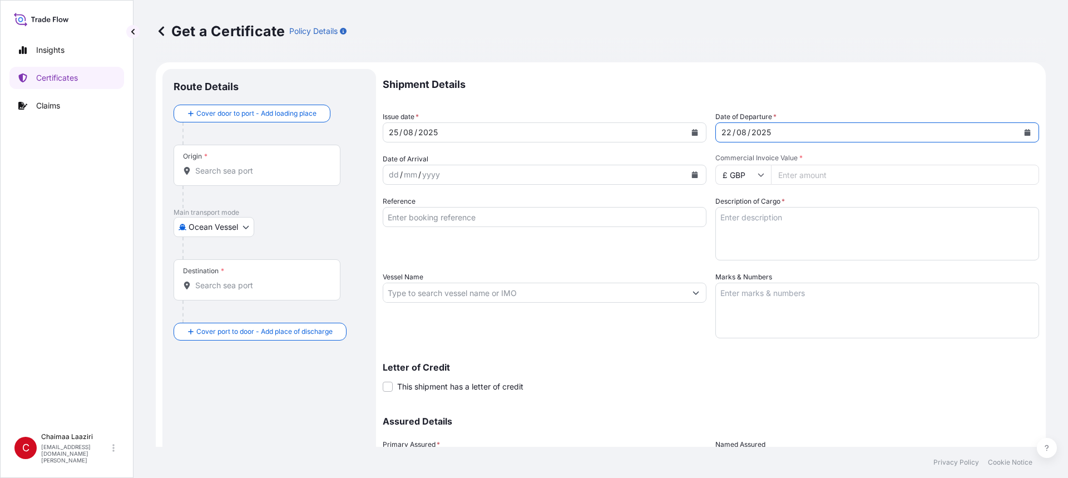
click at [465, 175] on div "dd / mm / yyyy" at bounding box center [534, 175] width 303 height 20
click at [834, 171] on input "Commercial Invoice Value *" at bounding box center [905, 175] width 268 height 20
paste input "475164"
click at [791, 177] on input "475164" at bounding box center [905, 175] width 268 height 20
type input "4751.64"
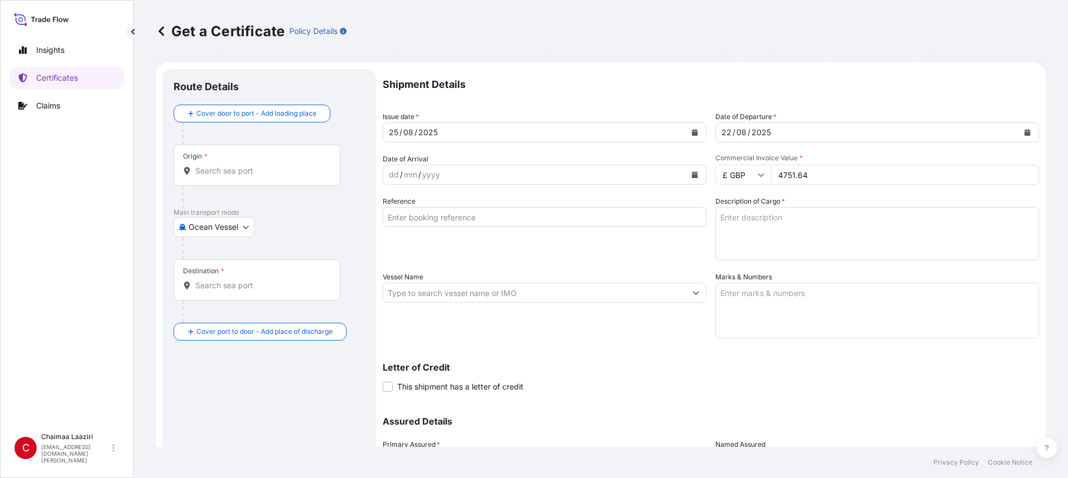
click at [746, 178] on input "£ GBP" at bounding box center [743, 175] width 56 height 20
click at [737, 257] on div "$ USD" at bounding box center [739, 251] width 47 height 21
type input "$ USD"
click at [496, 219] on input "Reference" at bounding box center [545, 217] width 324 height 20
paste input "9400249533 9400250427 9400252825 9400255161 9400256023 9400256338"
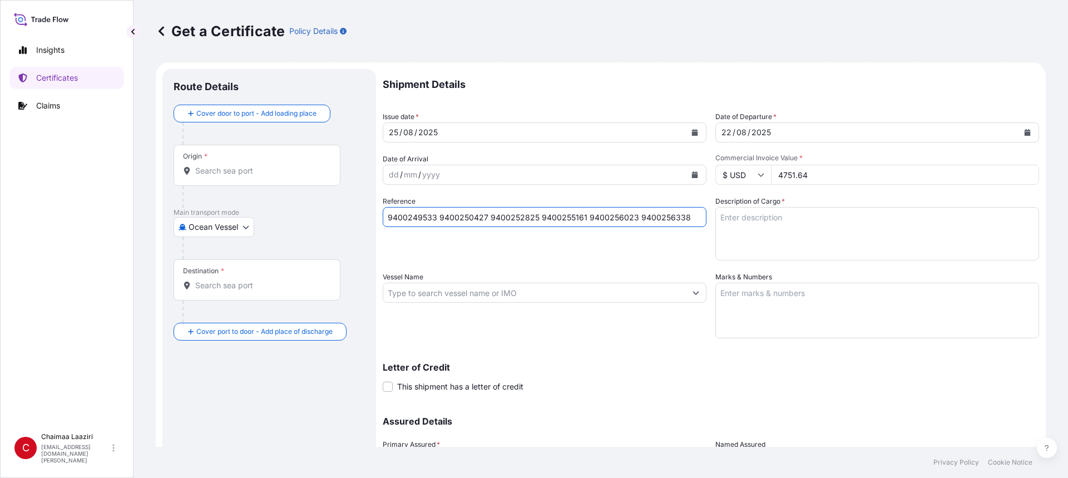
type input "9400249533 9400250427 9400252825 9400255161 9400256023 9400256338"
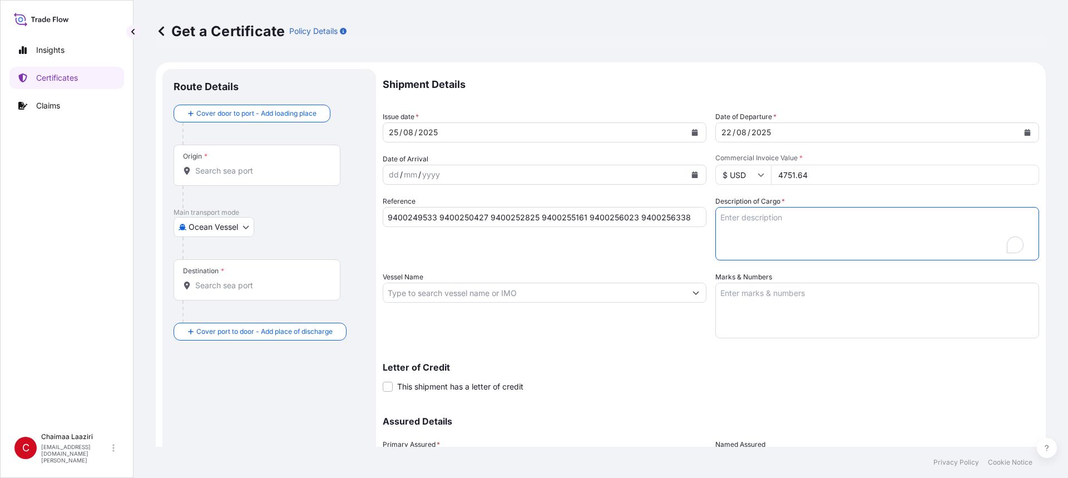
click at [786, 215] on textarea "Description of Cargo *" at bounding box center [877, 233] width 324 height 53
paste textarea "9400249533 9400250427 9400252825 9400255161 9400256023 9400256338"
type textarea "9400249533 9400250427 9400252825 9400255161 9400256023 9400256338"
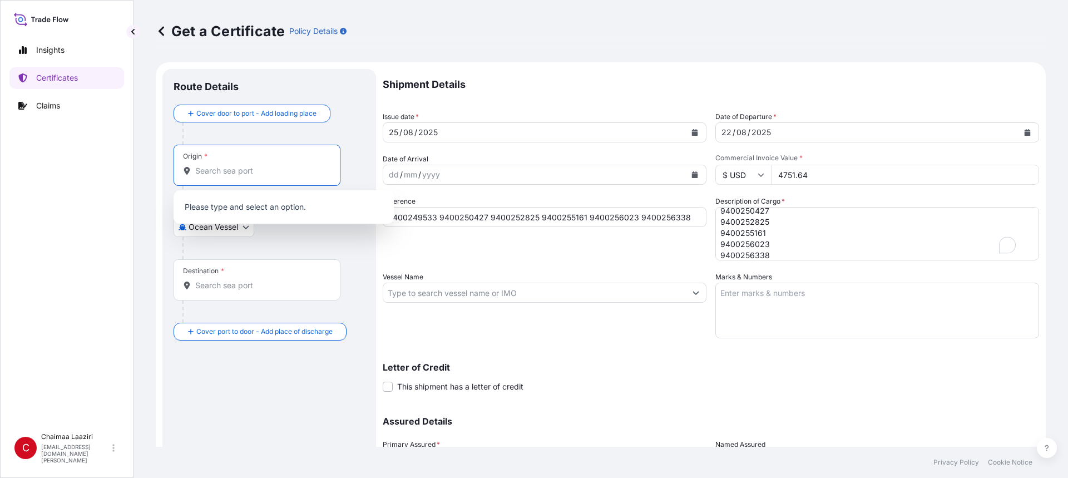
click at [233, 166] on input "Origin *" at bounding box center [260, 170] width 131 height 11
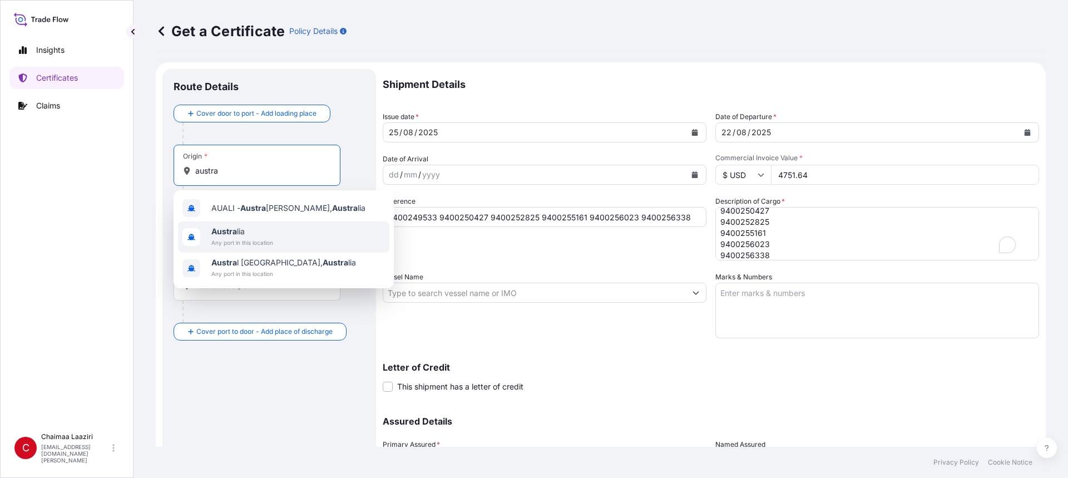
click at [249, 233] on span "Austra lia" at bounding box center [242, 231] width 62 height 11
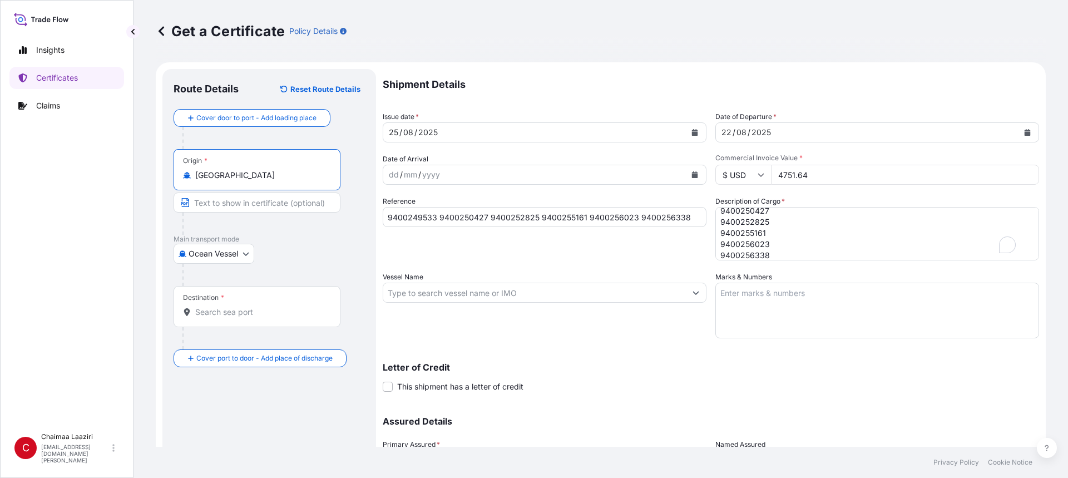
type input "[GEOGRAPHIC_DATA]"
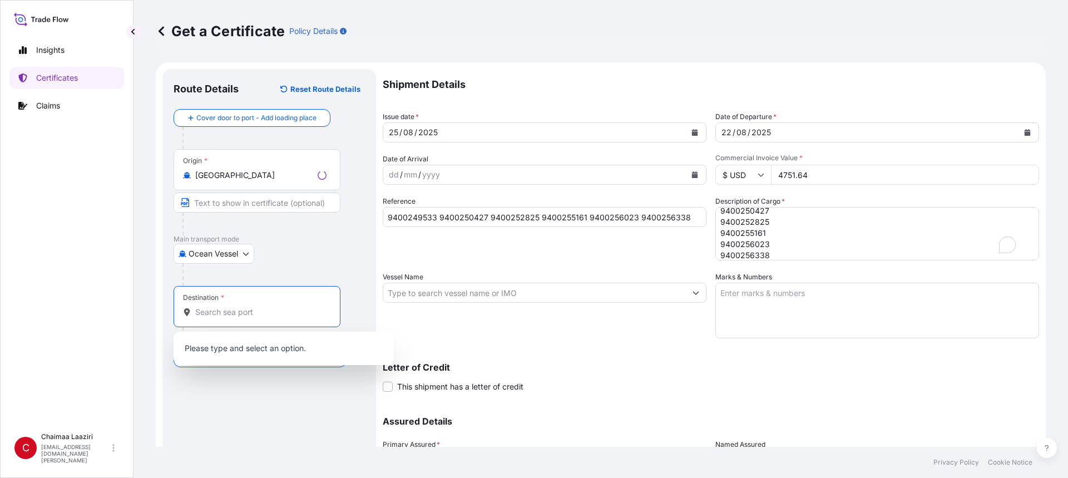
click at [240, 309] on input "Destination *" at bounding box center [260, 312] width 131 height 11
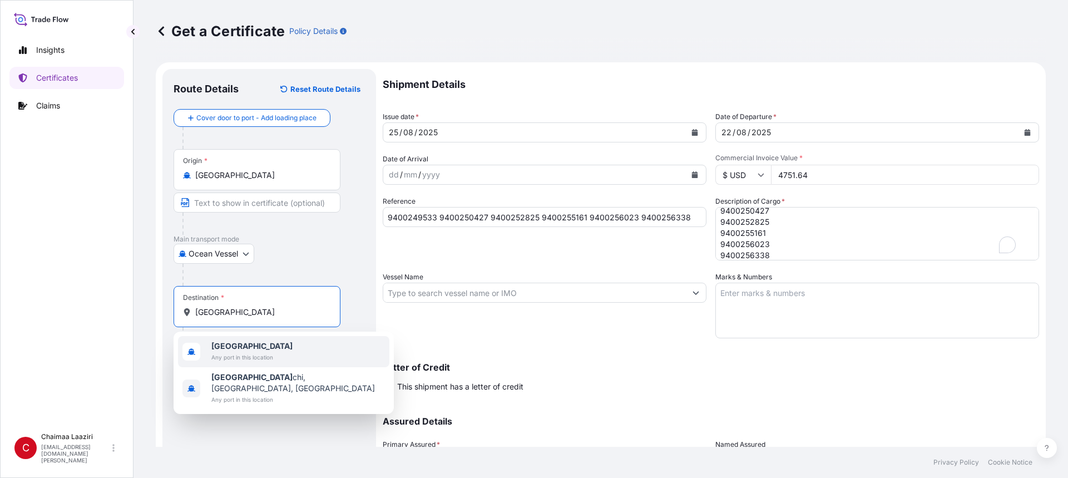
click at [244, 343] on span "[GEOGRAPHIC_DATA]" at bounding box center [251, 346] width 81 height 11
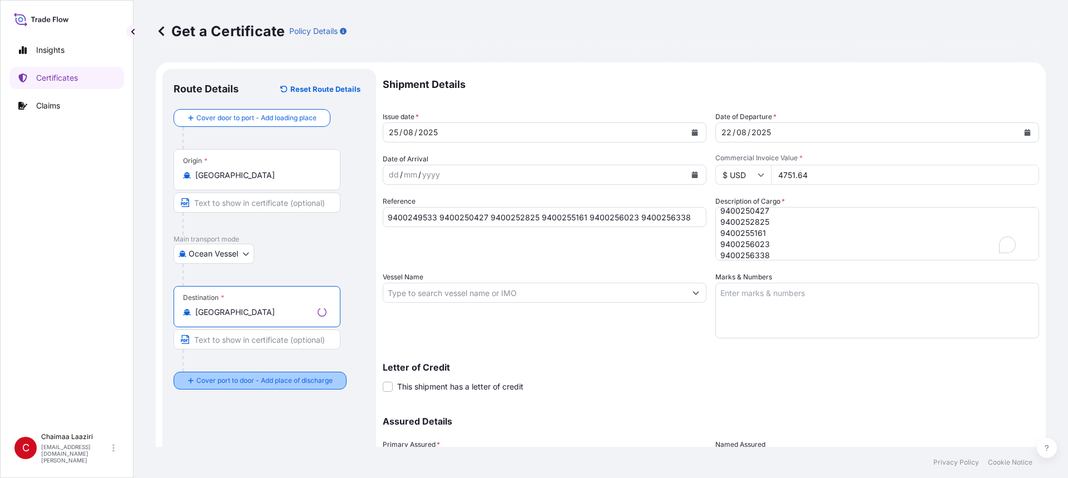
type input "[GEOGRAPHIC_DATA]"
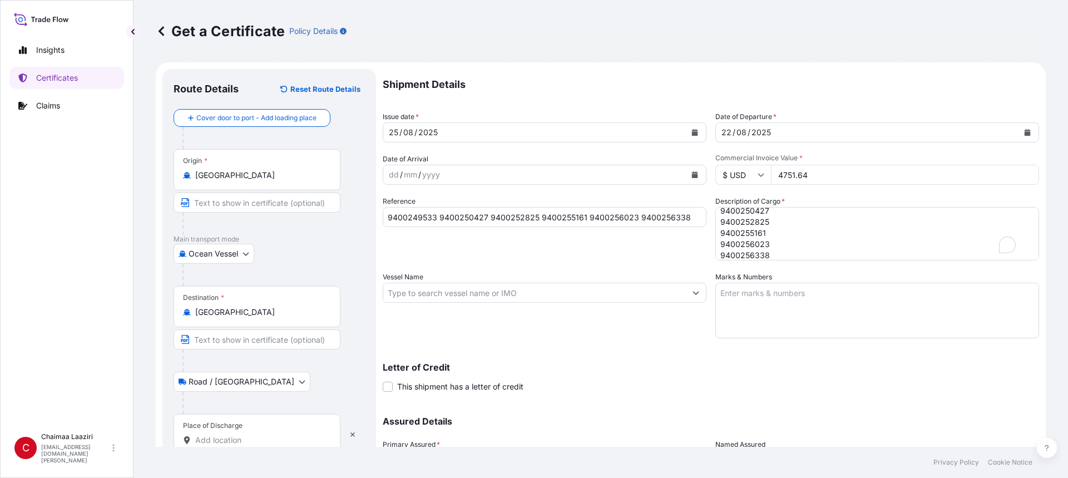
click at [216, 433] on div "Place of Discharge" at bounding box center [257, 434] width 167 height 41
click at [216, 435] on input "Place of Discharge" at bounding box center [260, 440] width 131 height 11
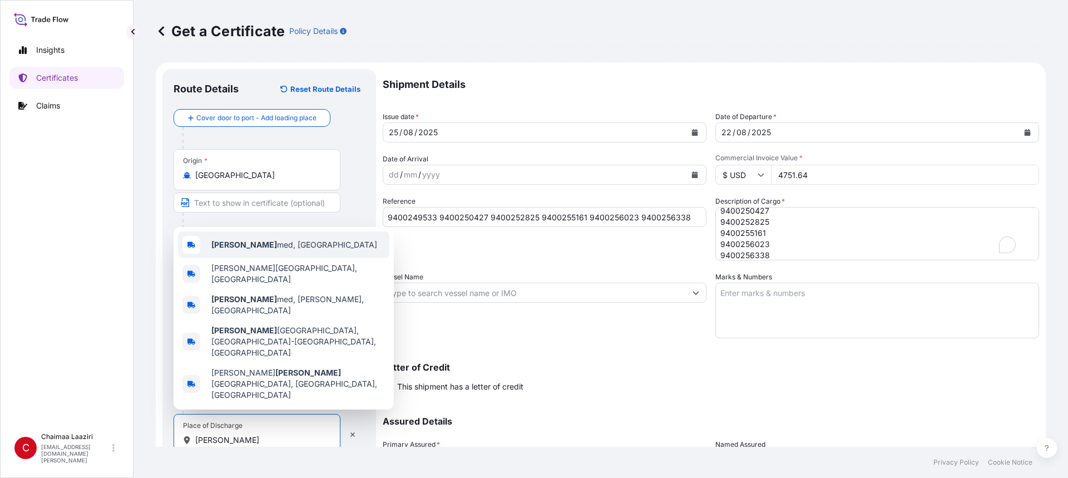
click at [268, 258] on div "Ben Ah med, [GEOGRAPHIC_DATA]" at bounding box center [283, 244] width 211 height 27
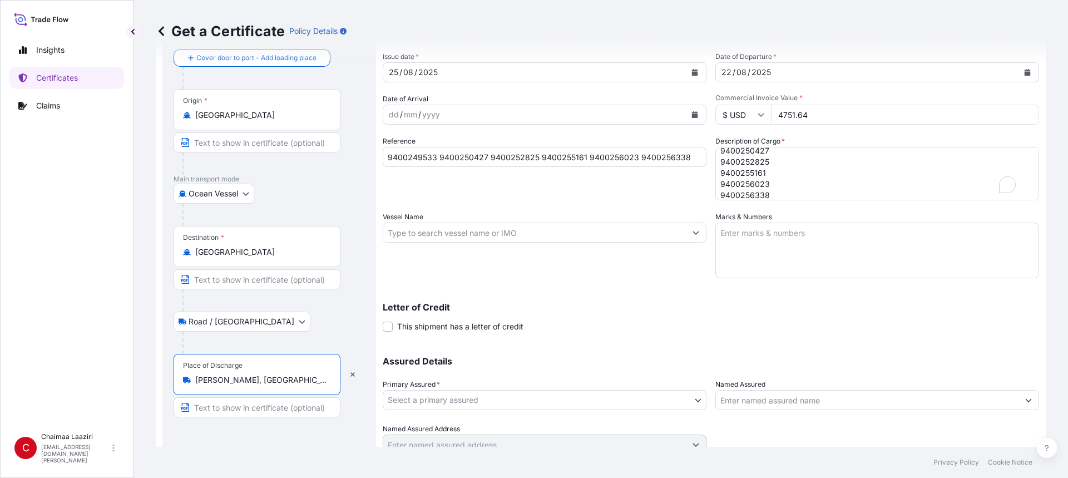
scroll to position [106, 0]
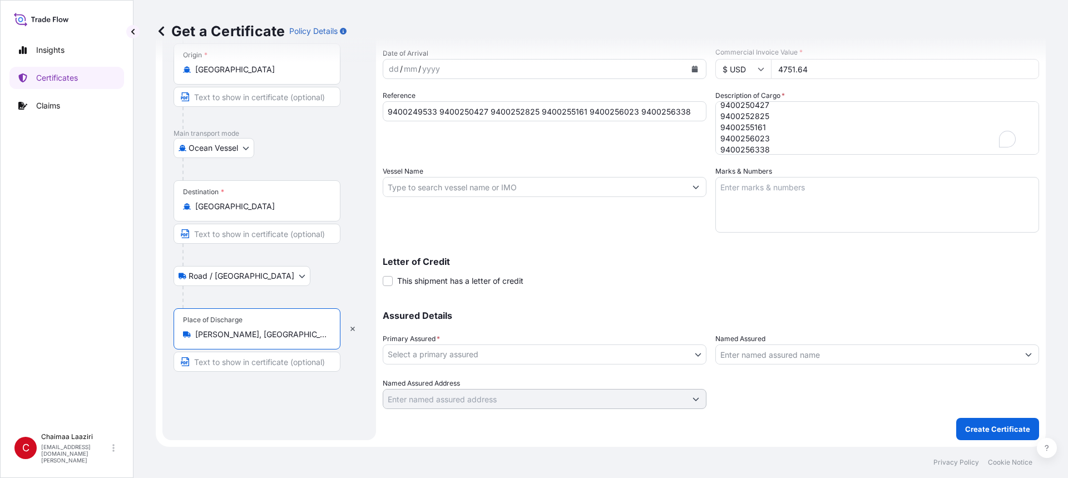
type input "[PERSON_NAME], [GEOGRAPHIC_DATA]"
click at [596, 352] on body "5 options available. 0 options available. 5 options available. Insights Certifi…" at bounding box center [534, 239] width 1068 height 478
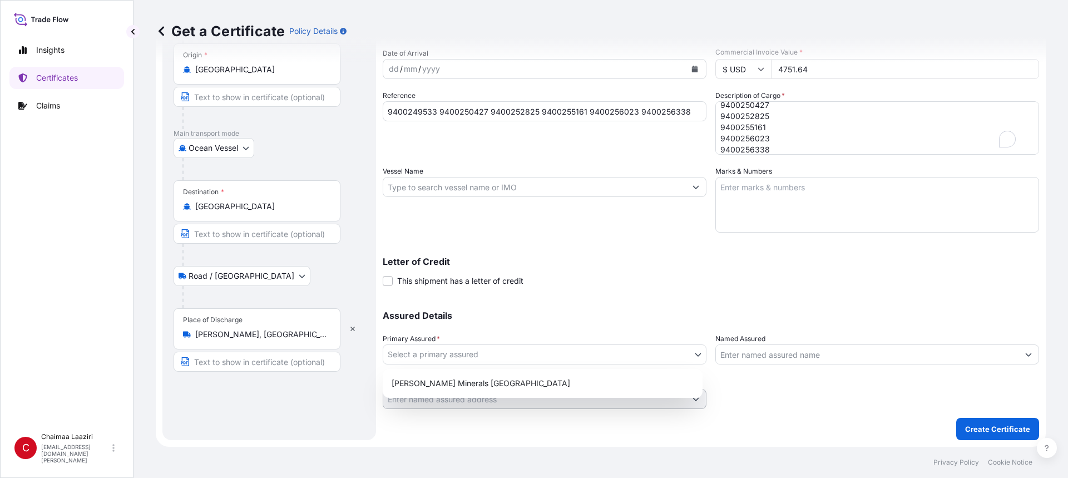
click at [567, 374] on div "[PERSON_NAME] Minerals [GEOGRAPHIC_DATA]" at bounding box center [543, 383] width 320 height 29
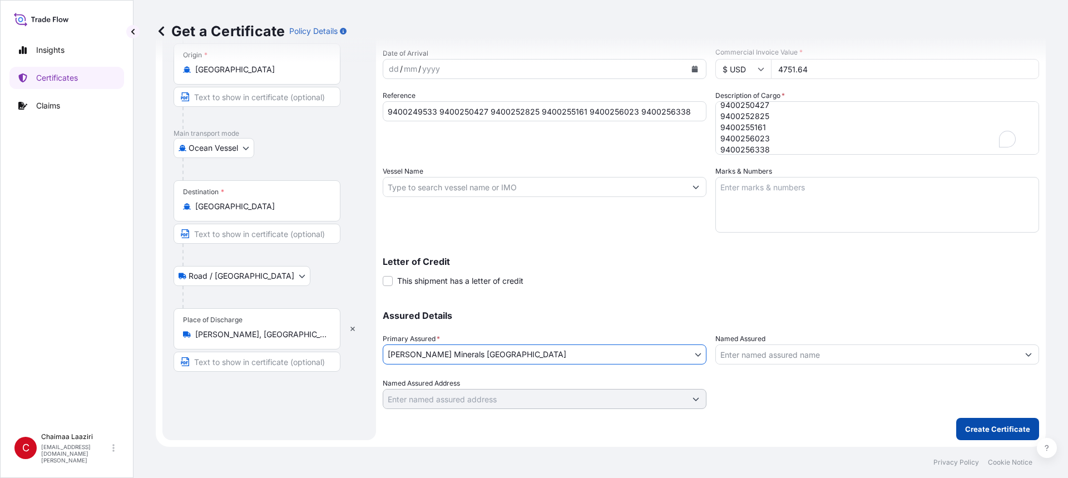
click at [988, 425] on p "Create Certificate" at bounding box center [997, 428] width 65 height 11
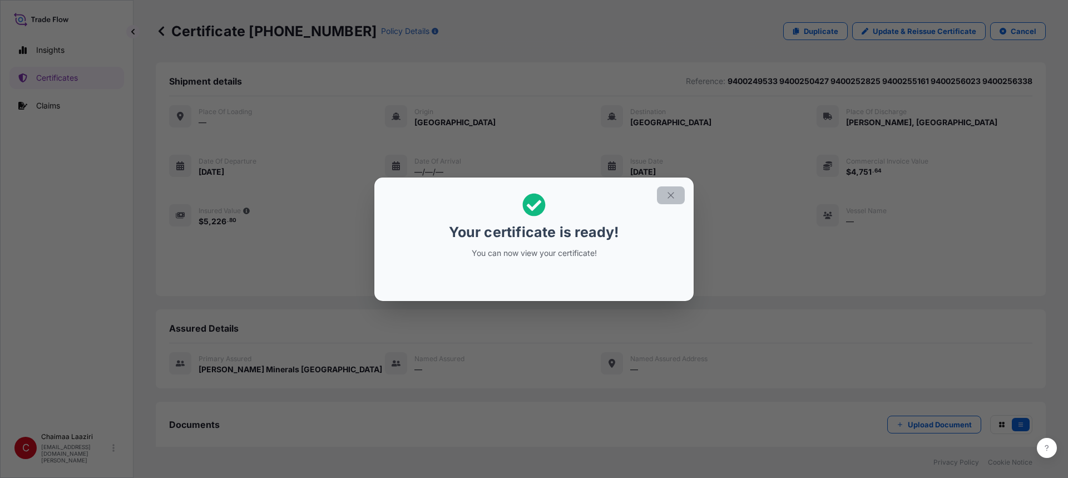
click at [672, 193] on icon "button" at bounding box center [671, 195] width 10 height 10
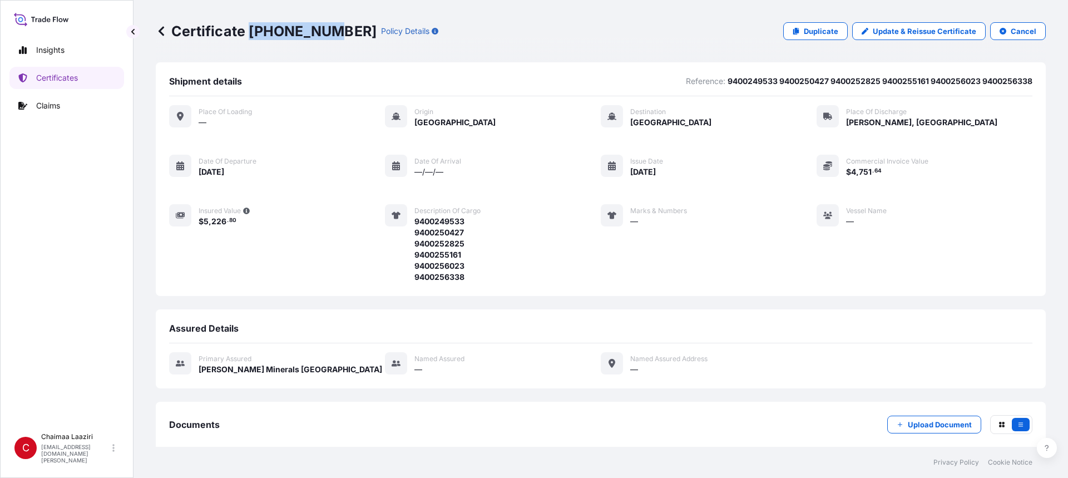
drag, startPoint x: 251, startPoint y: 29, endPoint x: 329, endPoint y: 30, distance: 77.3
click at [329, 30] on p "Certificate [PHONE_NUMBER]" at bounding box center [266, 31] width 221 height 18
copy p "[PHONE_NUMBER]"
